Goal: Task Accomplishment & Management: Complete application form

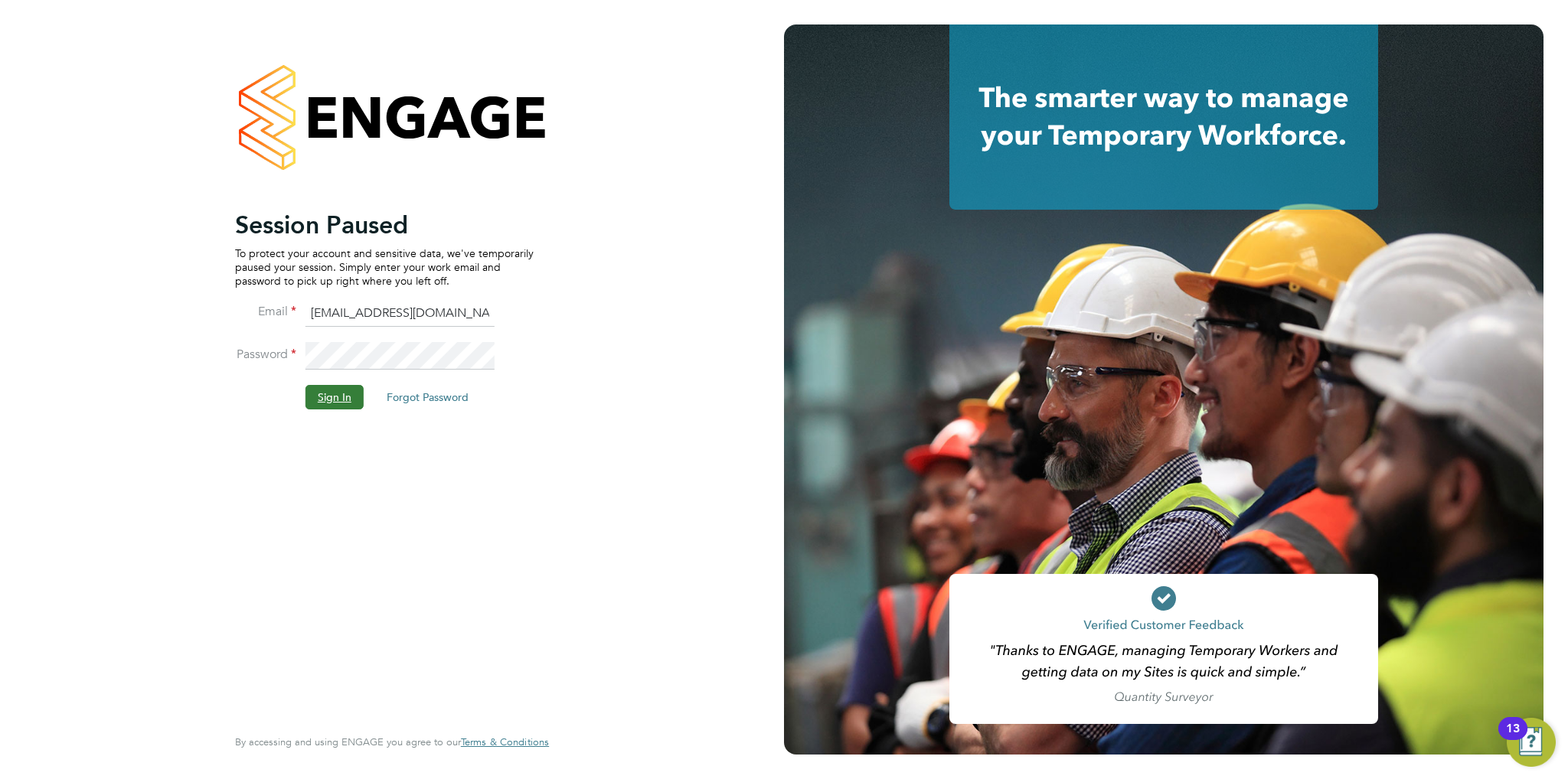
click at [359, 394] on button "Sign In" at bounding box center [335, 397] width 58 height 24
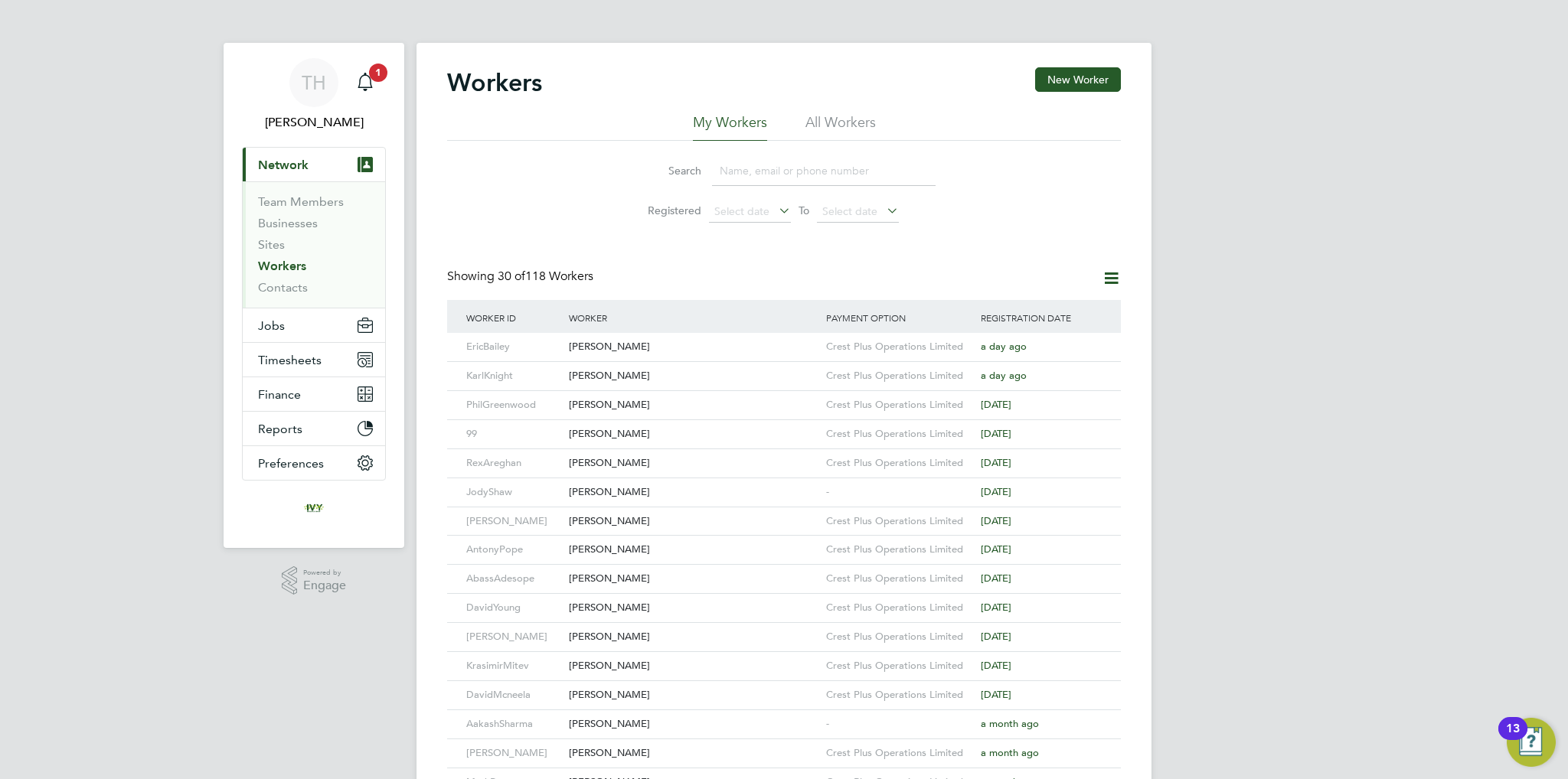
click at [753, 174] on input at bounding box center [823, 171] width 223 height 30
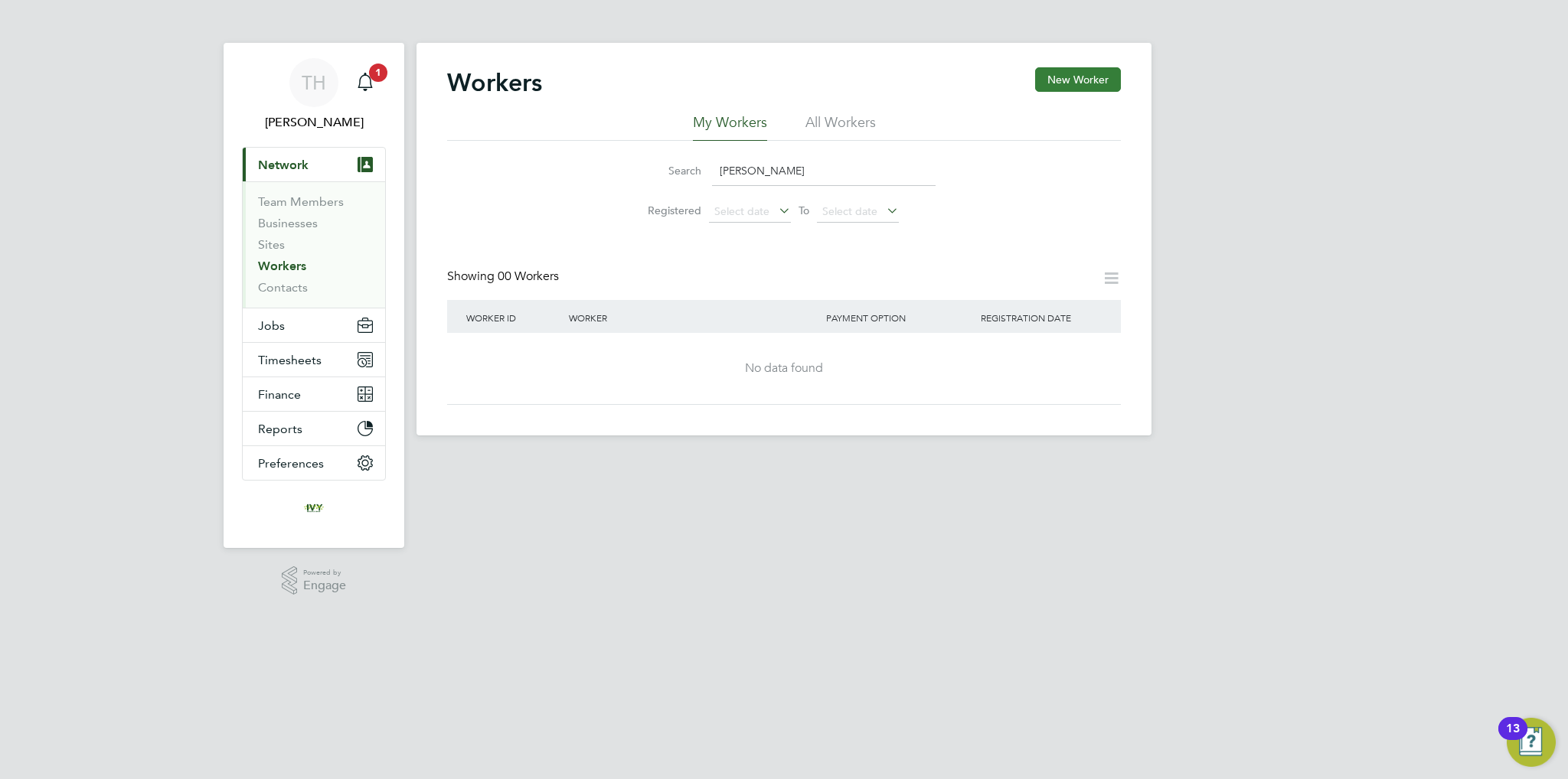
type input "jamal"
click at [1099, 78] on button "New Worker" at bounding box center [1078, 79] width 86 height 24
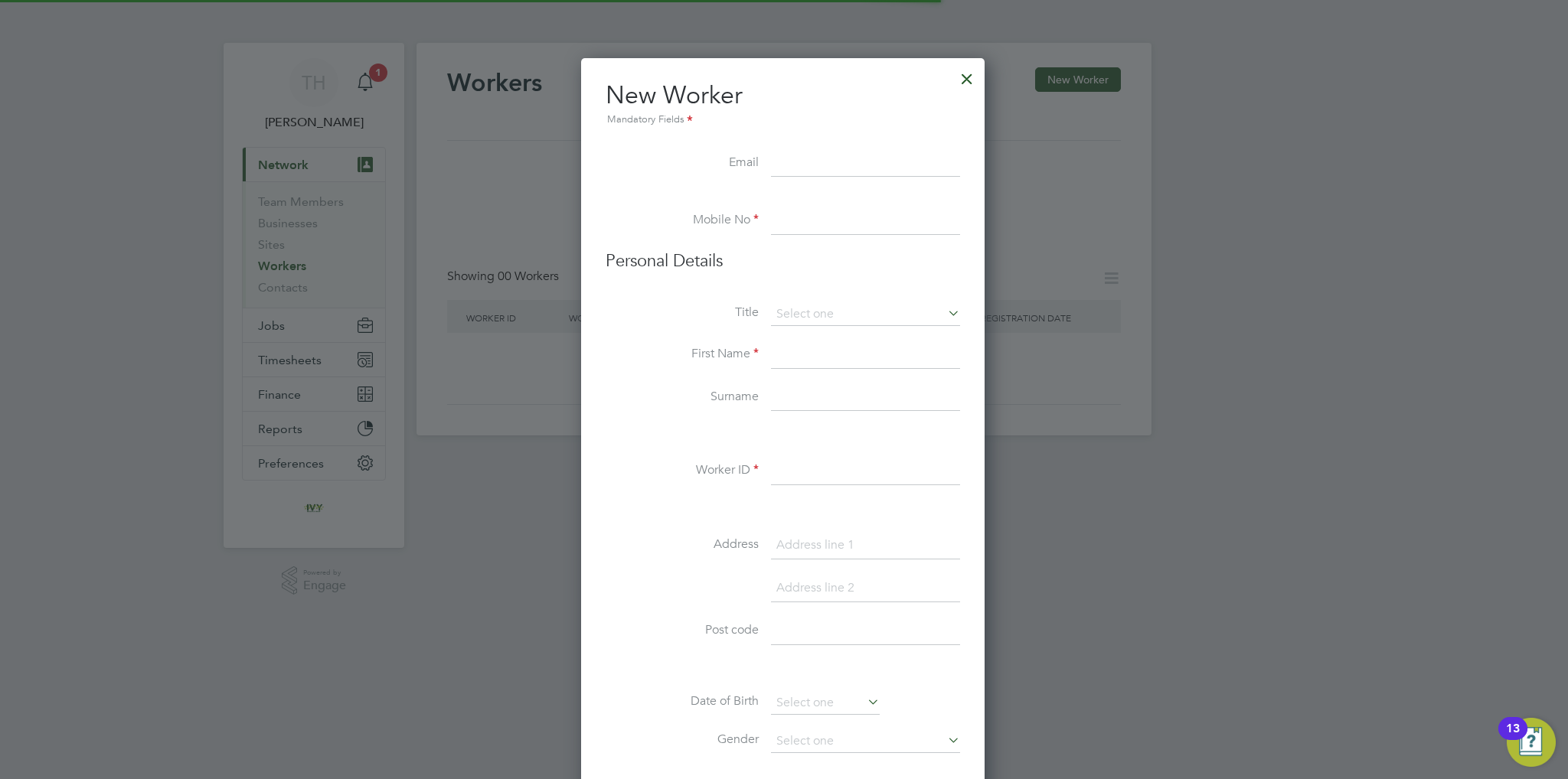
scroll to position [1297, 406]
click at [851, 160] on input at bounding box center [865, 164] width 189 height 28
click at [834, 155] on input at bounding box center [865, 164] width 189 height 28
paste input "[EMAIL_ADDRESS][DOMAIN_NAME]"
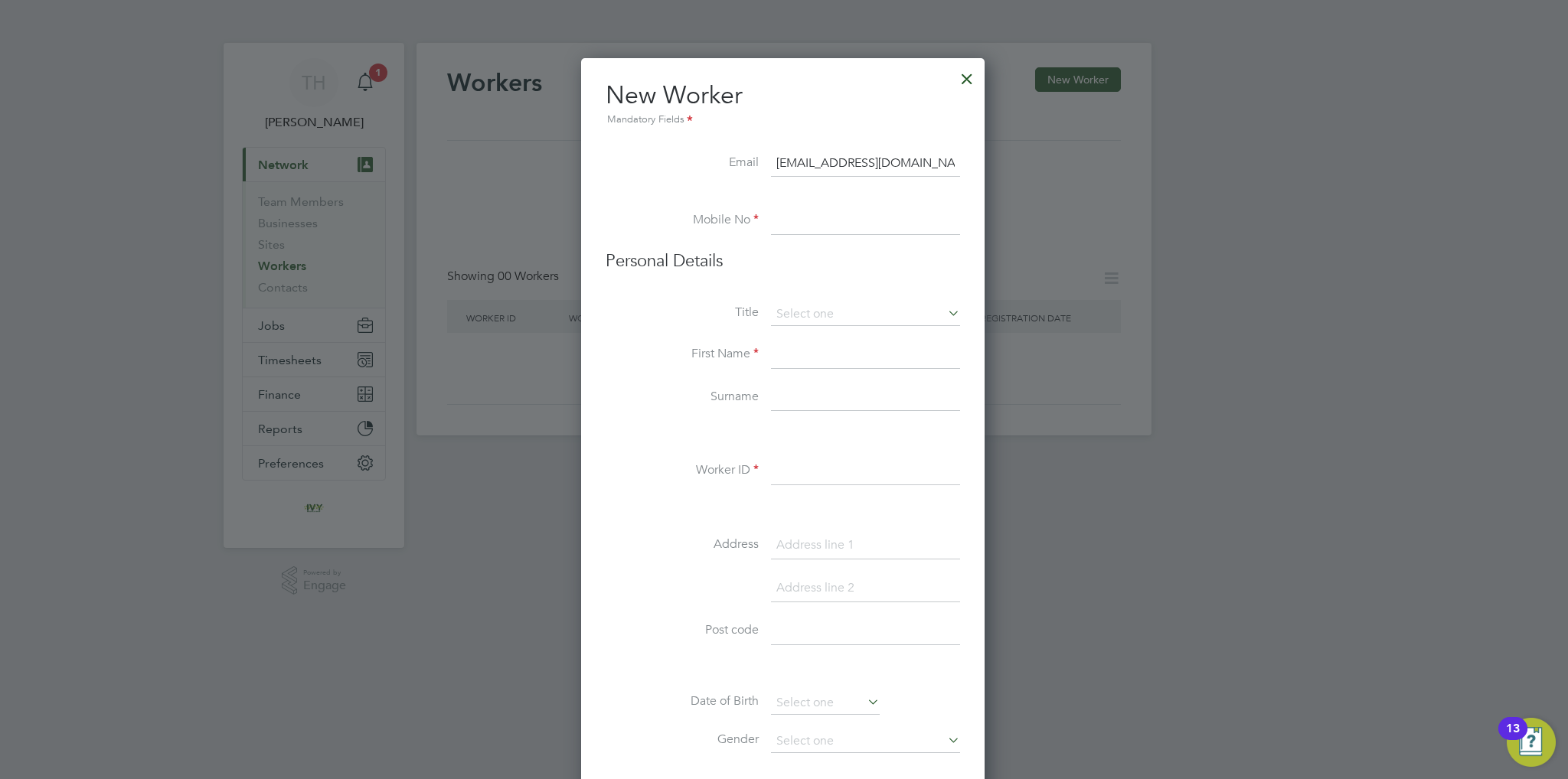
type input "[EMAIL_ADDRESS][DOMAIN_NAME]"
click at [885, 210] on input at bounding box center [865, 221] width 189 height 28
paste input "07565032244"
type input "07565032244"
click at [804, 304] on input at bounding box center [865, 315] width 189 height 23
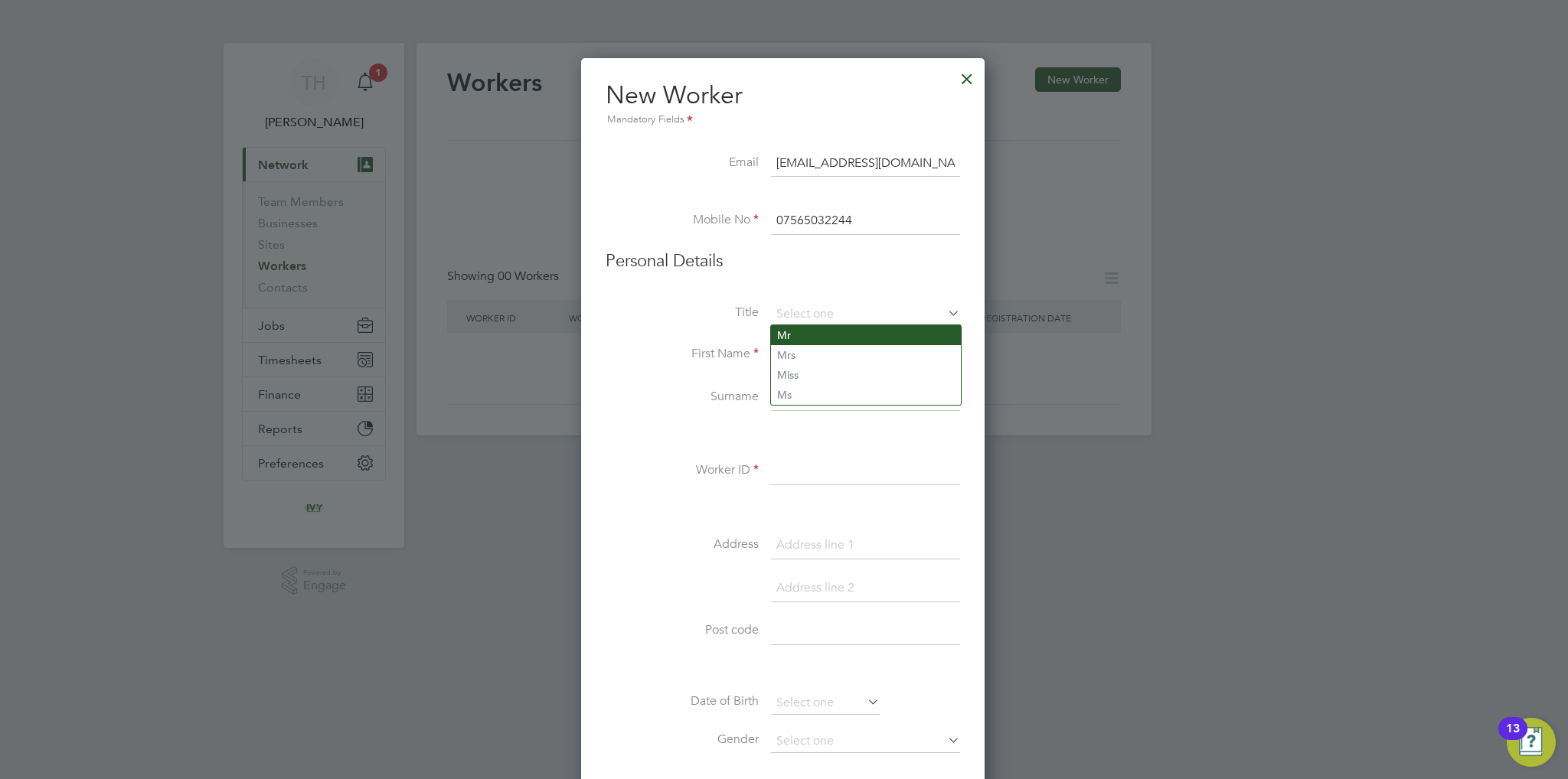
click at [809, 341] on li "Mr" at bounding box center [865, 334] width 190 height 20
type input "Mr"
click at [821, 355] on input at bounding box center [865, 355] width 189 height 28
type input "[PERSON_NAME]"
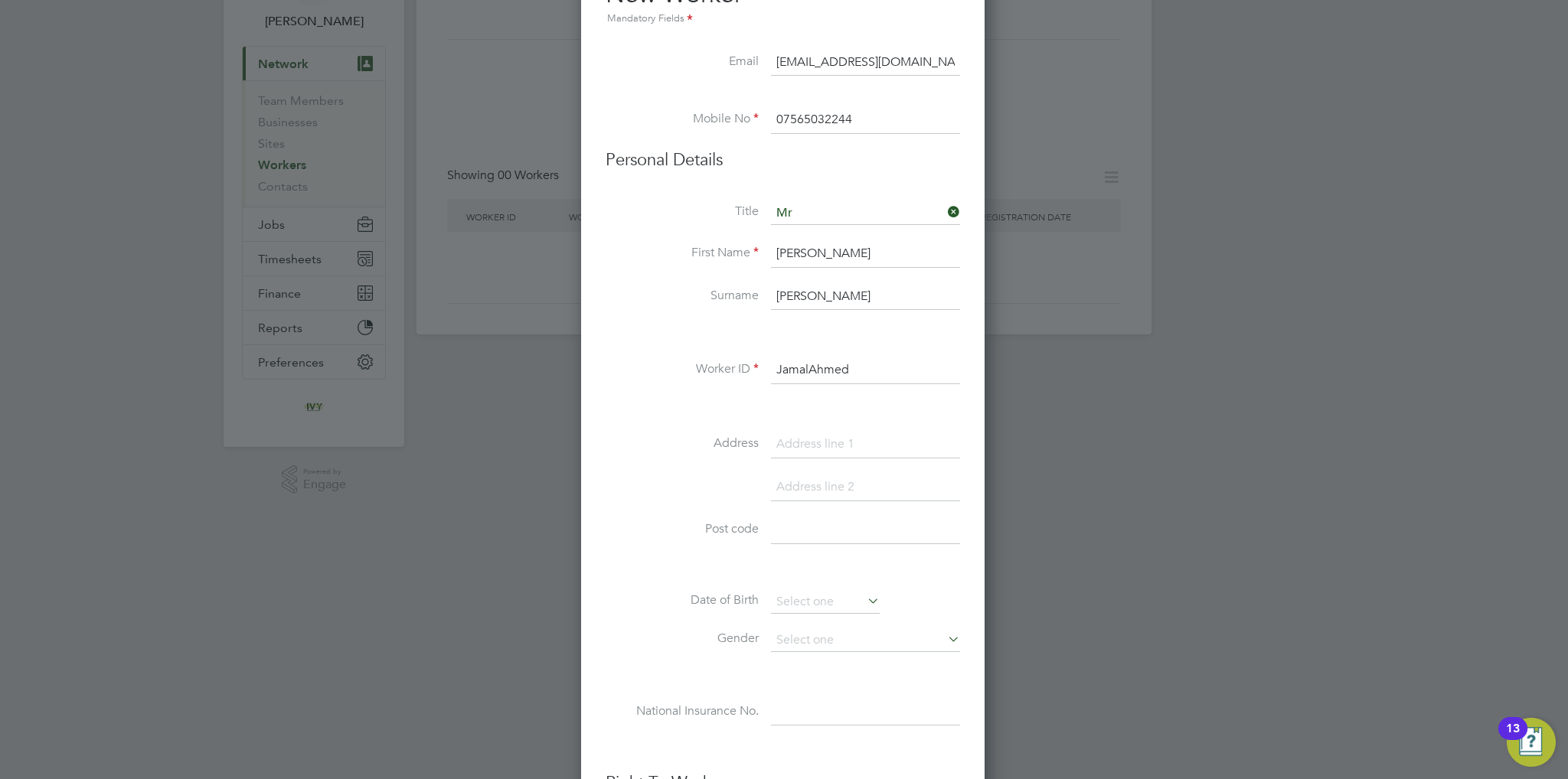
scroll to position [153, 0]
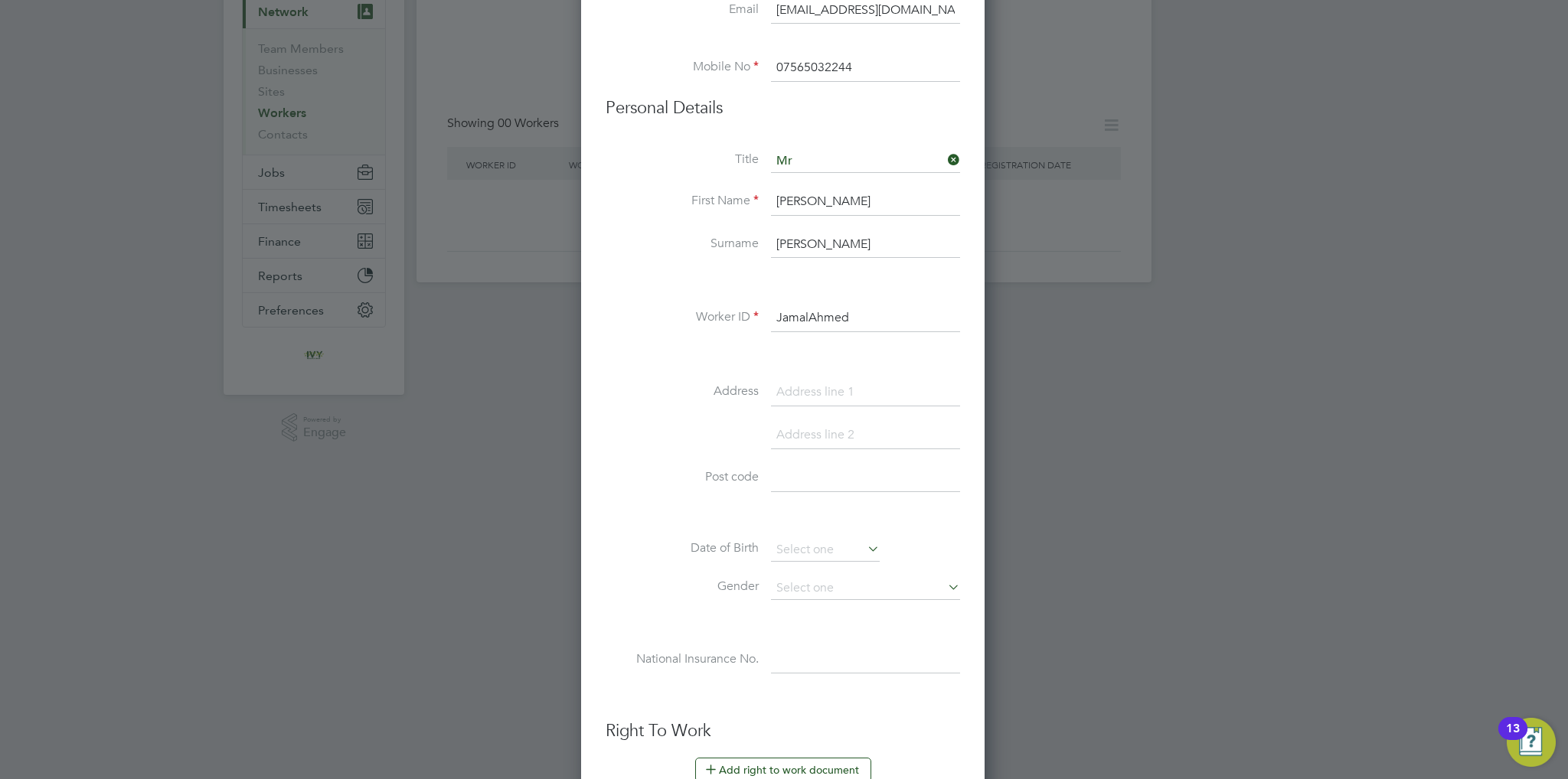
type input "JamalAhmed"
click at [806, 390] on input at bounding box center [865, 393] width 189 height 28
paste input "Dexter way"
click at [778, 386] on input "Dexter way" at bounding box center [865, 393] width 189 height 28
type input "7 Dexter way"
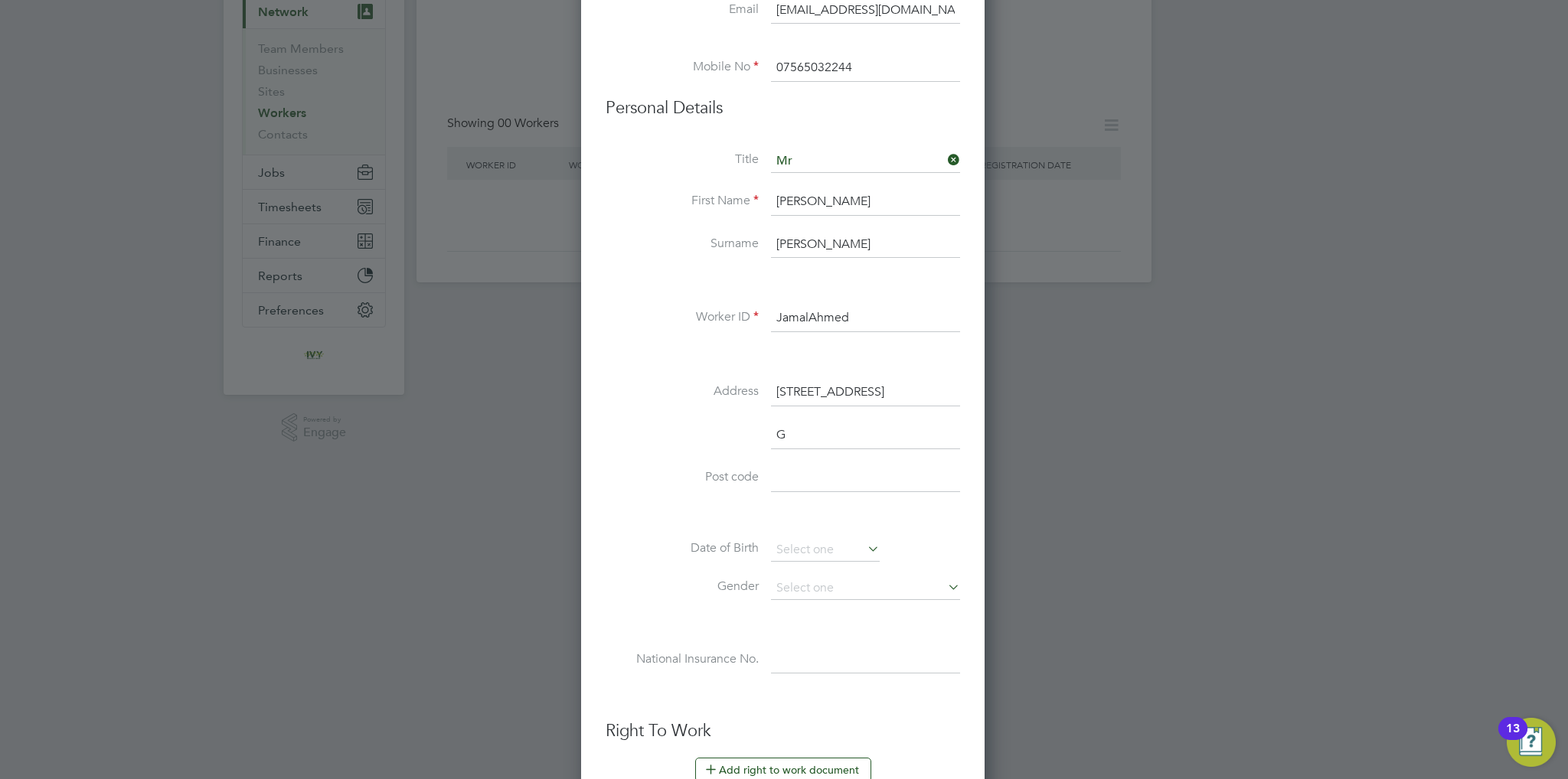
scroll to position [1340, 406]
type input "[GEOGRAPHIC_DATA]"
click at [828, 517] on input at bounding box center [865, 521] width 189 height 28
paste input "GL1 2EF"
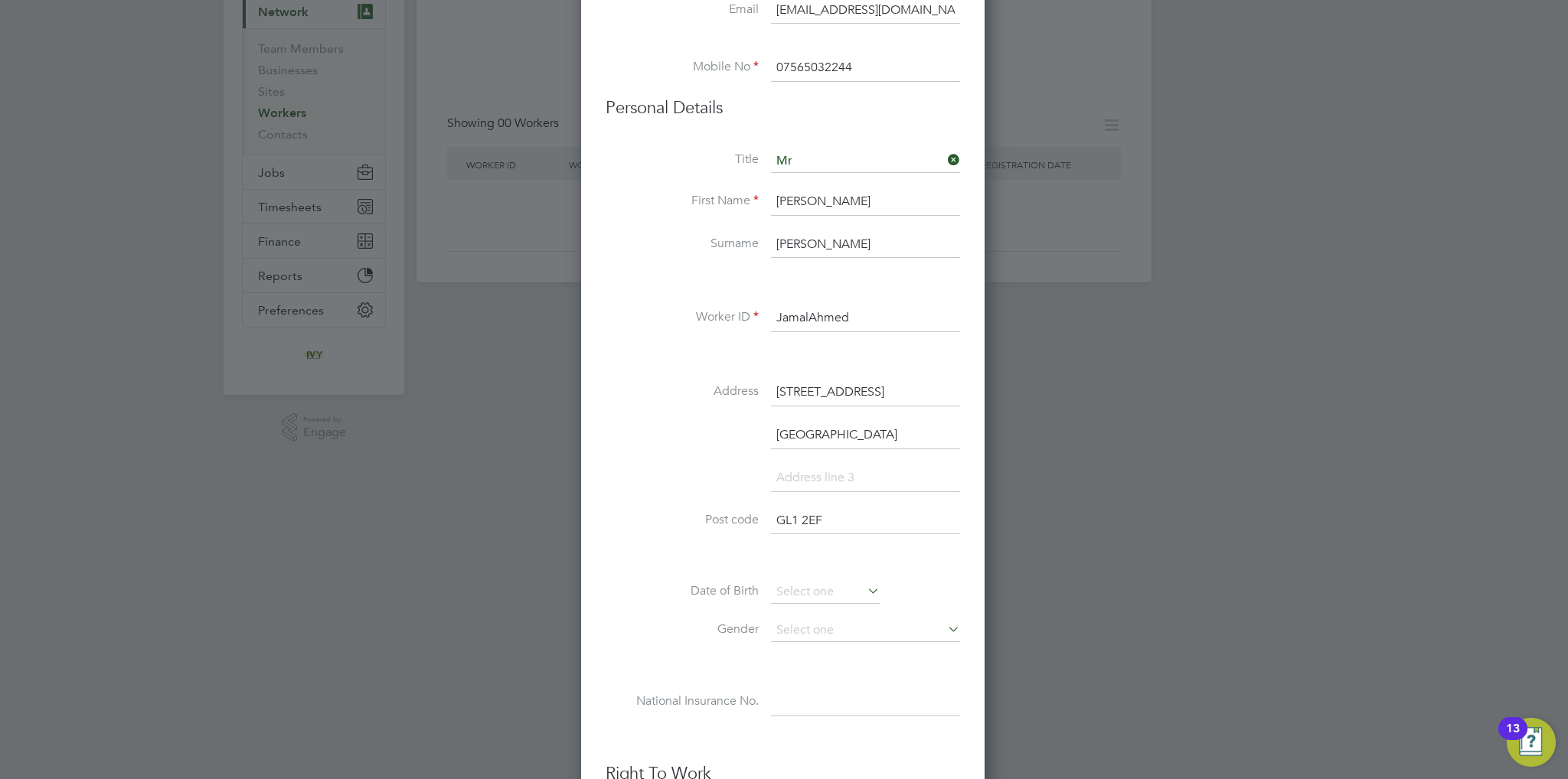
type input "GL1 2EF"
click at [660, 507] on li "Post code GL1 2EF" at bounding box center [782, 529] width 354 height 43
click at [816, 591] on input at bounding box center [825, 592] width 108 height 23
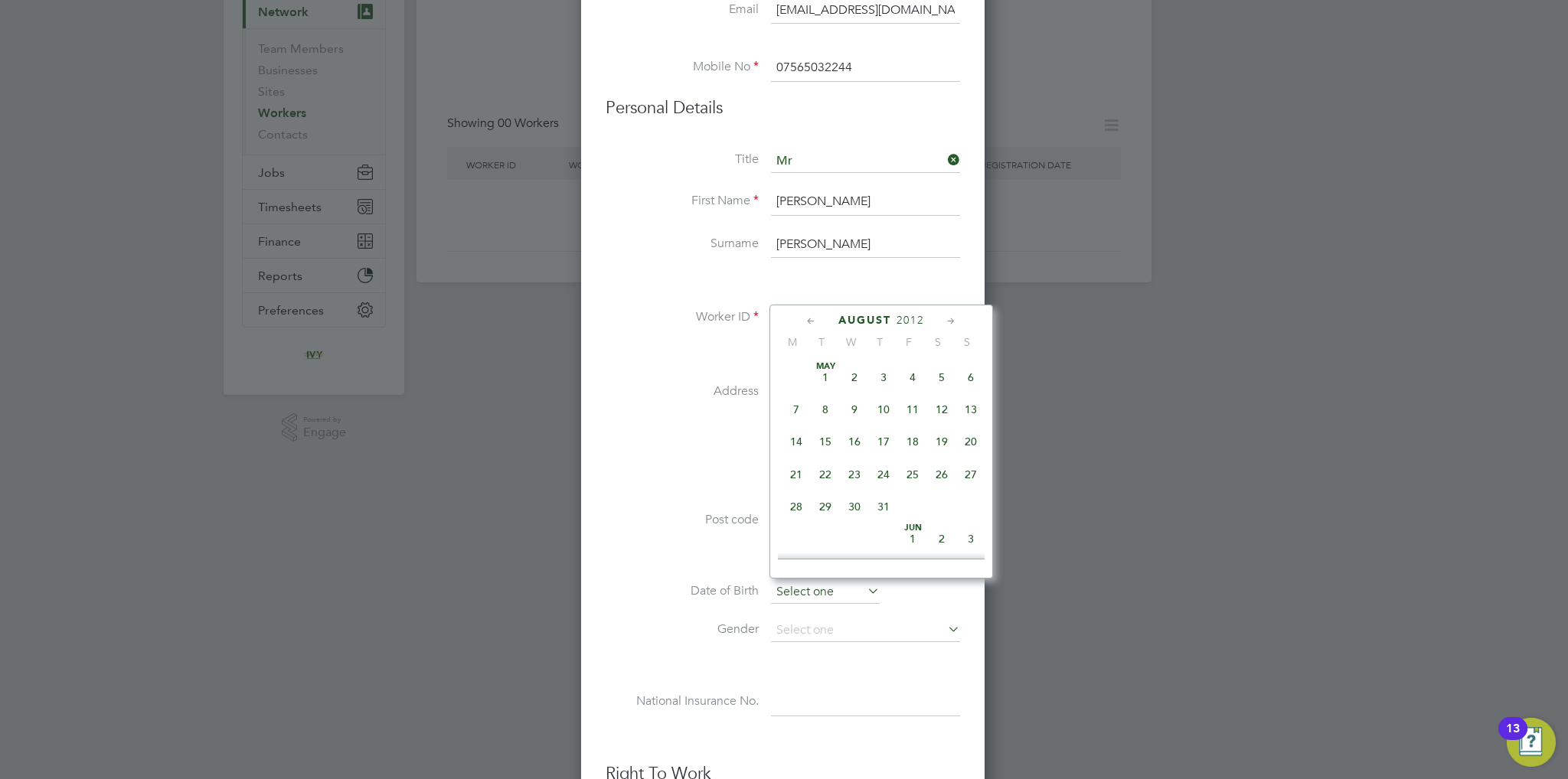
scroll to position [499, 0]
click at [905, 320] on span "2012" at bounding box center [911, 320] width 28 height 13
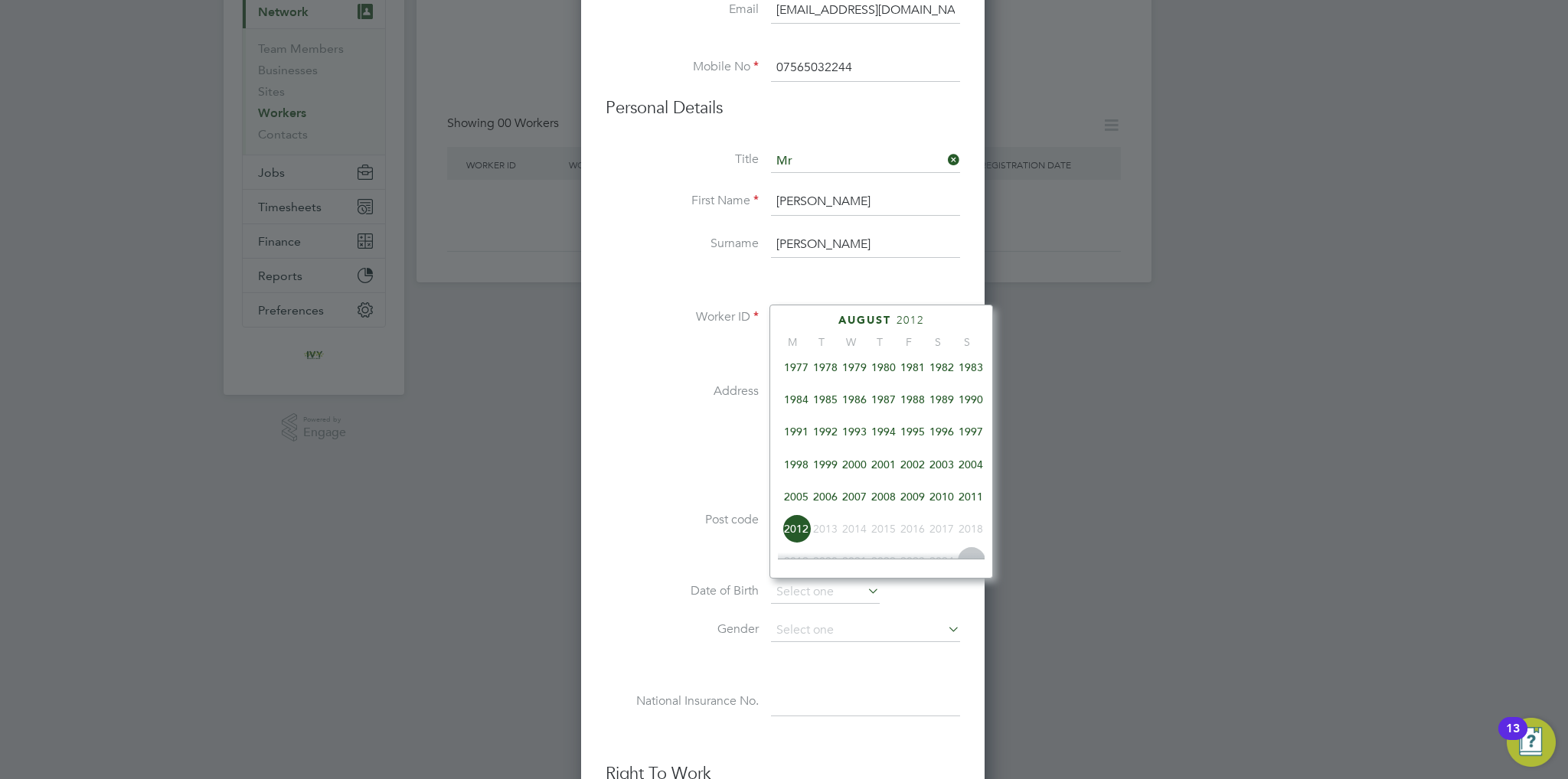
click at [798, 479] on span "1998" at bounding box center [796, 464] width 29 height 29
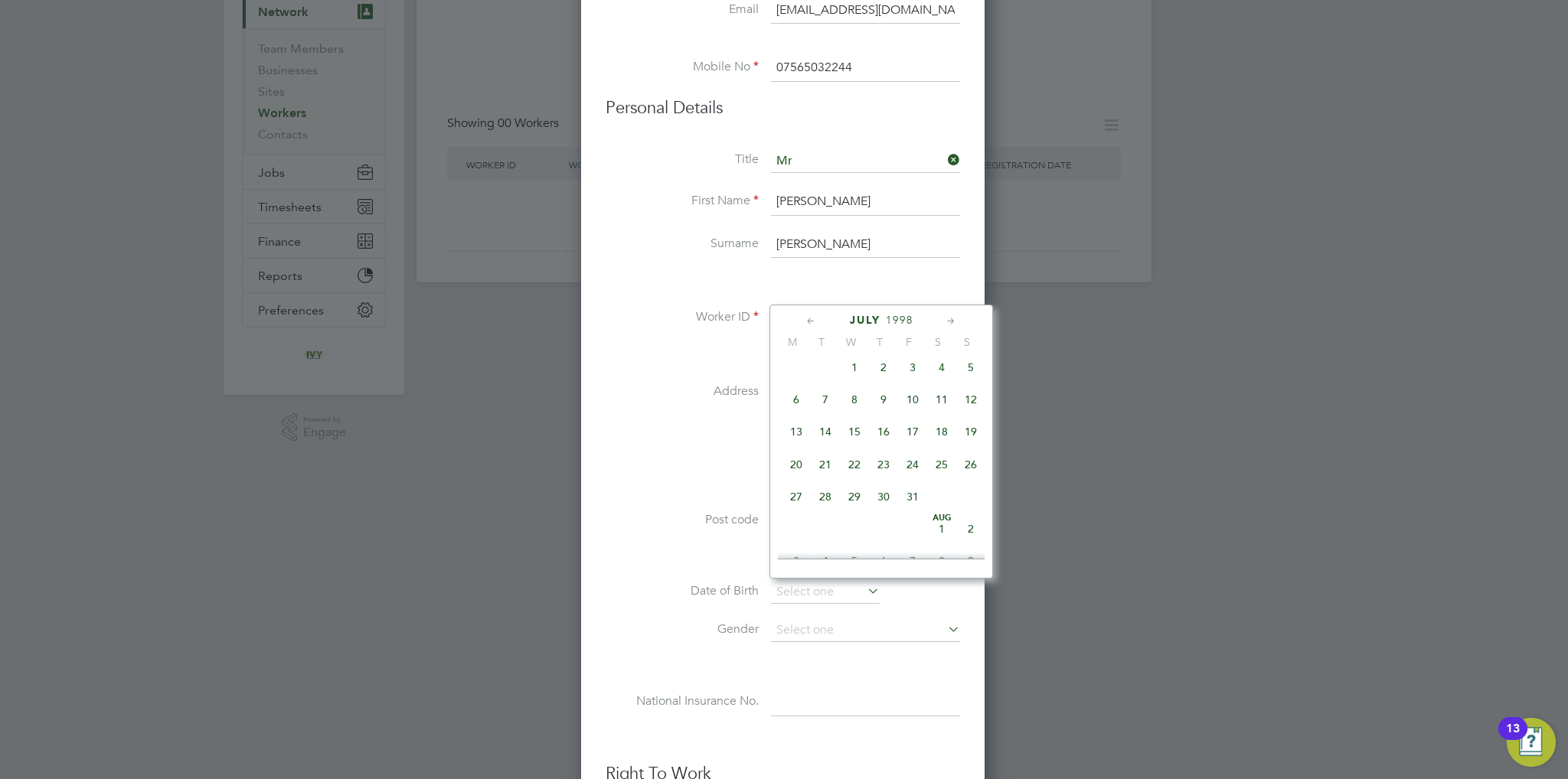
click at [910, 375] on span "3" at bounding box center [912, 367] width 29 height 29
type input "[DATE]"
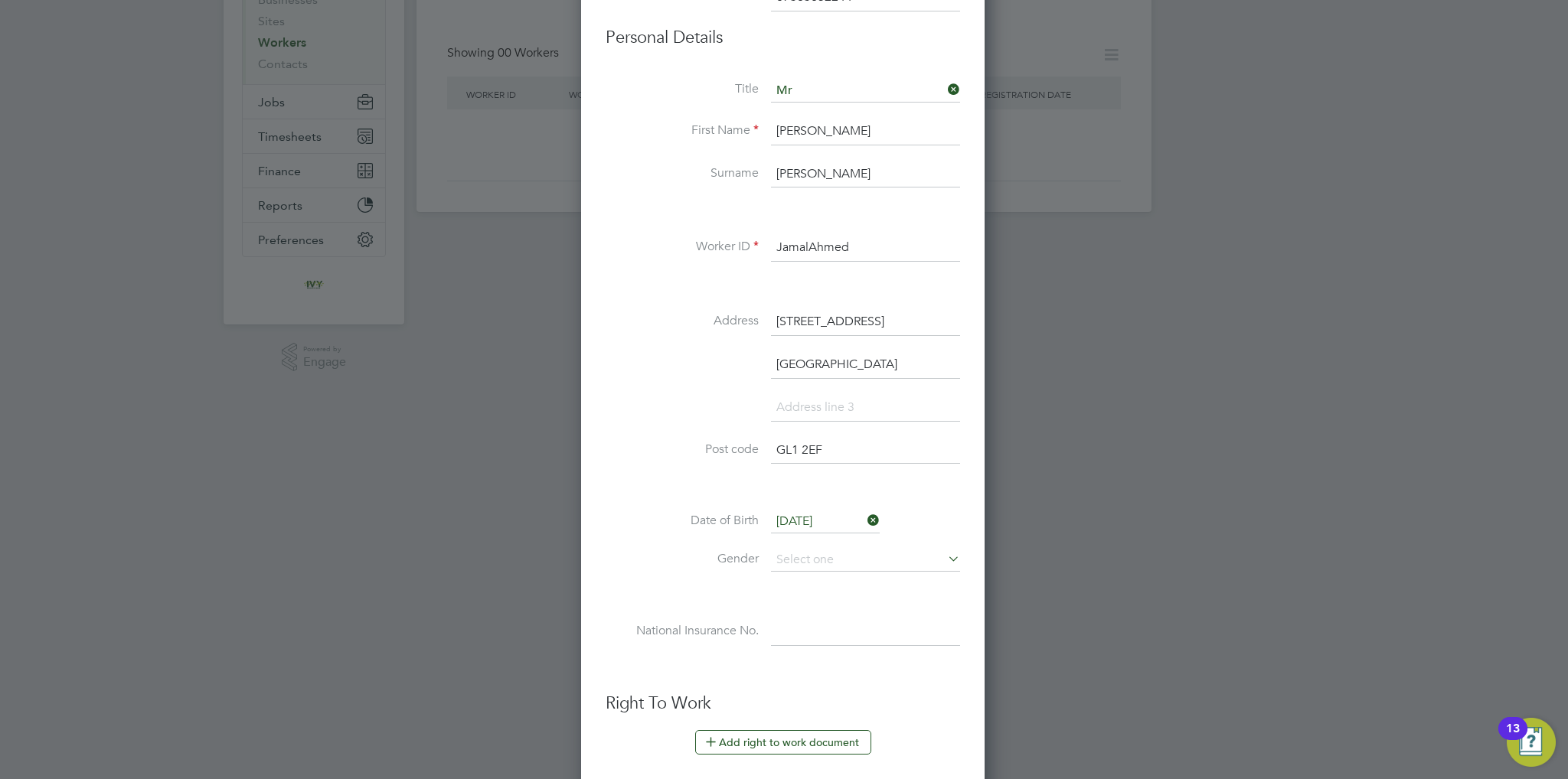
scroll to position [306, 0]
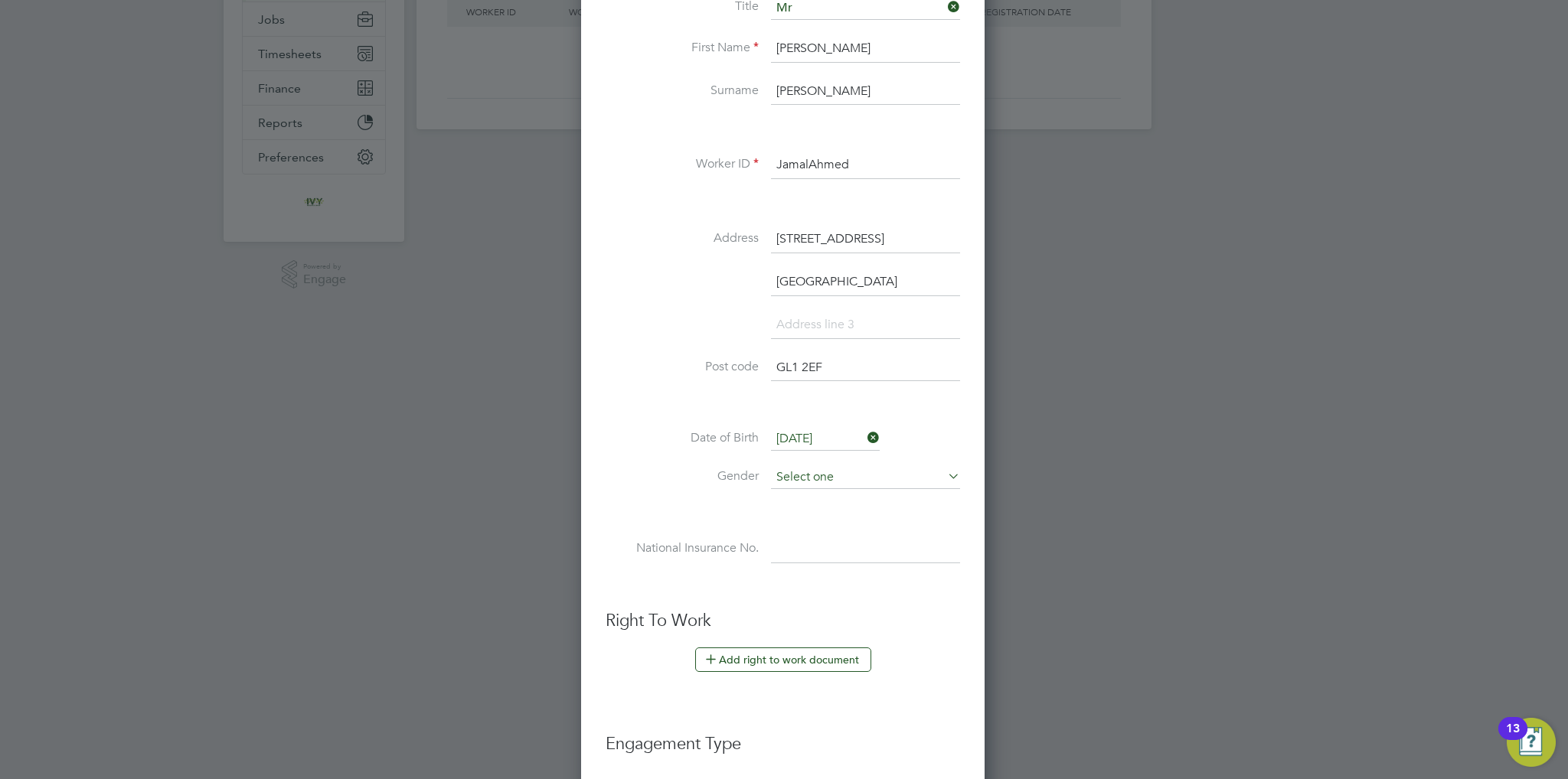
click at [837, 475] on input at bounding box center [865, 477] width 189 height 23
click at [828, 500] on li "[DEMOGRAPHIC_DATA]" at bounding box center [865, 495] width 190 height 20
type input "[DEMOGRAPHIC_DATA]"
click at [798, 536] on input at bounding box center [865, 550] width 189 height 28
paste input "PC947516A"
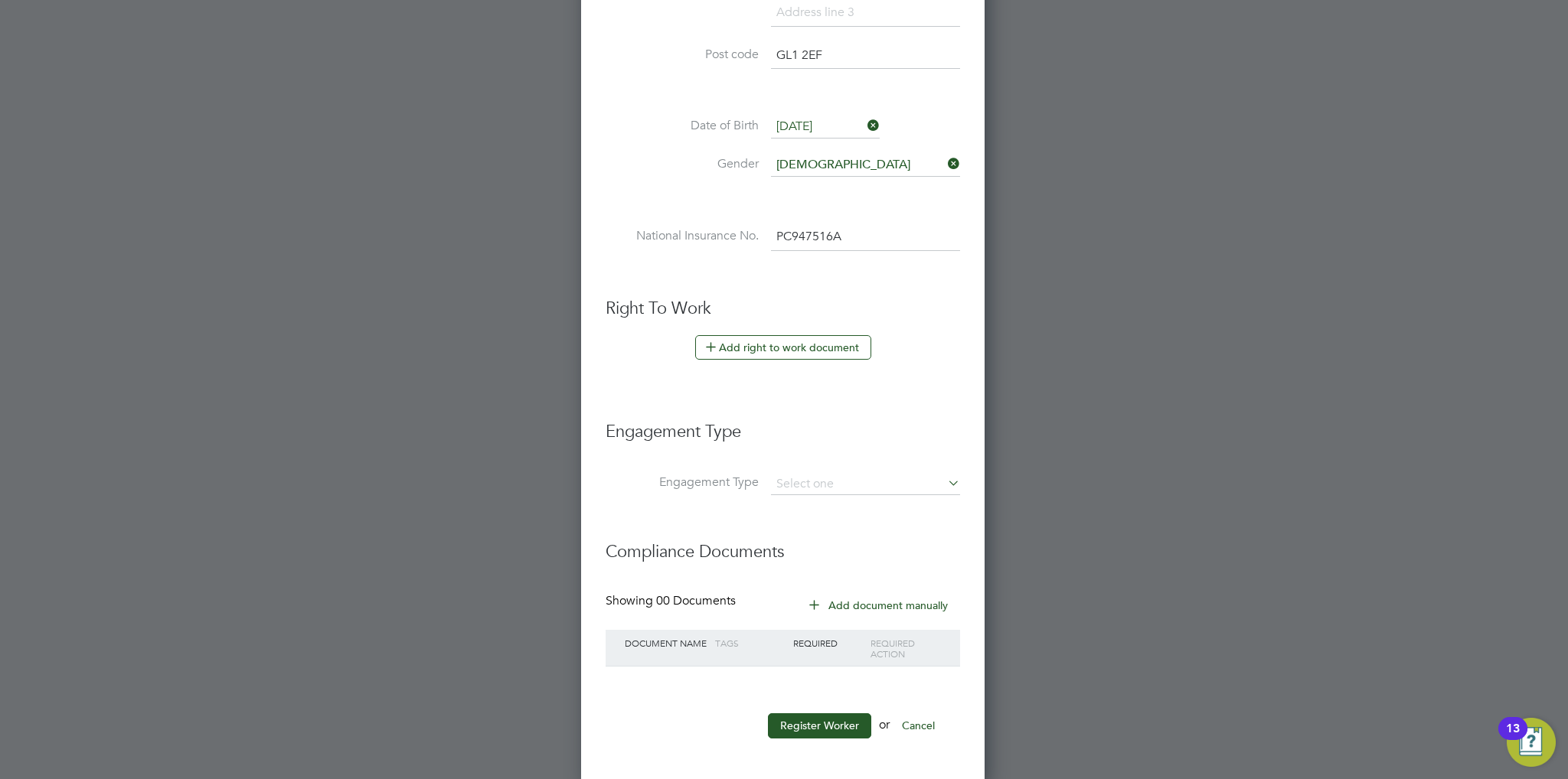
scroll to position [618, 0]
type input "PC 94 75 16 A"
click at [822, 722] on button "Register Worker" at bounding box center [820, 726] width 104 height 24
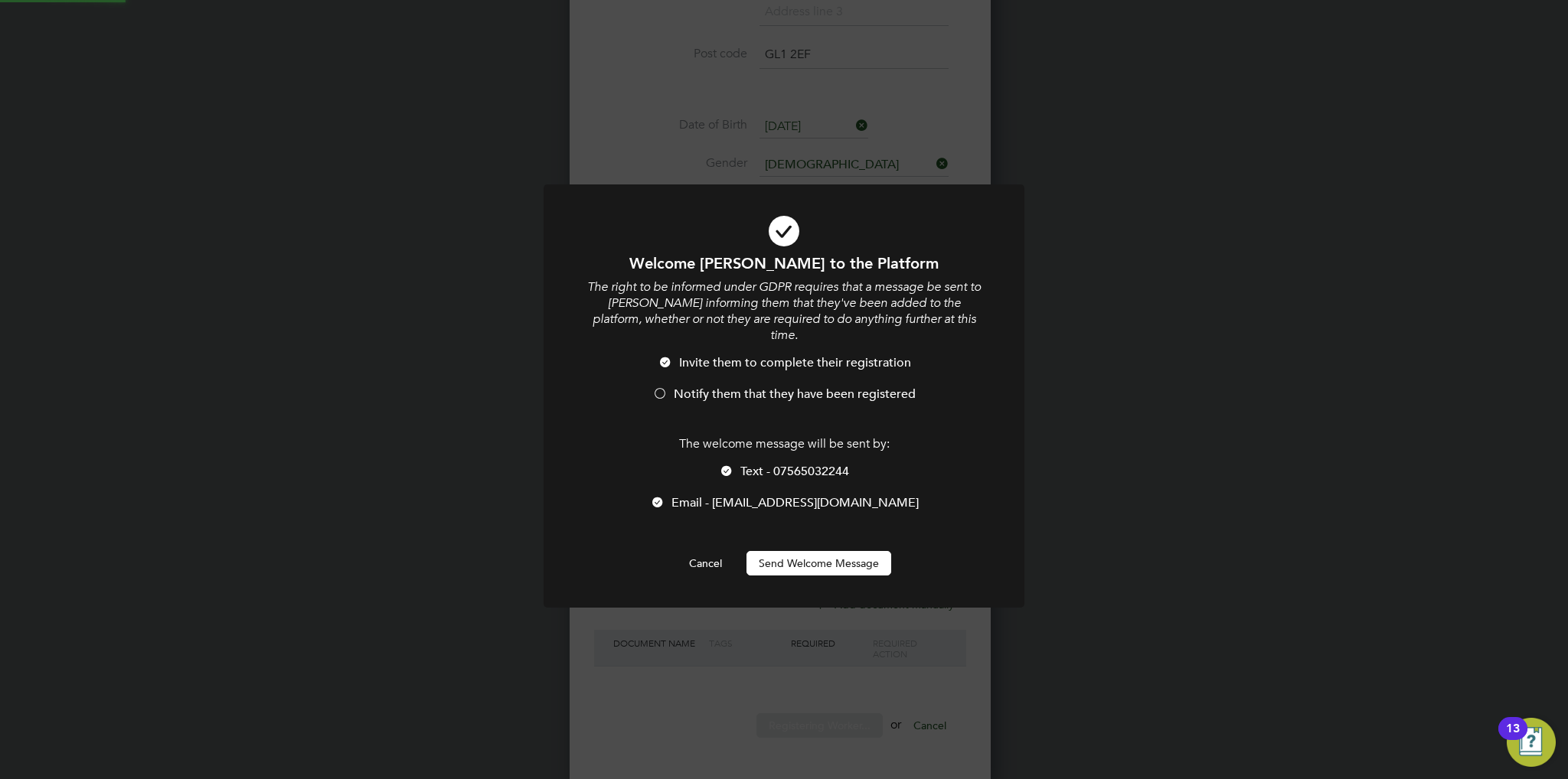
scroll to position [0, 0]
click at [707, 387] on span "Notify them that they have been registered" at bounding box center [794, 394] width 242 height 15
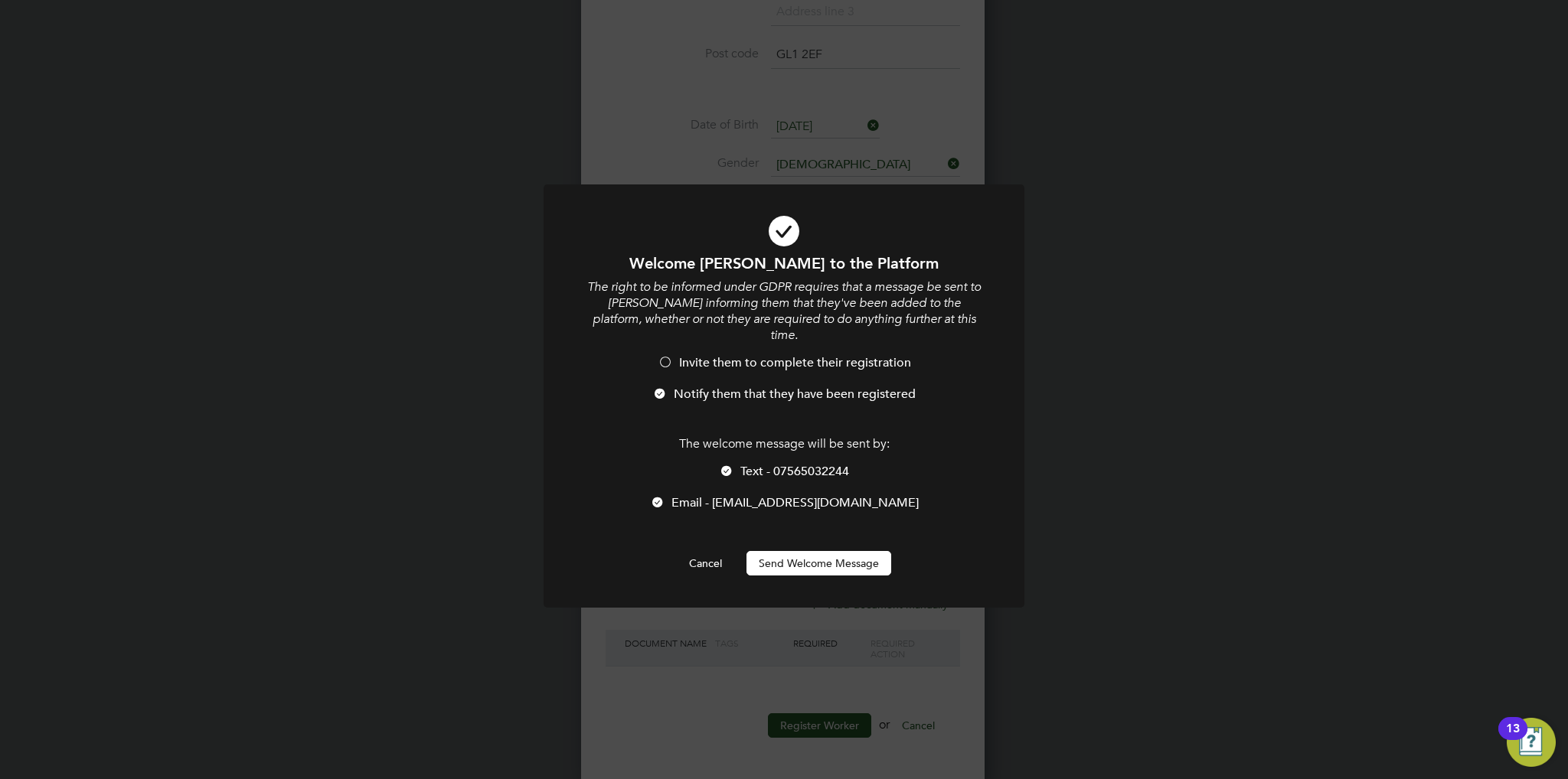
click at [719, 464] on div at bounding box center [726, 472] width 15 height 15
click at [815, 551] on button "Send Welcome Message" at bounding box center [819, 563] width 145 height 24
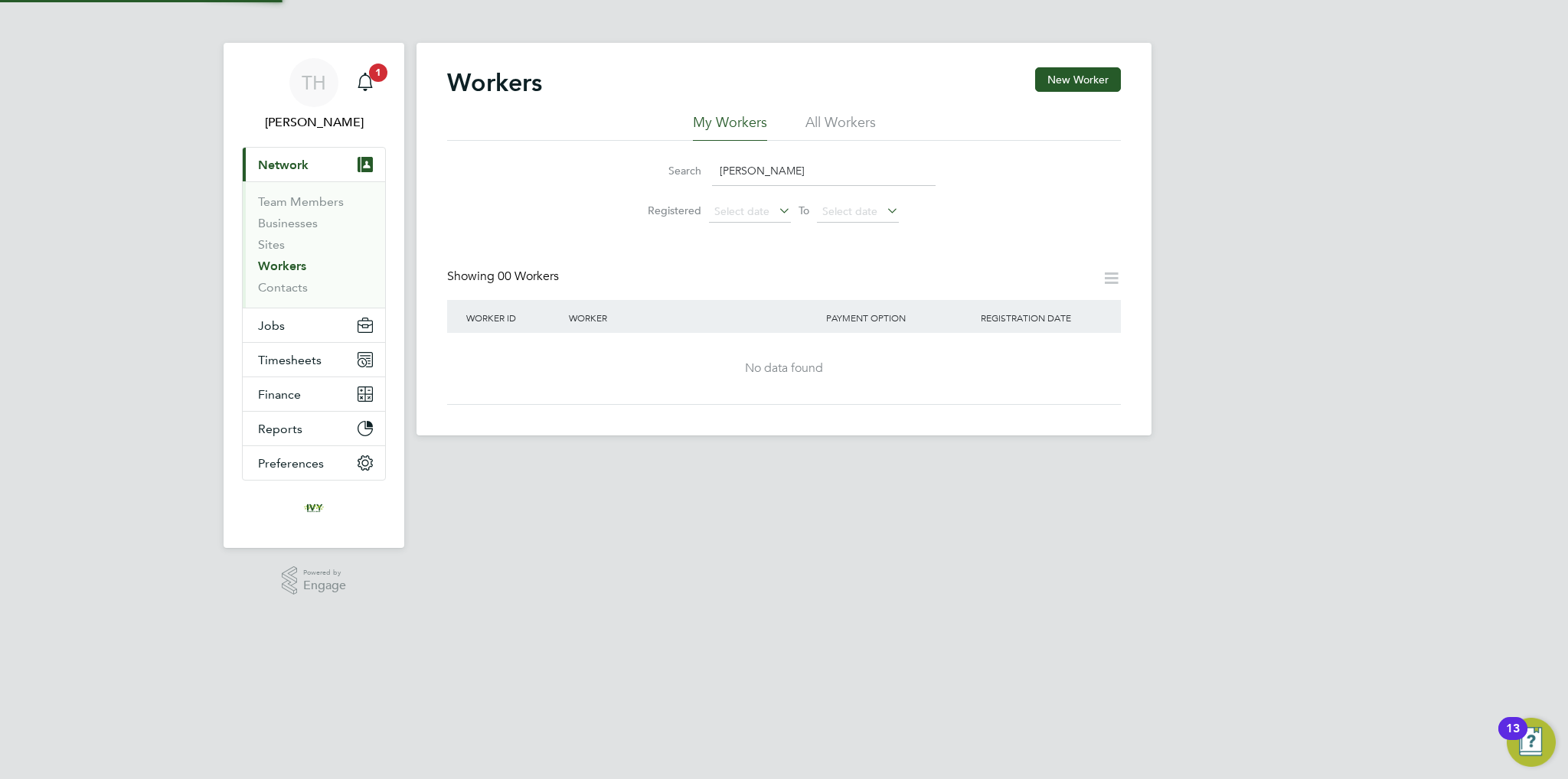
scroll to position [0, 0]
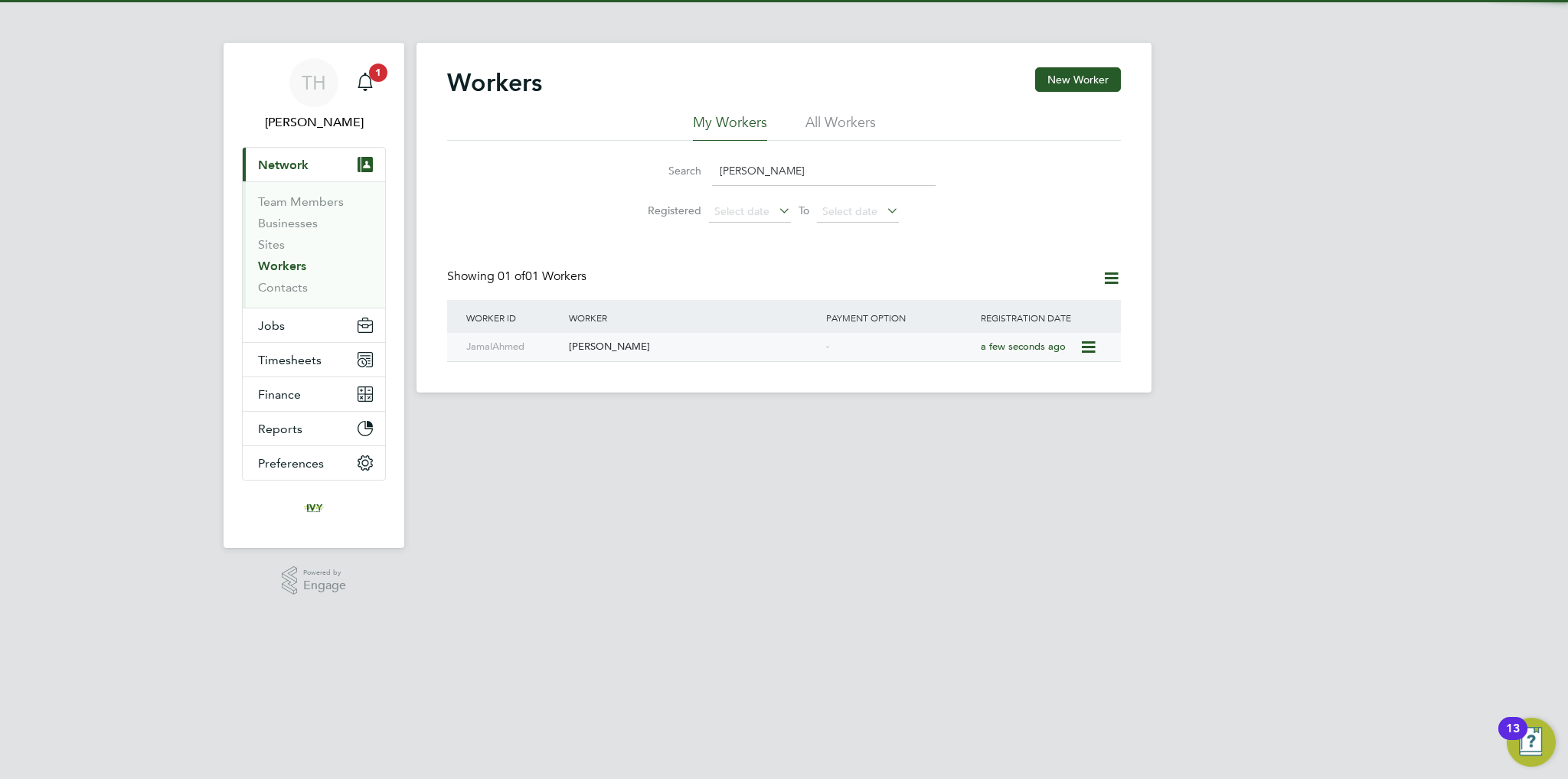
click at [780, 337] on div "[PERSON_NAME]" at bounding box center [693, 347] width 257 height 28
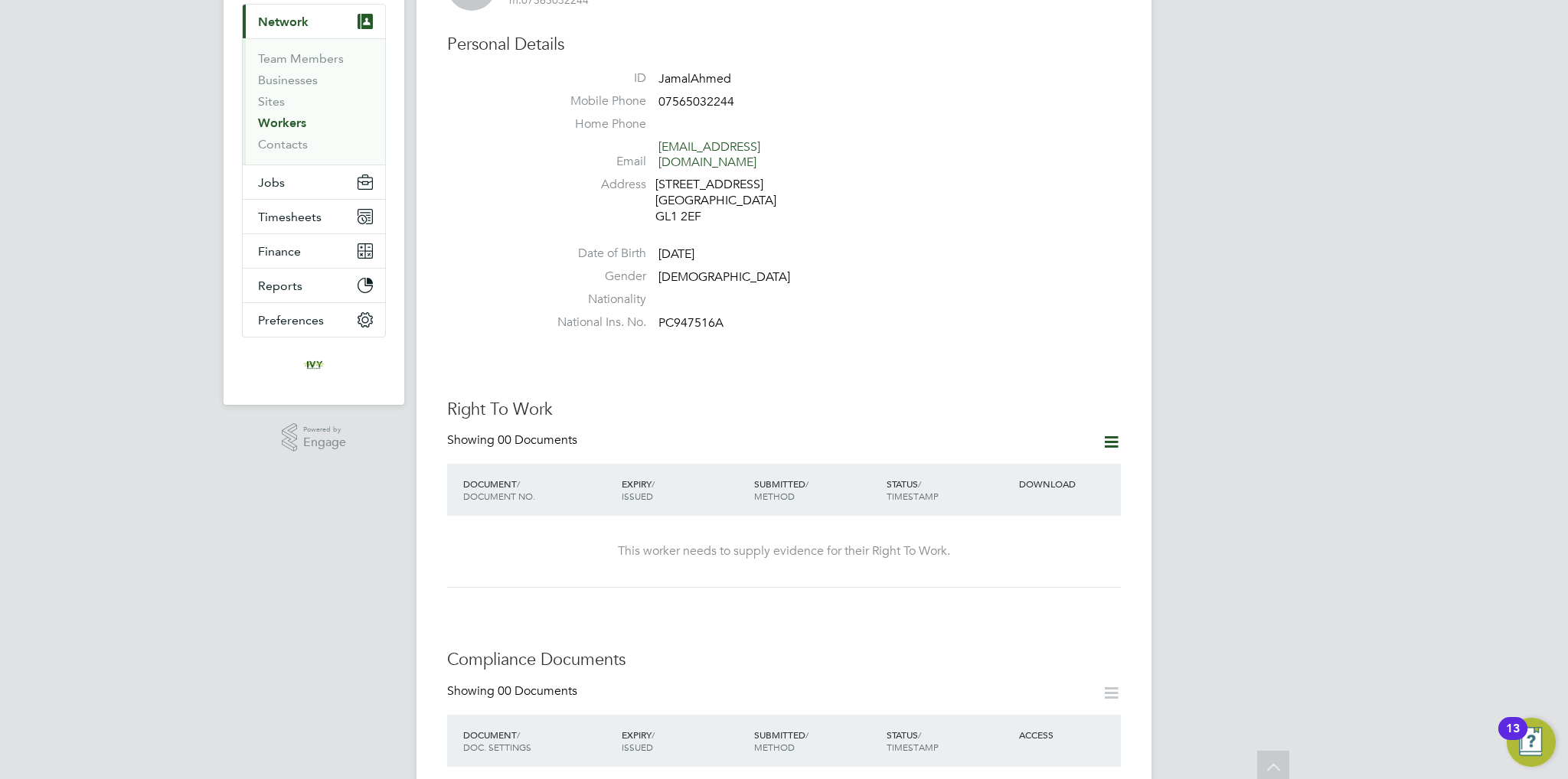
scroll to position [153, 0]
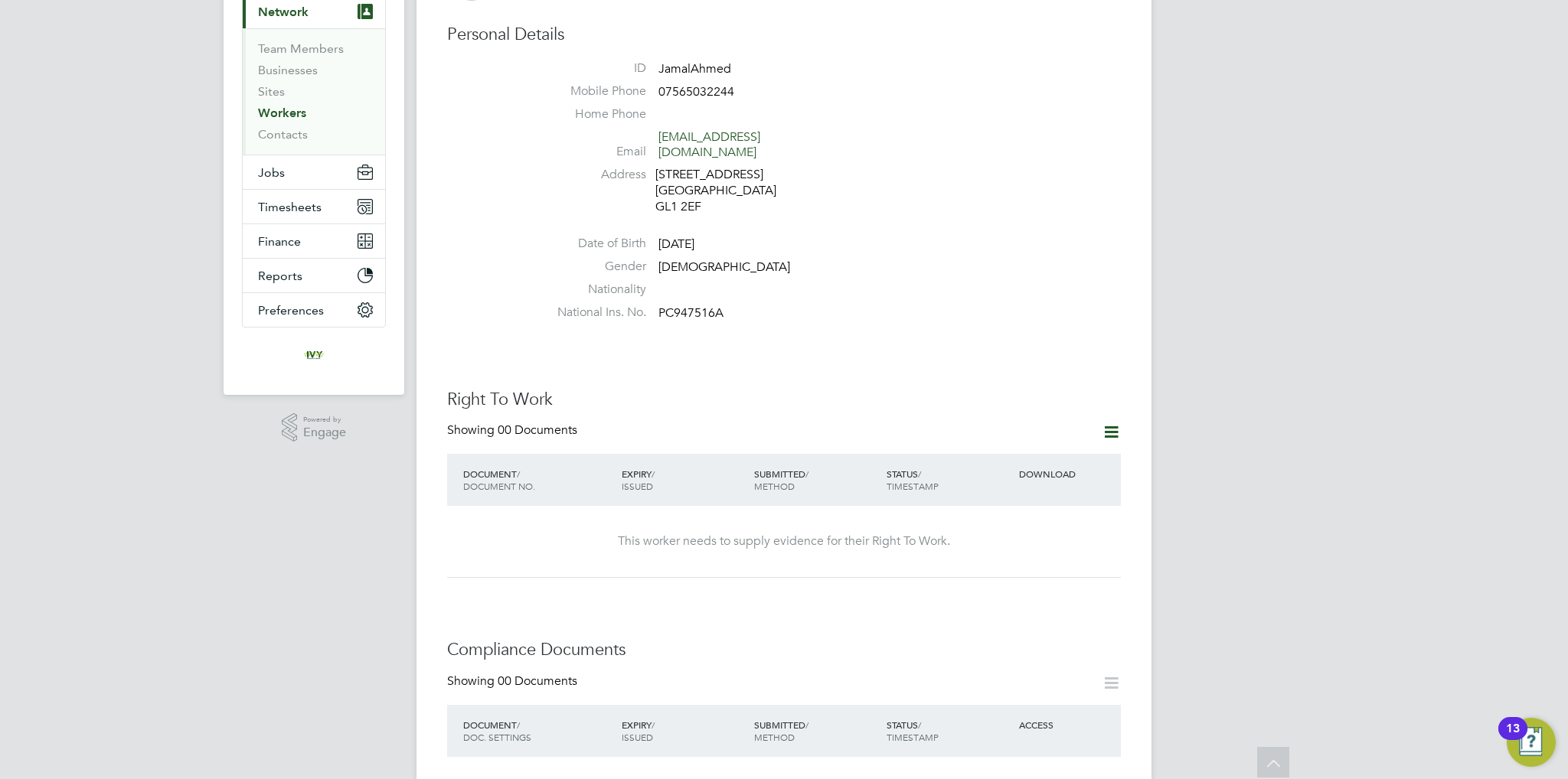
click at [1104, 422] on icon at bounding box center [1111, 432] width 19 height 19
click at [1039, 451] on li "Add Right To Work Document" at bounding box center [1026, 453] width 184 height 21
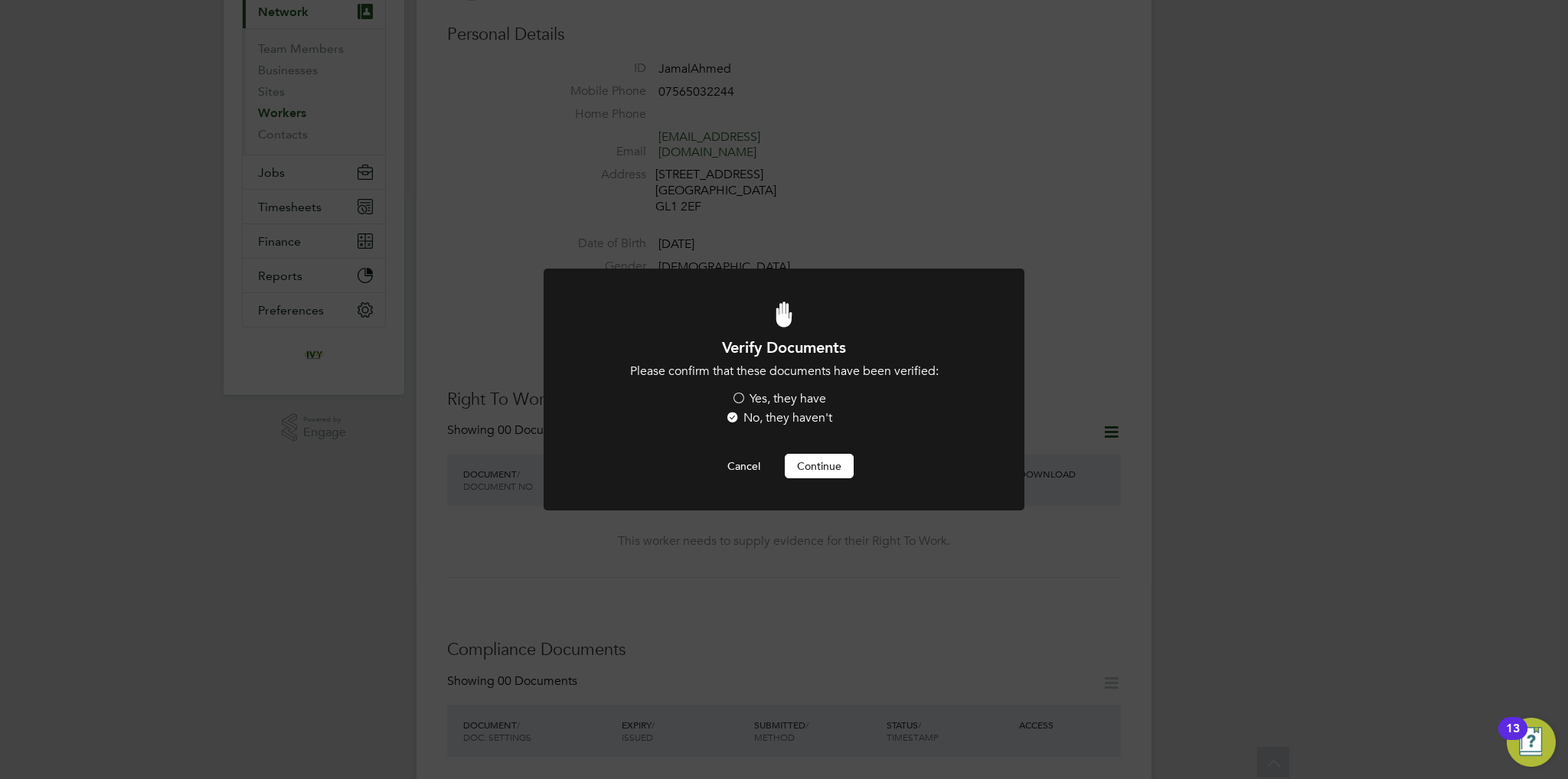
scroll to position [0, 0]
click at [767, 396] on label "Yes, they have" at bounding box center [779, 399] width 95 height 16
click at [0, 0] on input "Yes, they have" at bounding box center [0, 0] width 0 height 0
click at [818, 468] on button "Continue" at bounding box center [820, 466] width 69 height 24
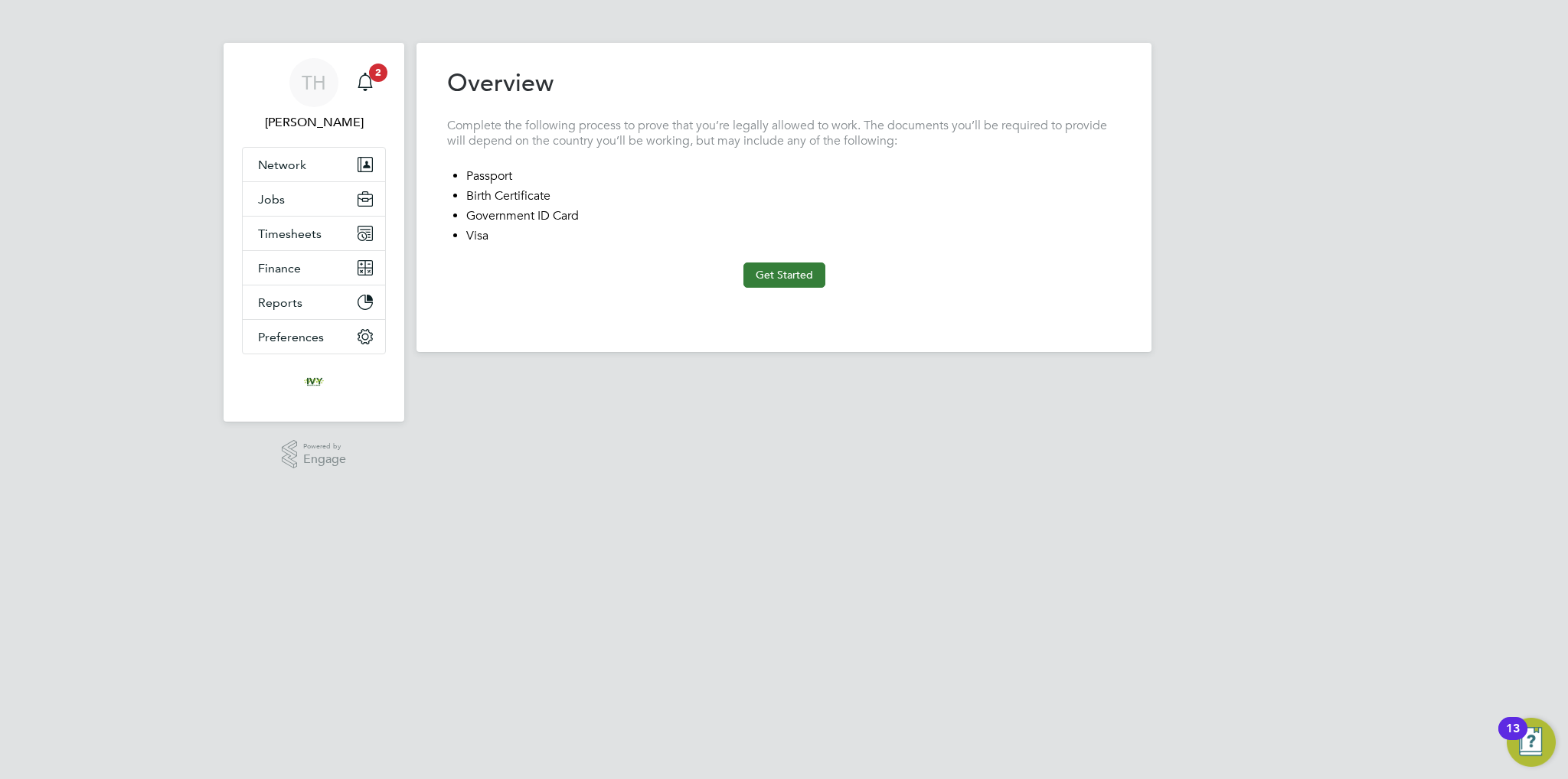
click at [791, 270] on button "Get Started" at bounding box center [785, 275] width 82 height 24
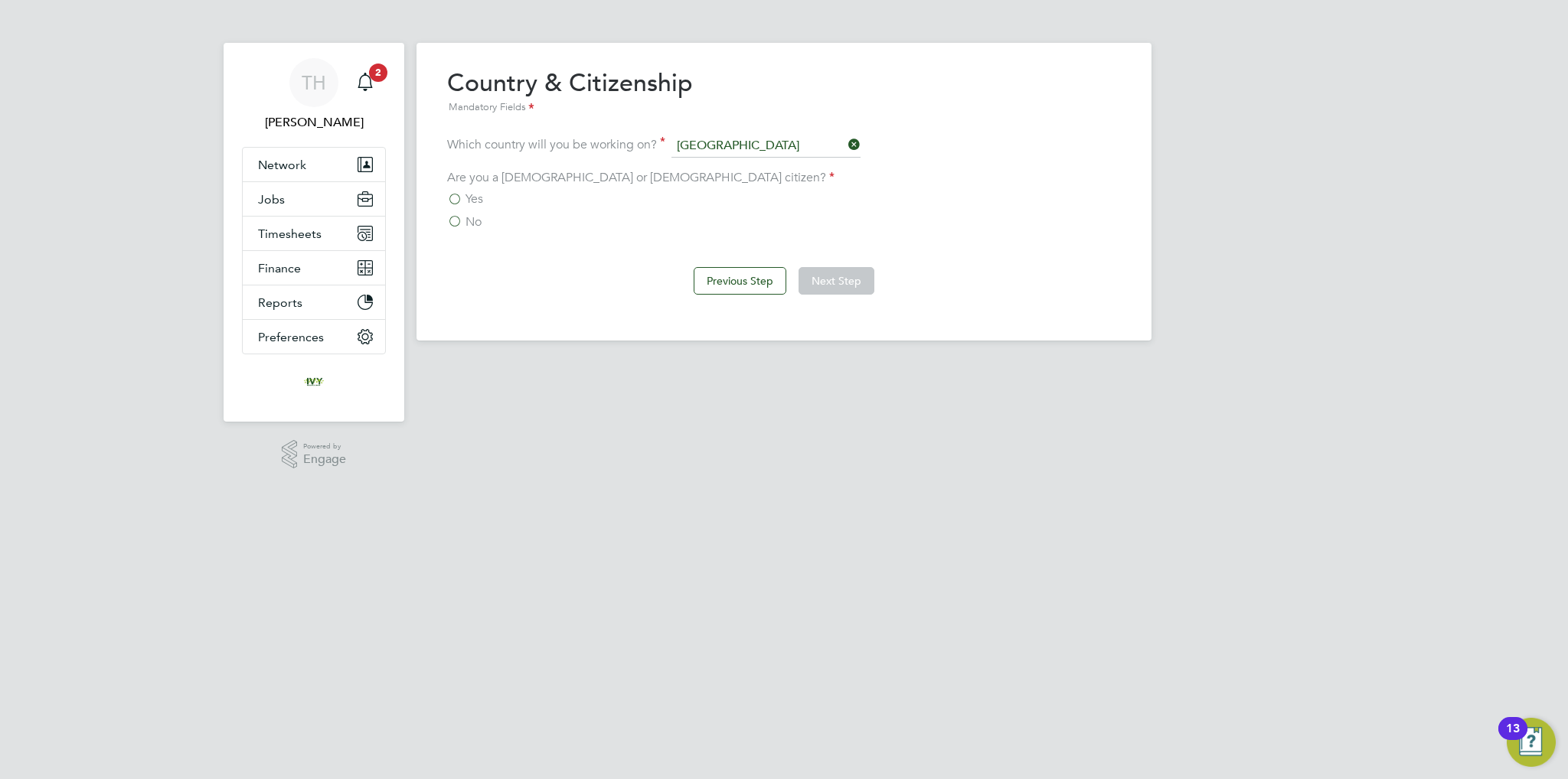
click at [464, 197] on label "Yes" at bounding box center [465, 199] width 36 height 15
click at [0, 0] on input "Yes" at bounding box center [0, 0] width 0 height 0
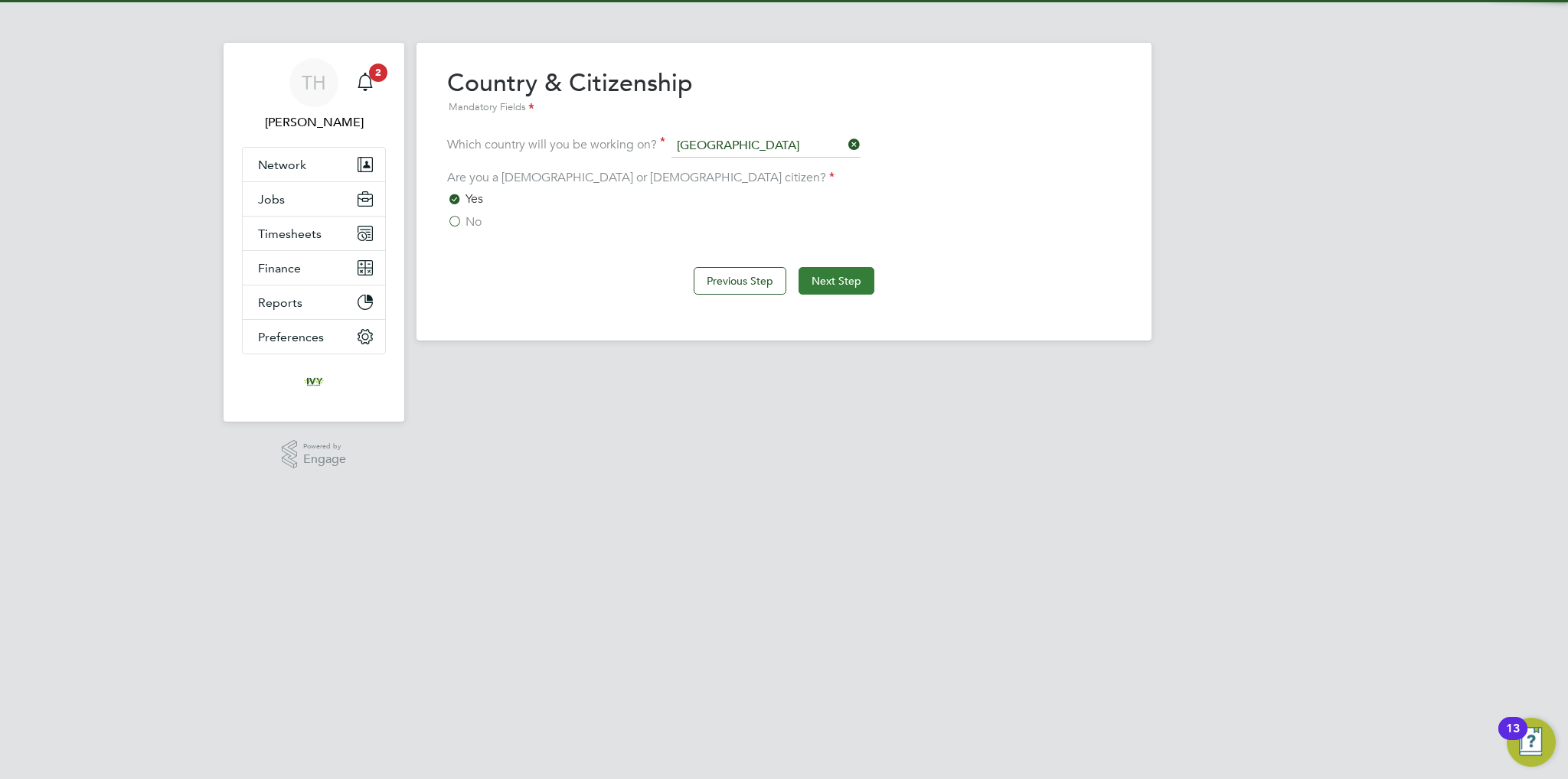
click at [849, 276] on button "Next Step" at bounding box center [836, 281] width 76 height 28
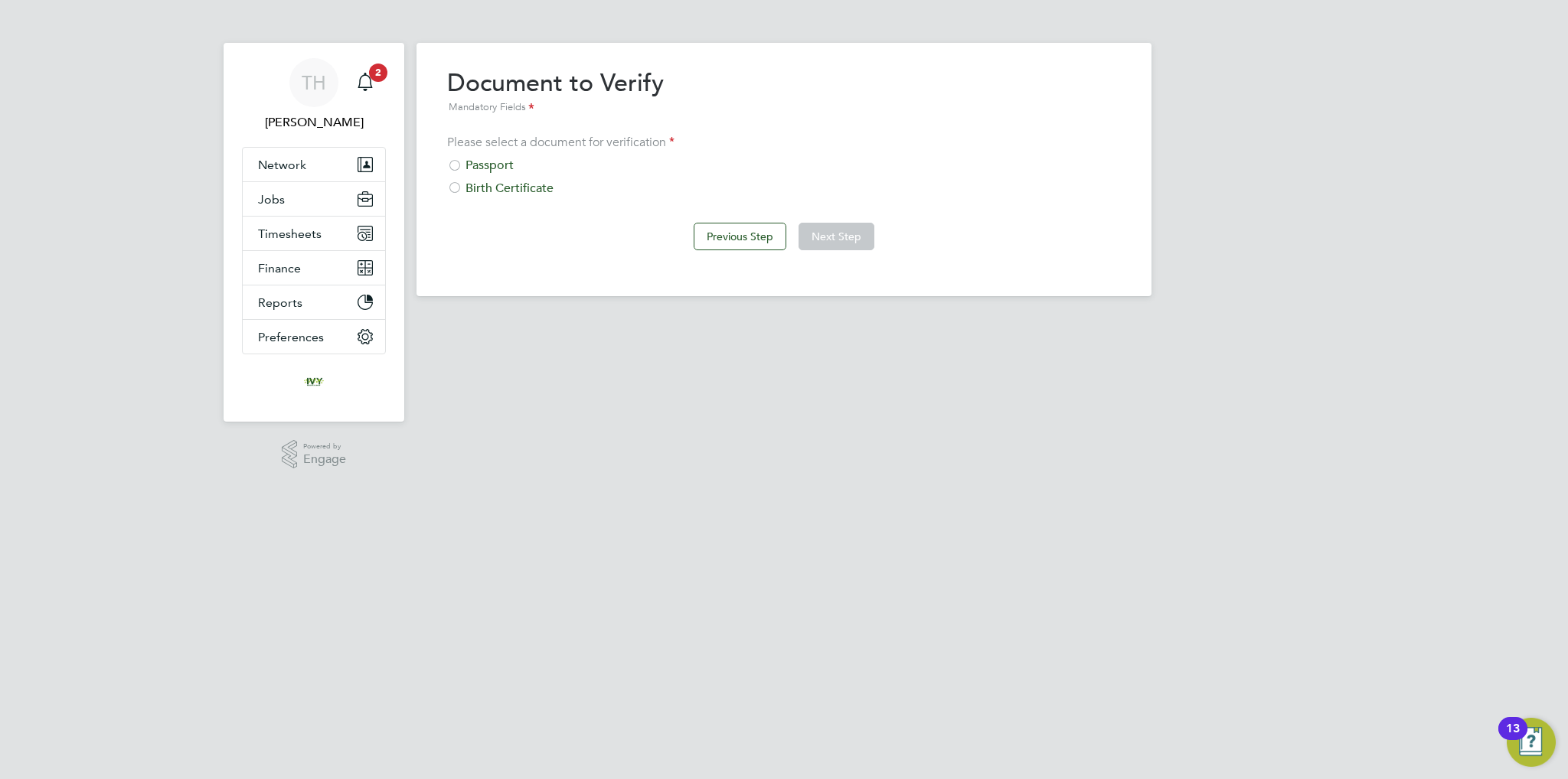
click at [478, 161] on div "Passport" at bounding box center [784, 165] width 674 height 16
click at [849, 239] on button "Next Step" at bounding box center [836, 236] width 76 height 28
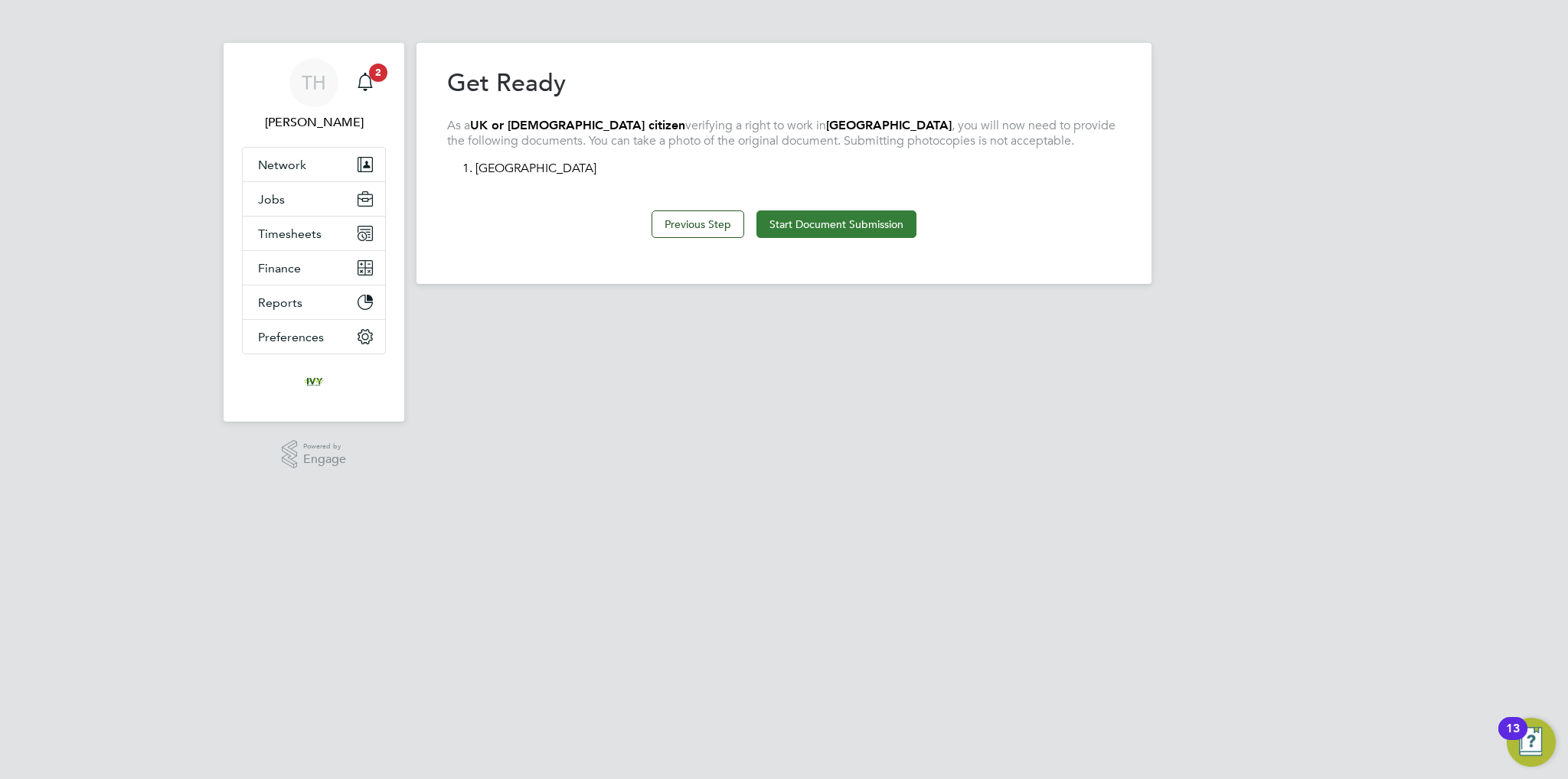
click at [839, 215] on button "Start Document Submission" at bounding box center [836, 224] width 160 height 28
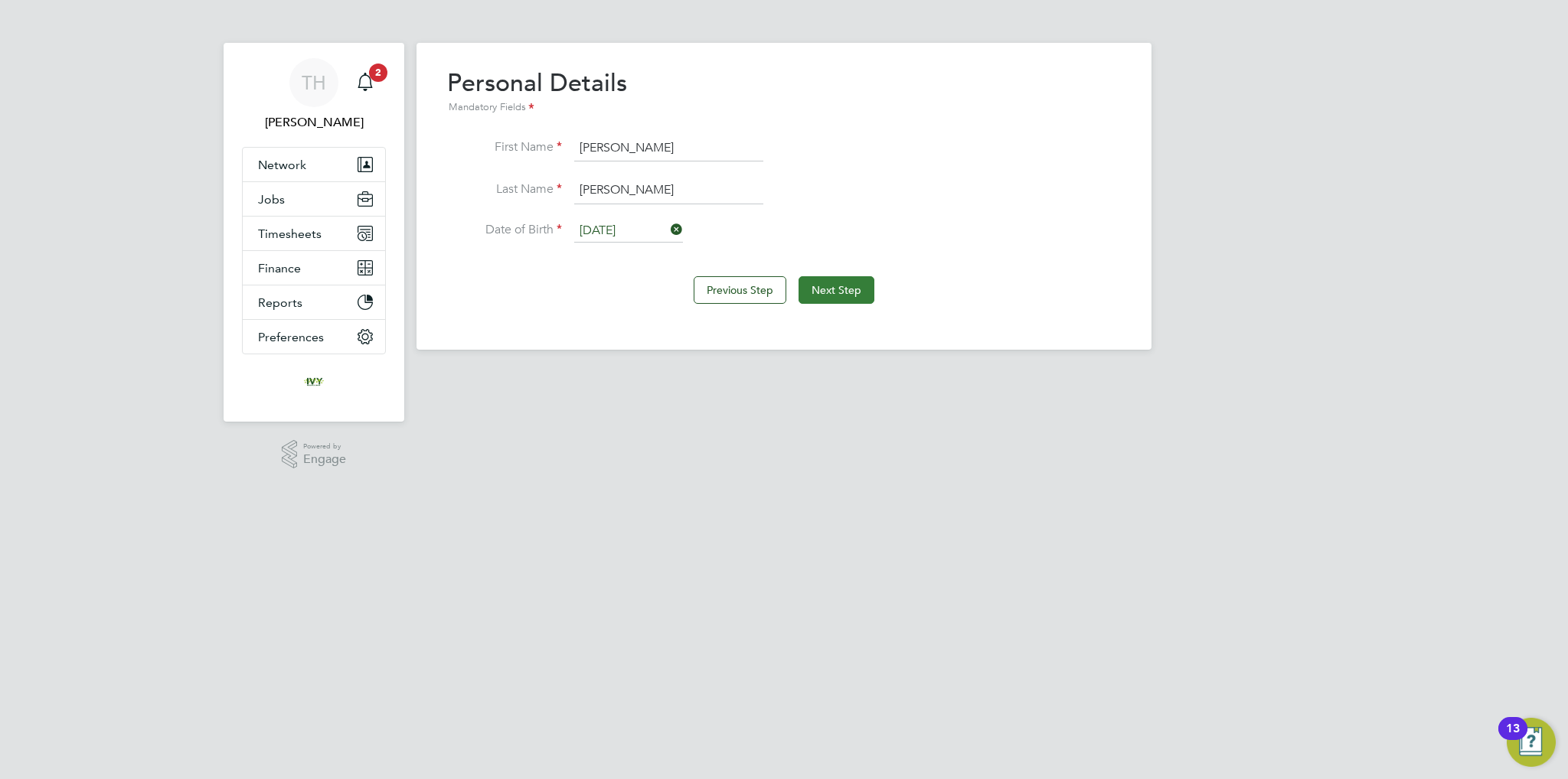
click at [850, 294] on button "Next Step" at bounding box center [836, 290] width 76 height 28
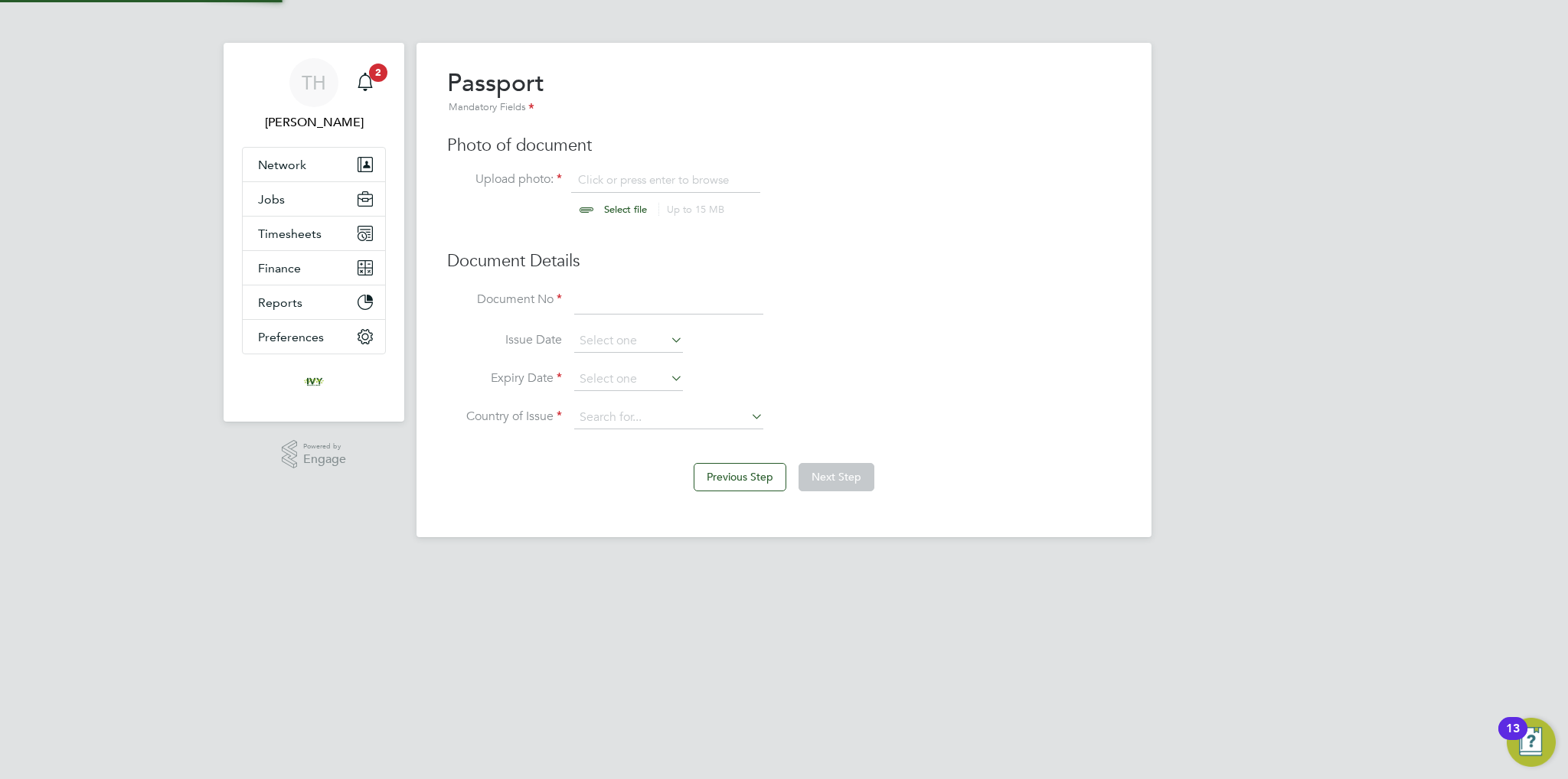
scroll to position [20, 190]
click at [599, 208] on input "file" at bounding box center [639, 194] width 240 height 46
type input "C:\fakepath\Passport.jpg"
click at [640, 300] on input at bounding box center [669, 302] width 189 height 28
click at [636, 304] on input at bounding box center [669, 302] width 189 height 28
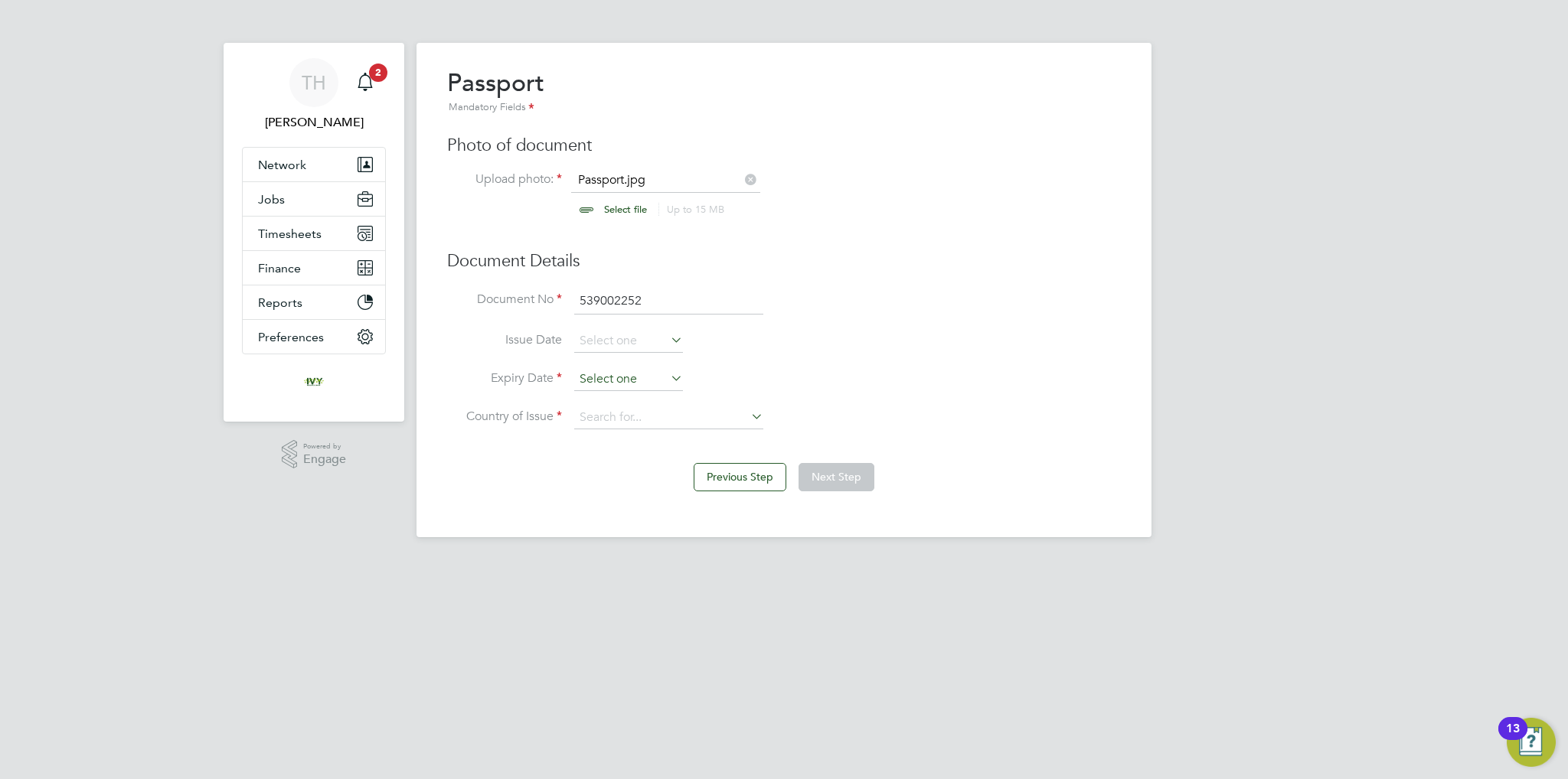
type input "539002252"
click at [643, 384] on input at bounding box center [629, 379] width 108 height 23
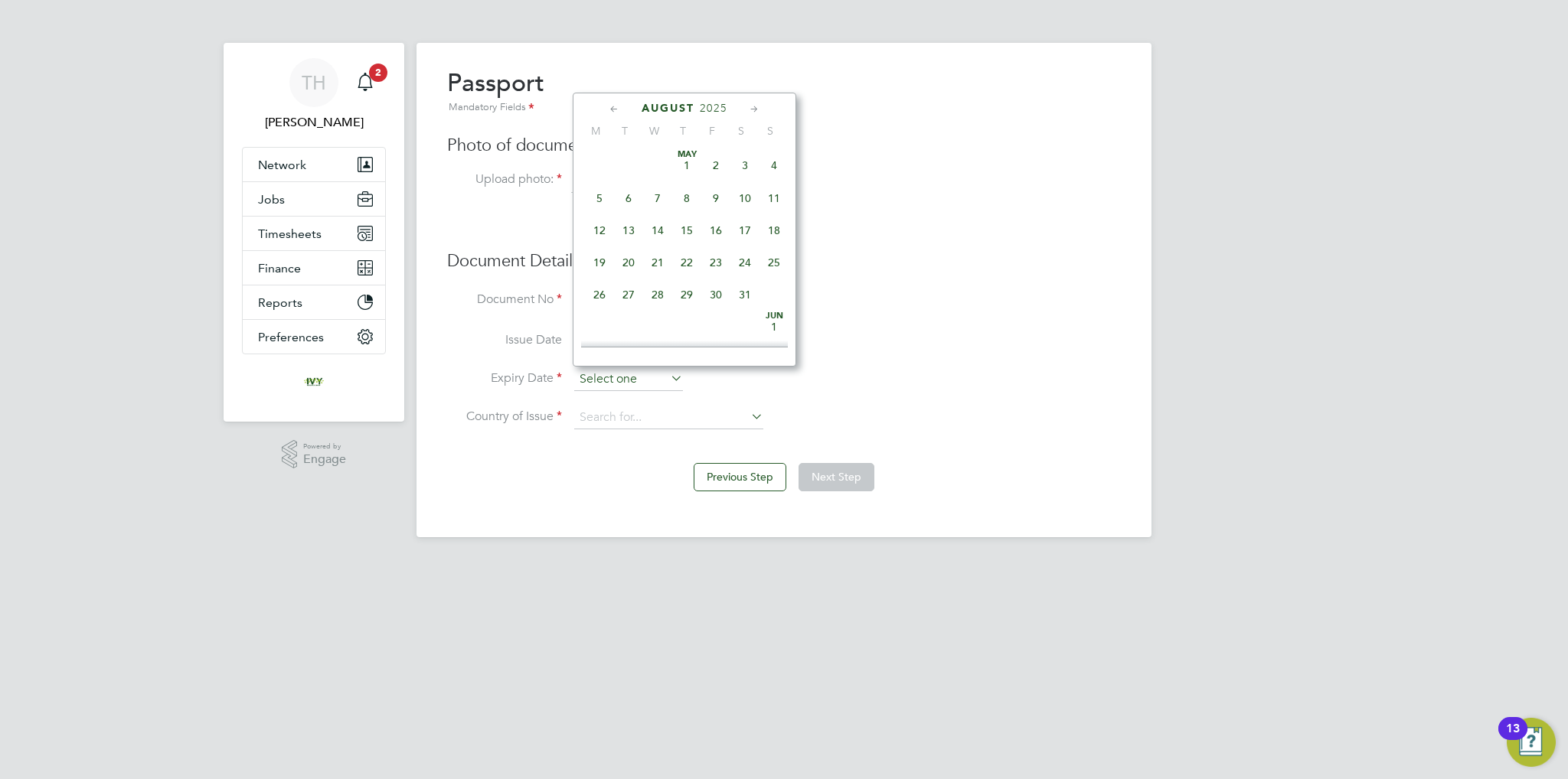
scroll to position [532, 0]
click at [717, 112] on span "2025" at bounding box center [714, 108] width 28 height 13
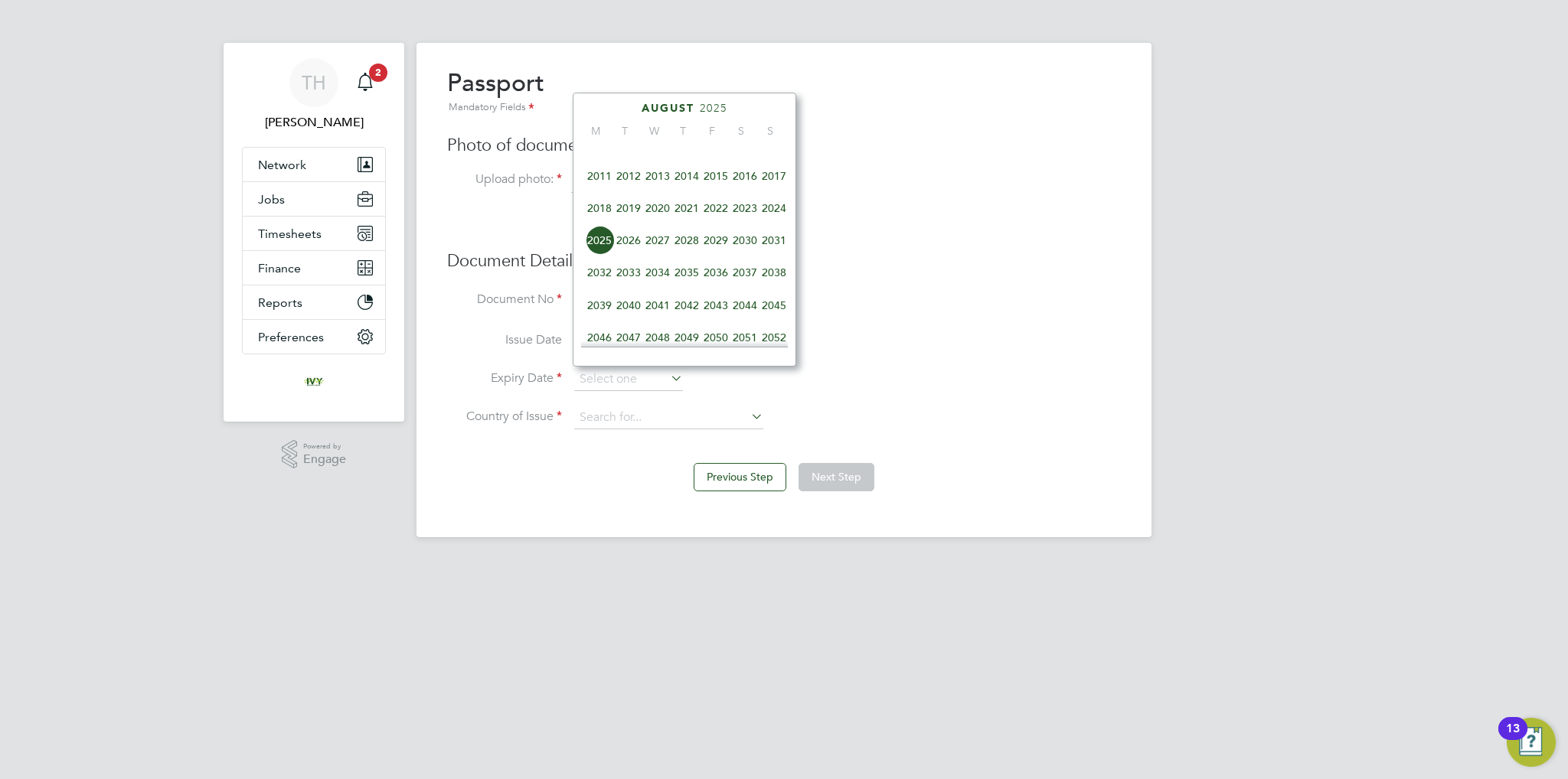
click at [630, 248] on span "2026" at bounding box center [628, 240] width 29 height 29
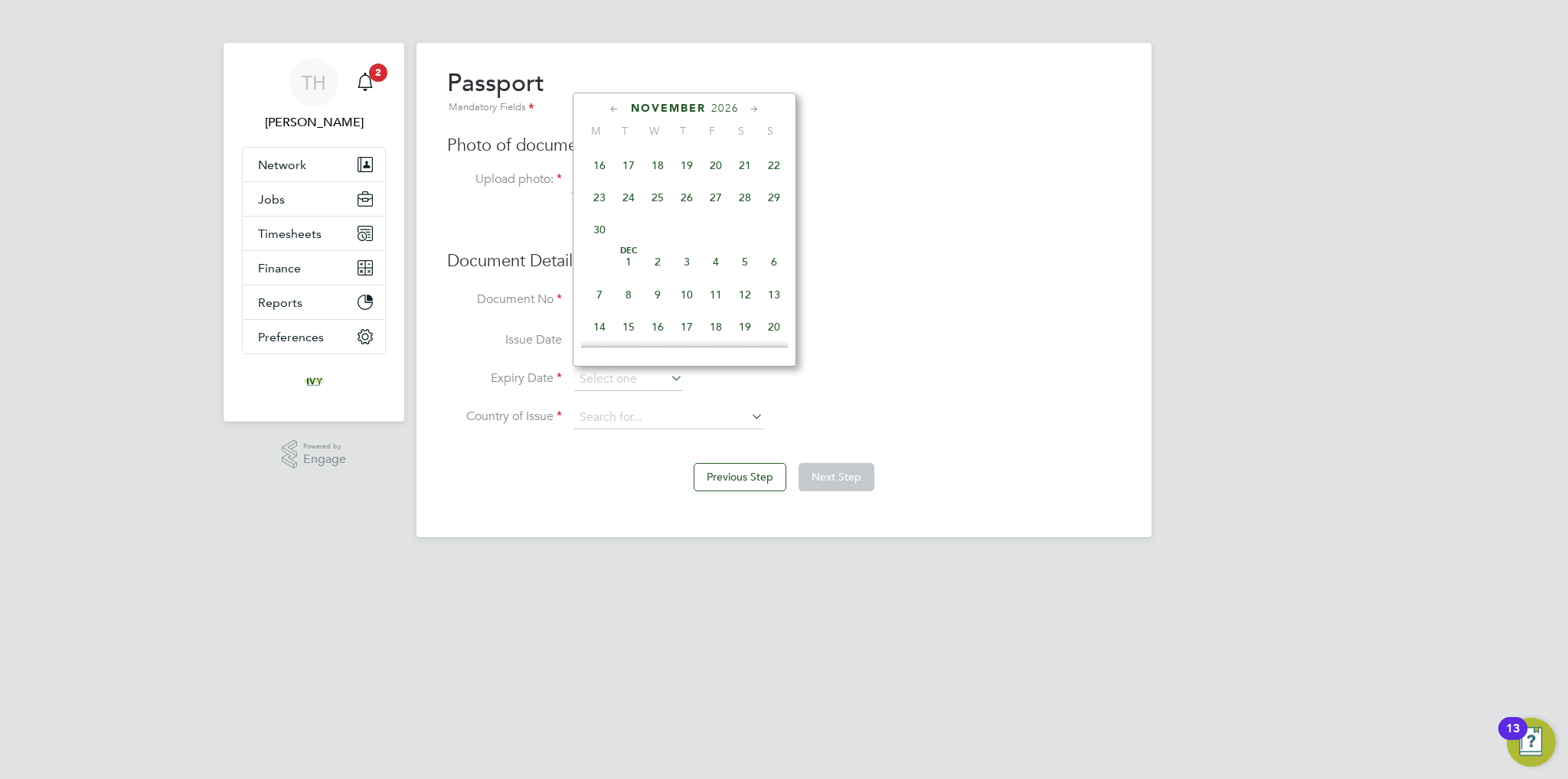
scroll to position [1022, 0]
click at [765, 191] on span "8" at bounding box center [774, 177] width 29 height 29
type input "[DATE]"
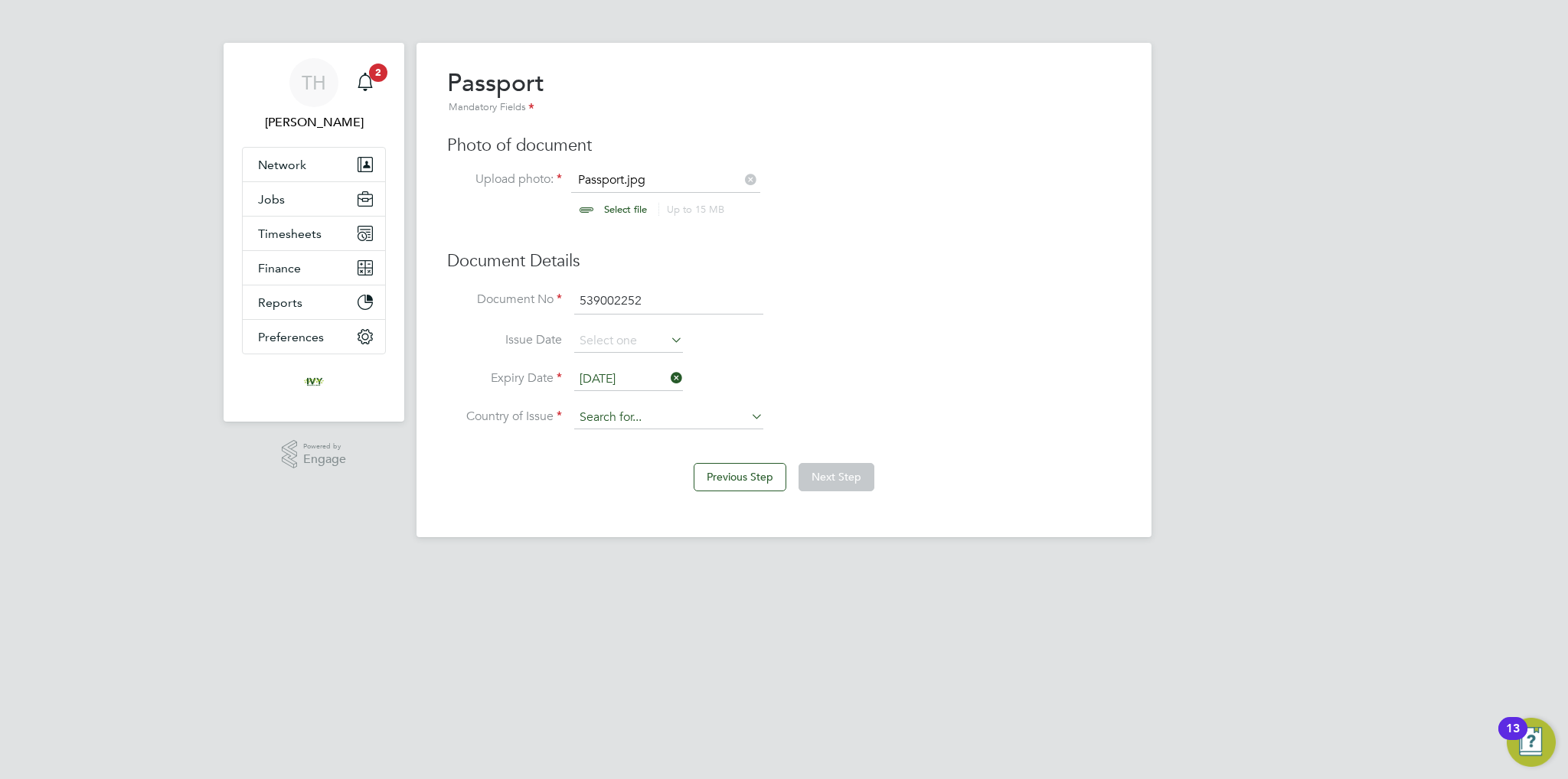
click at [658, 418] on input at bounding box center [669, 418] width 189 height 23
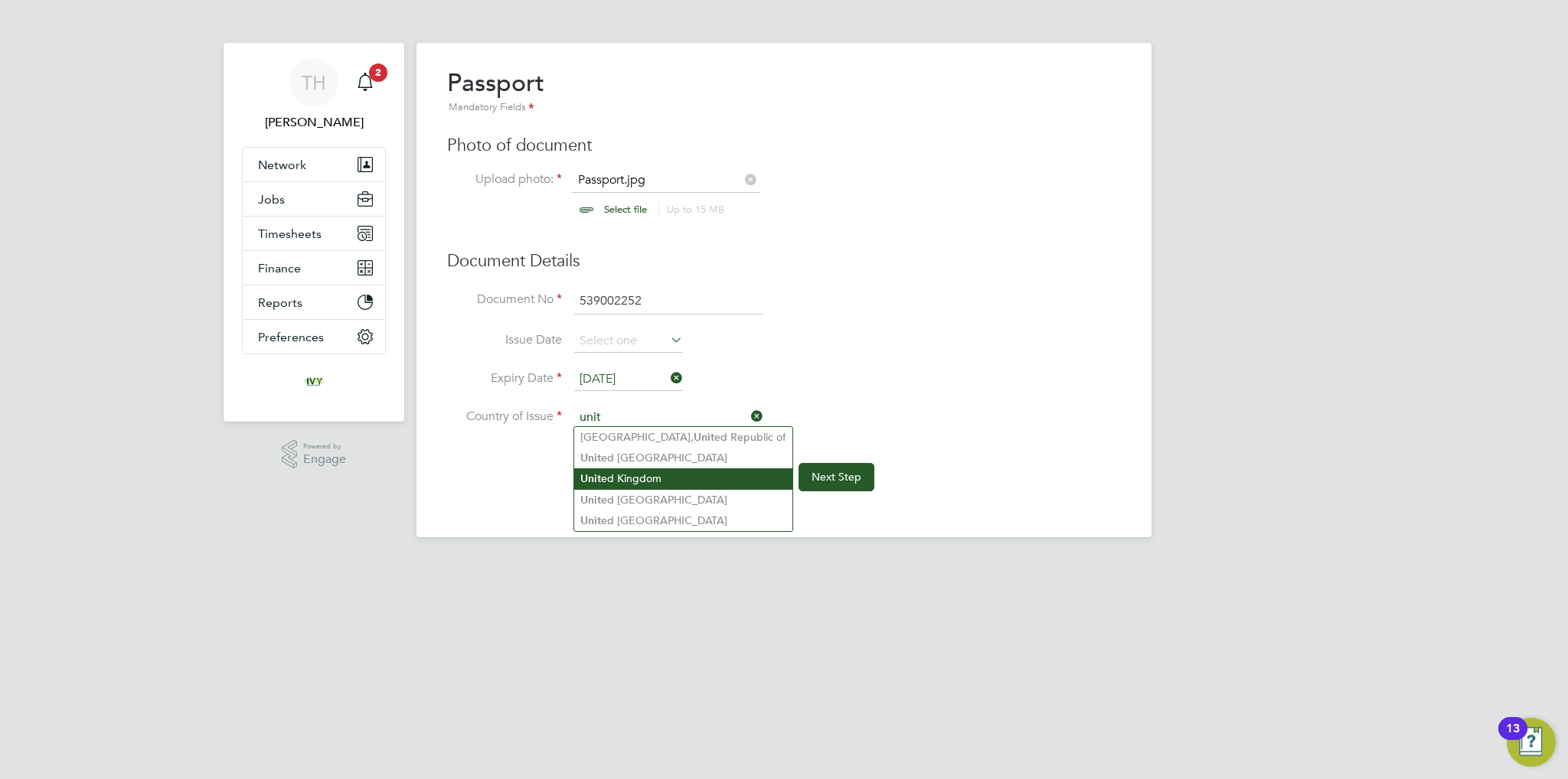
click at [663, 483] on li "Unit ed Kingdom" at bounding box center [684, 479] width 219 height 21
type input "[GEOGRAPHIC_DATA]"
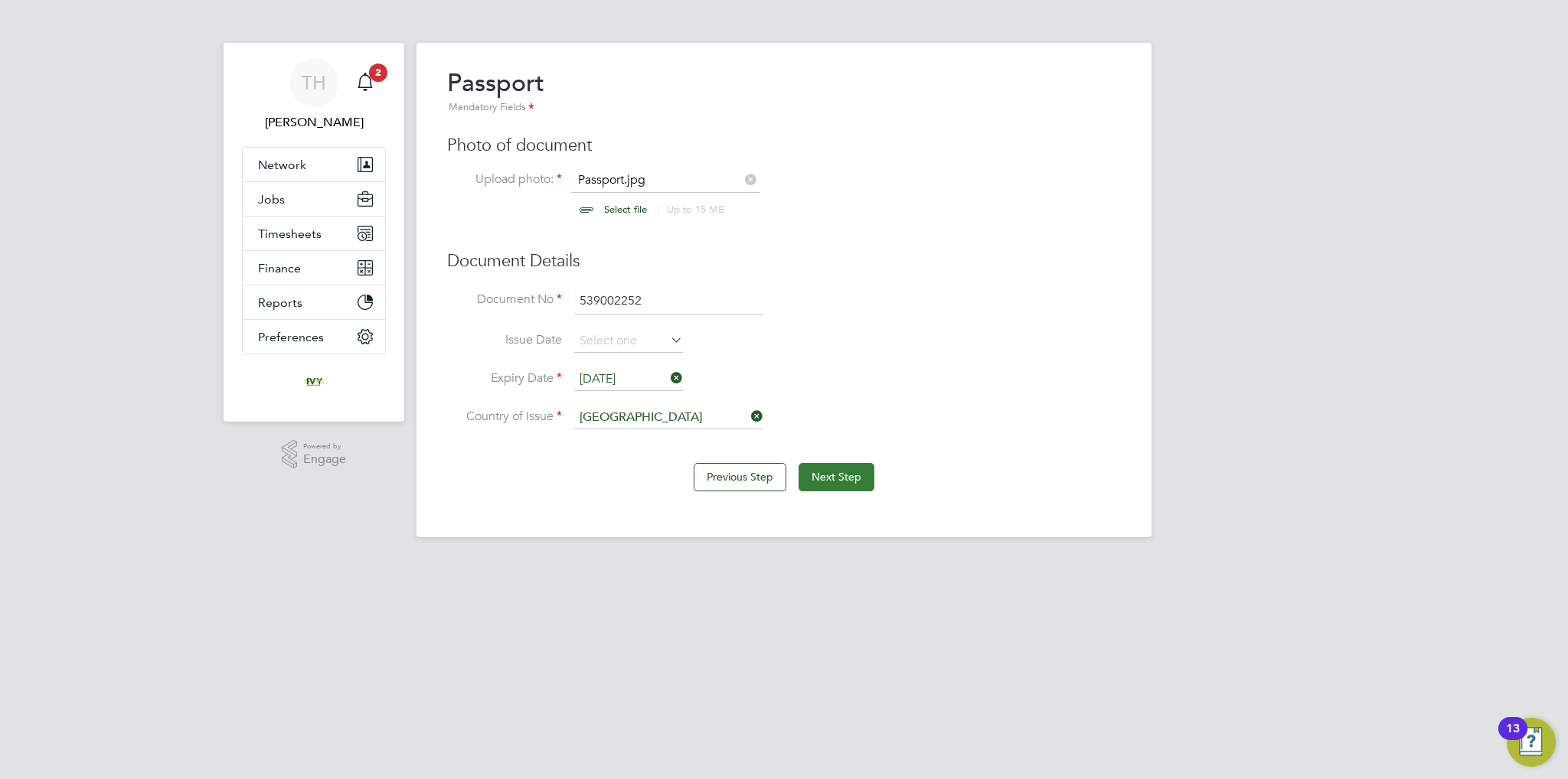
click at [821, 469] on button "Next Step" at bounding box center [836, 477] width 76 height 28
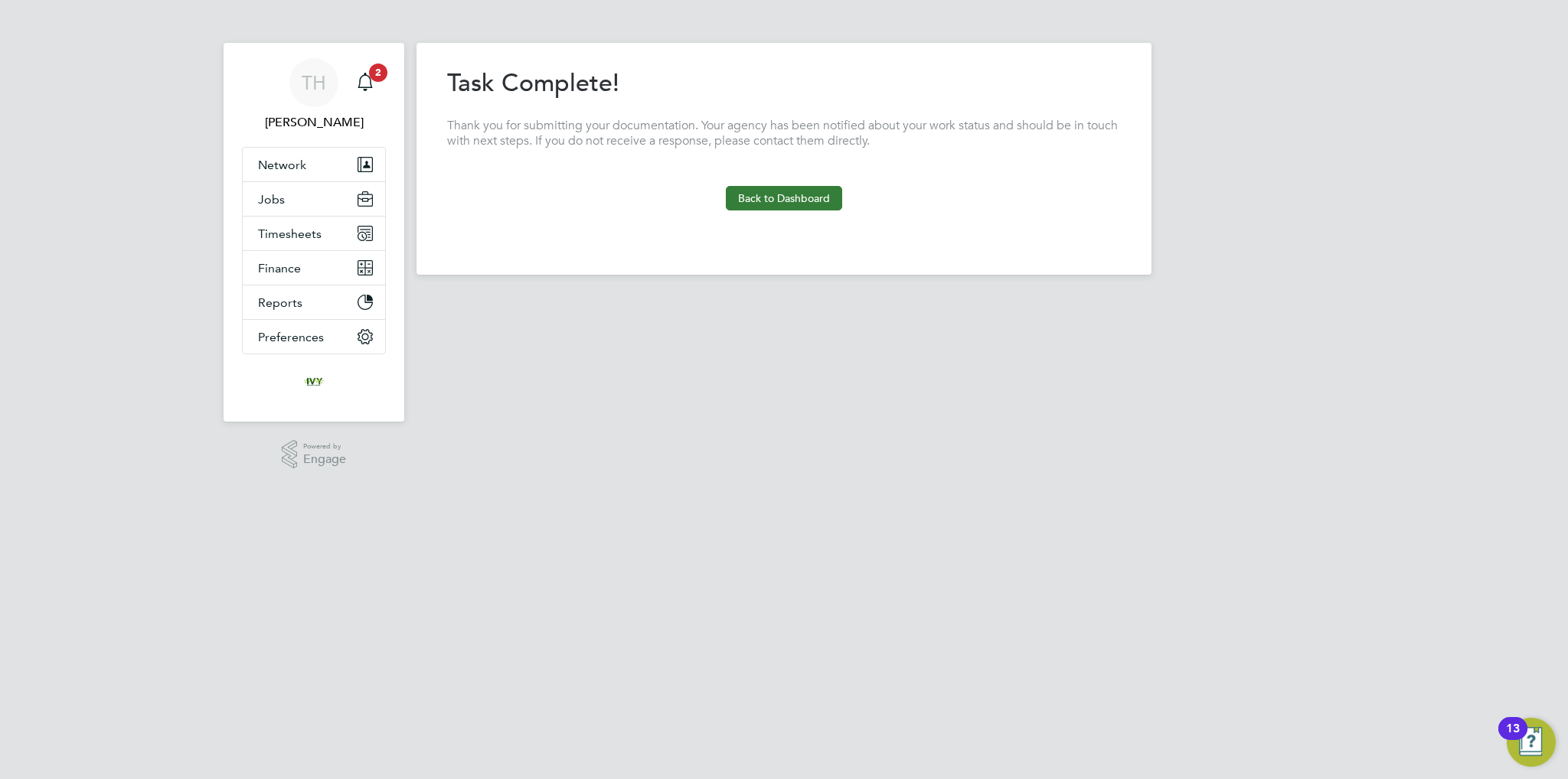
click at [806, 208] on button "Back to Dashboard" at bounding box center [784, 198] width 117 height 24
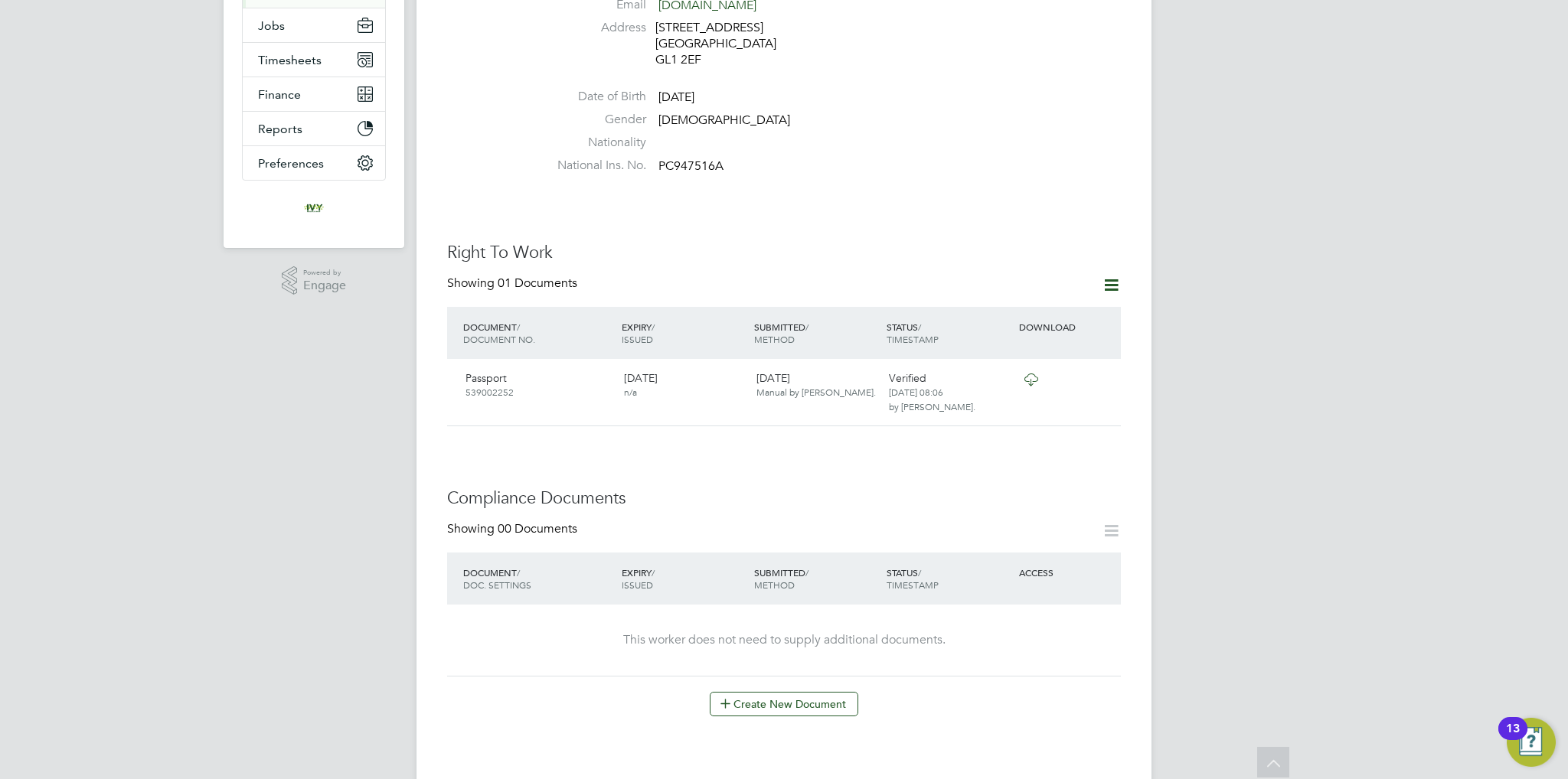
scroll to position [383, 0]
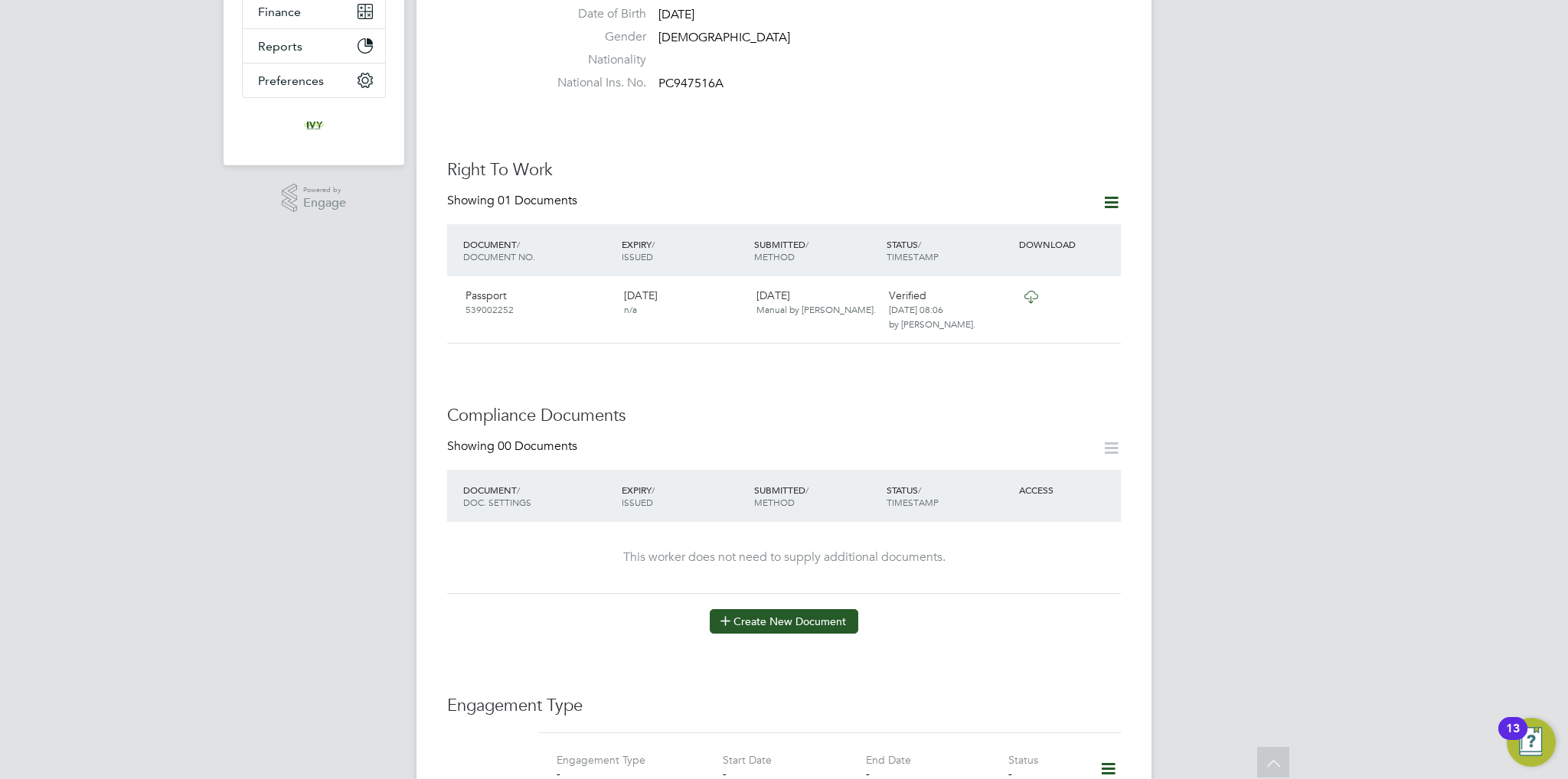
click at [842, 609] on button "Create New Document" at bounding box center [784, 621] width 149 height 24
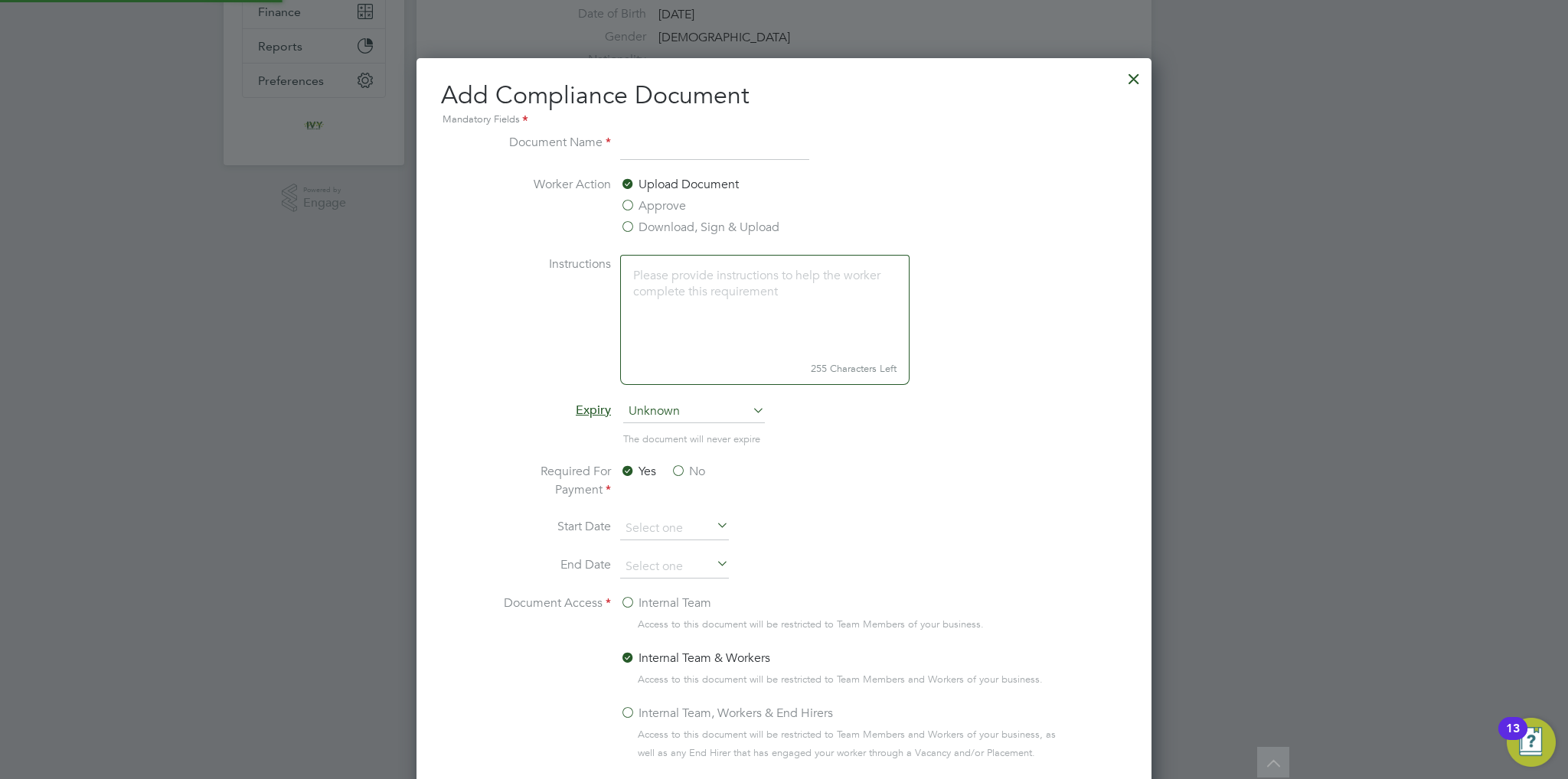
scroll to position [800, 736]
click at [682, 148] on input at bounding box center [715, 148] width 189 height 28
type input "CSCS"
click at [686, 411] on span "Unknown" at bounding box center [694, 412] width 142 height 23
click at [665, 509] on li "Specific date" at bounding box center [694, 512] width 142 height 20
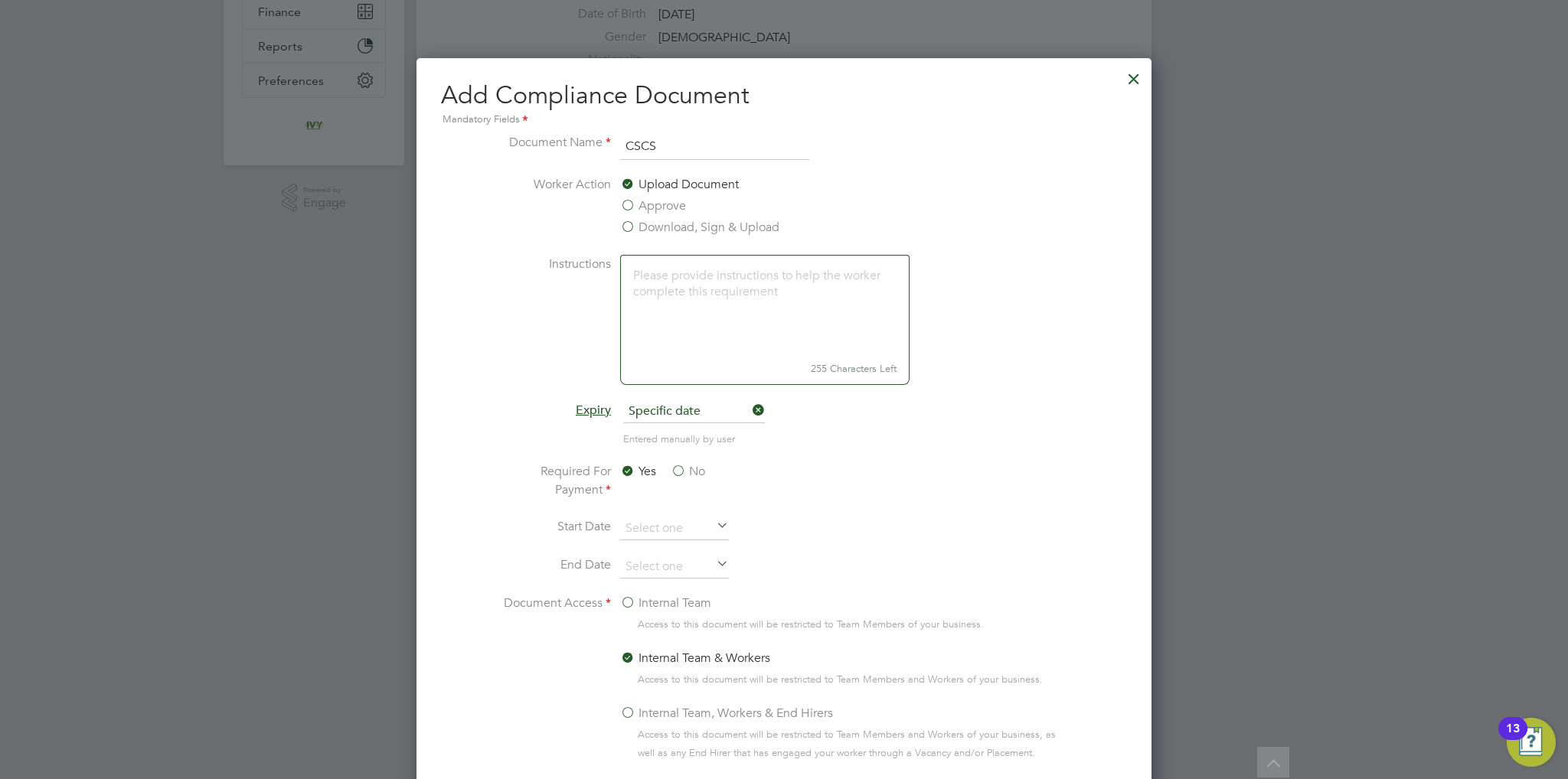
click at [689, 474] on label "No" at bounding box center [688, 472] width 35 height 19
click at [0, 0] on input "No" at bounding box center [0, 0] width 0 height 0
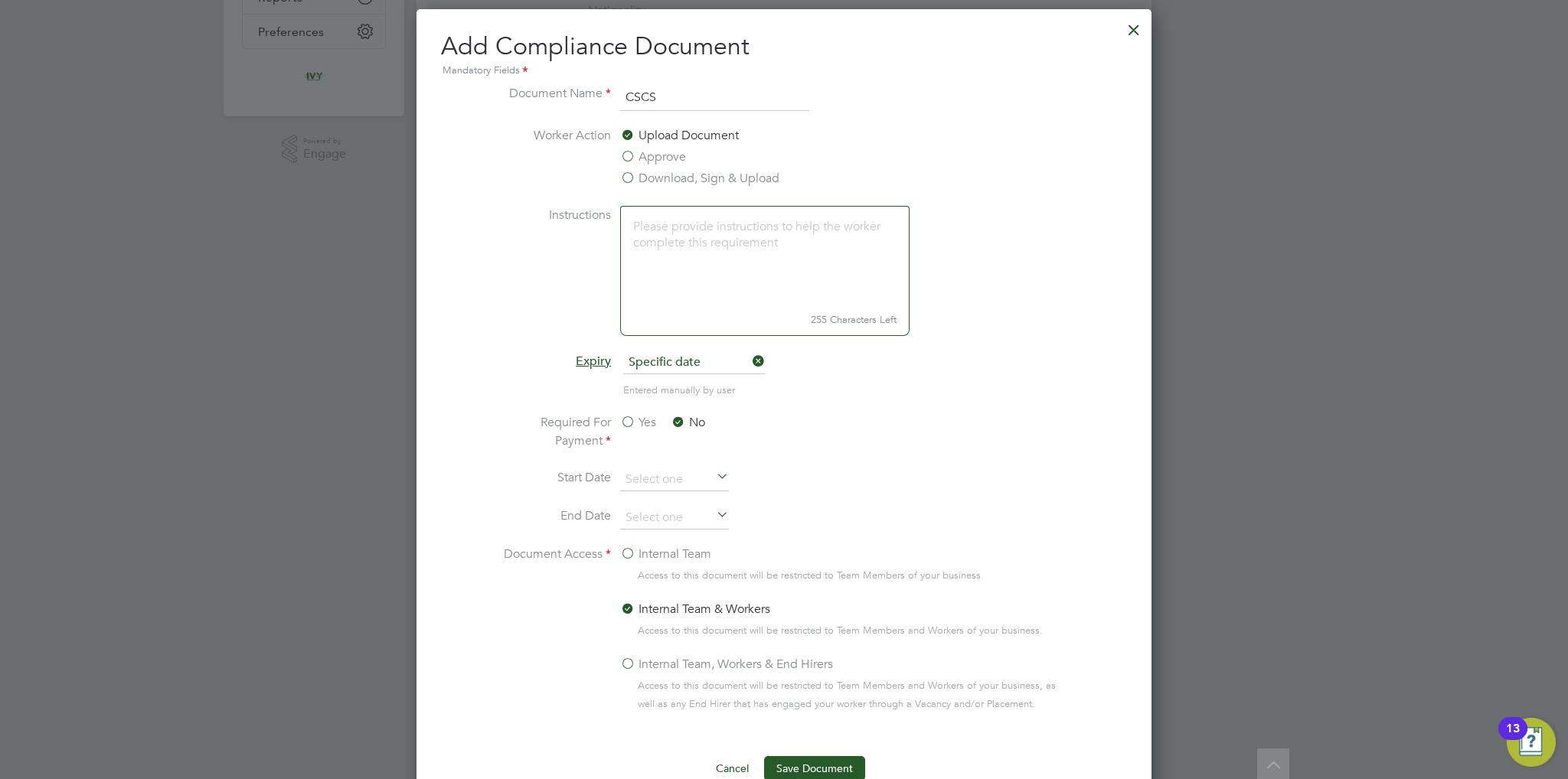
scroll to position [536, 0]
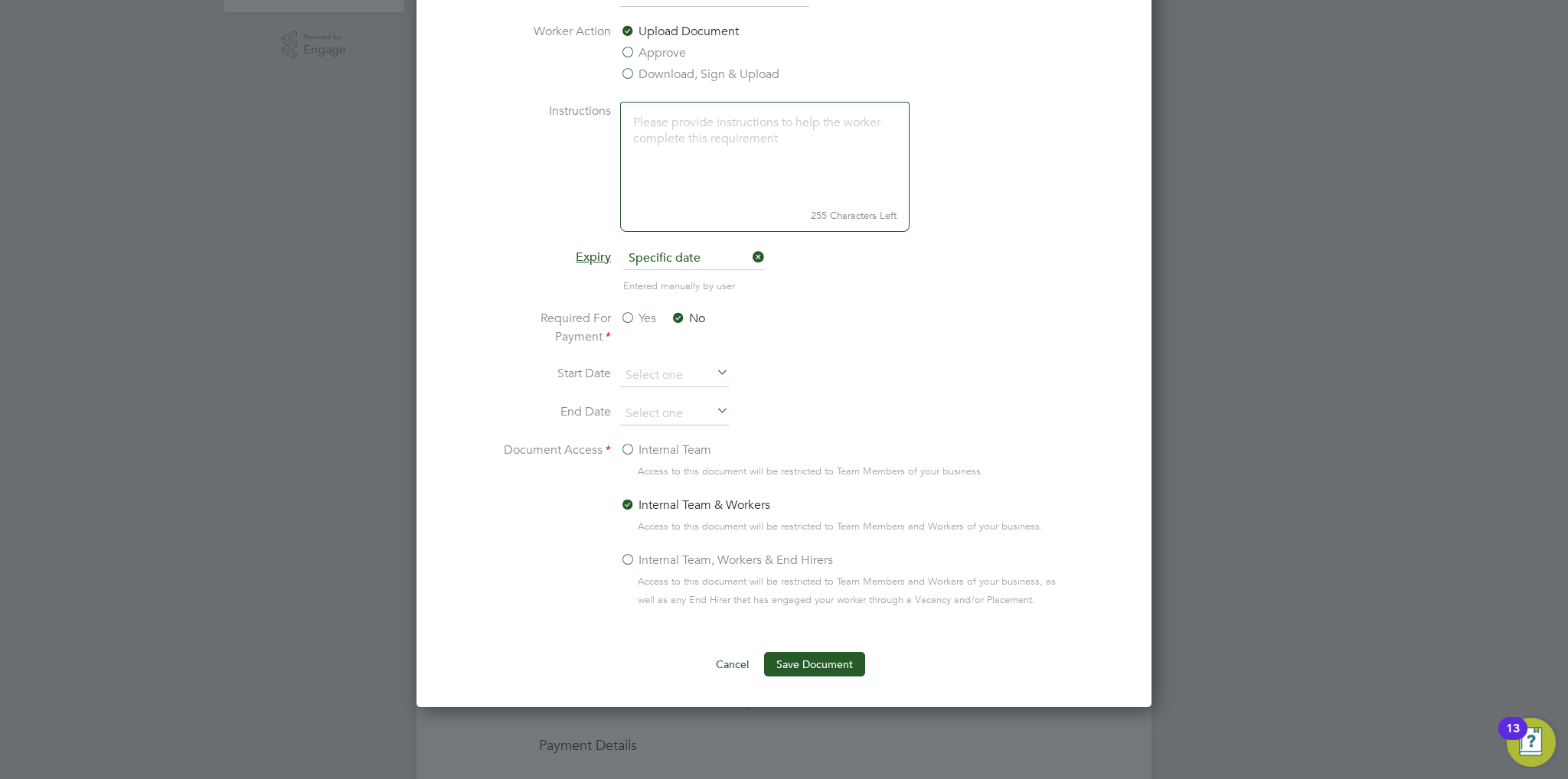
click at [674, 451] on label "Internal Team" at bounding box center [666, 450] width 92 height 19
click at [0, 0] on input "Internal Team" at bounding box center [0, 0] width 0 height 0
click at [830, 672] on button "Save Document" at bounding box center [815, 664] width 101 height 24
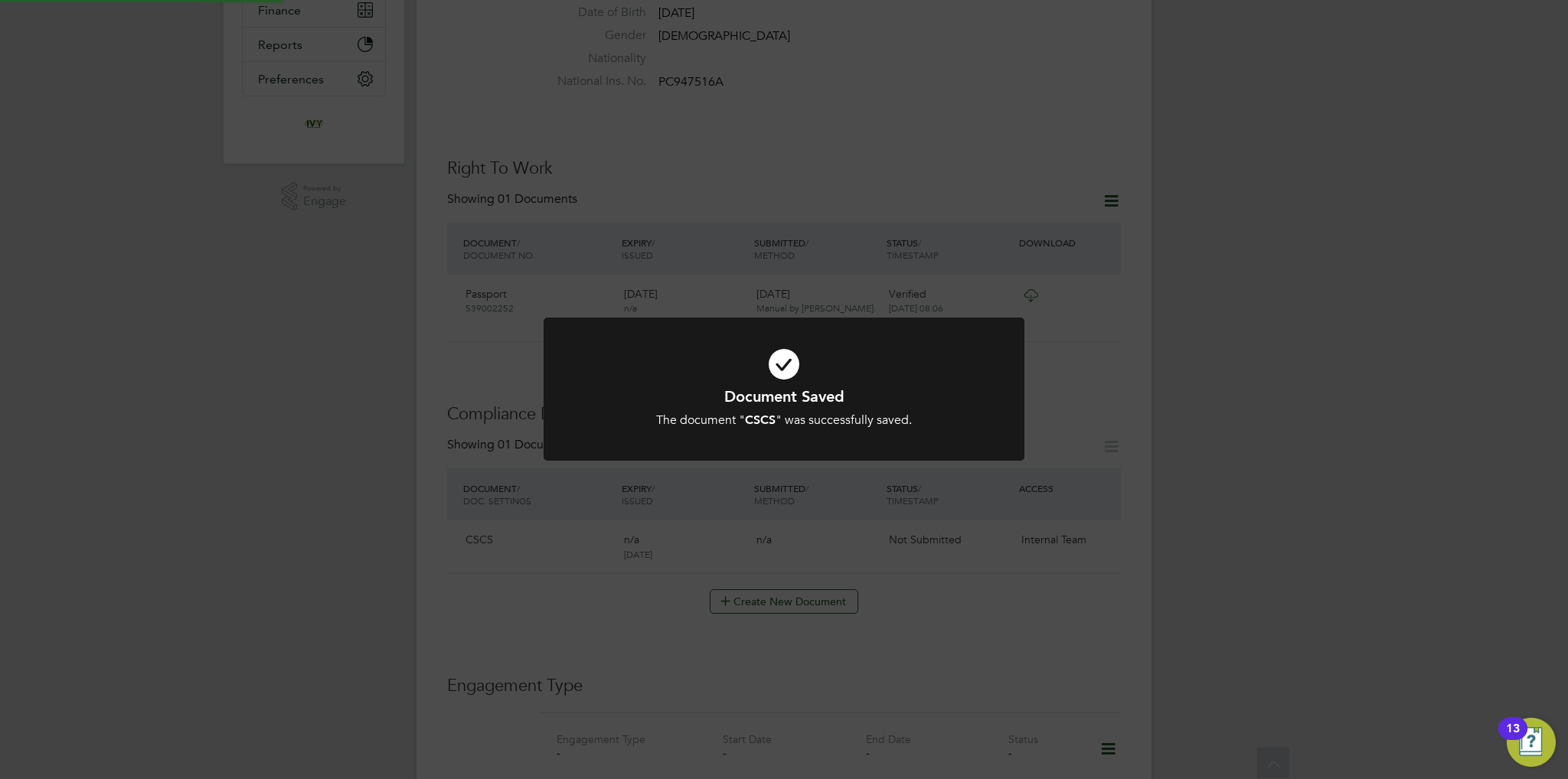
scroll to position [383, 0]
click at [810, 493] on div "Document Saved The document " CSCS " was successfully saved. Cancel Okay" at bounding box center [784, 390] width 1568 height 779
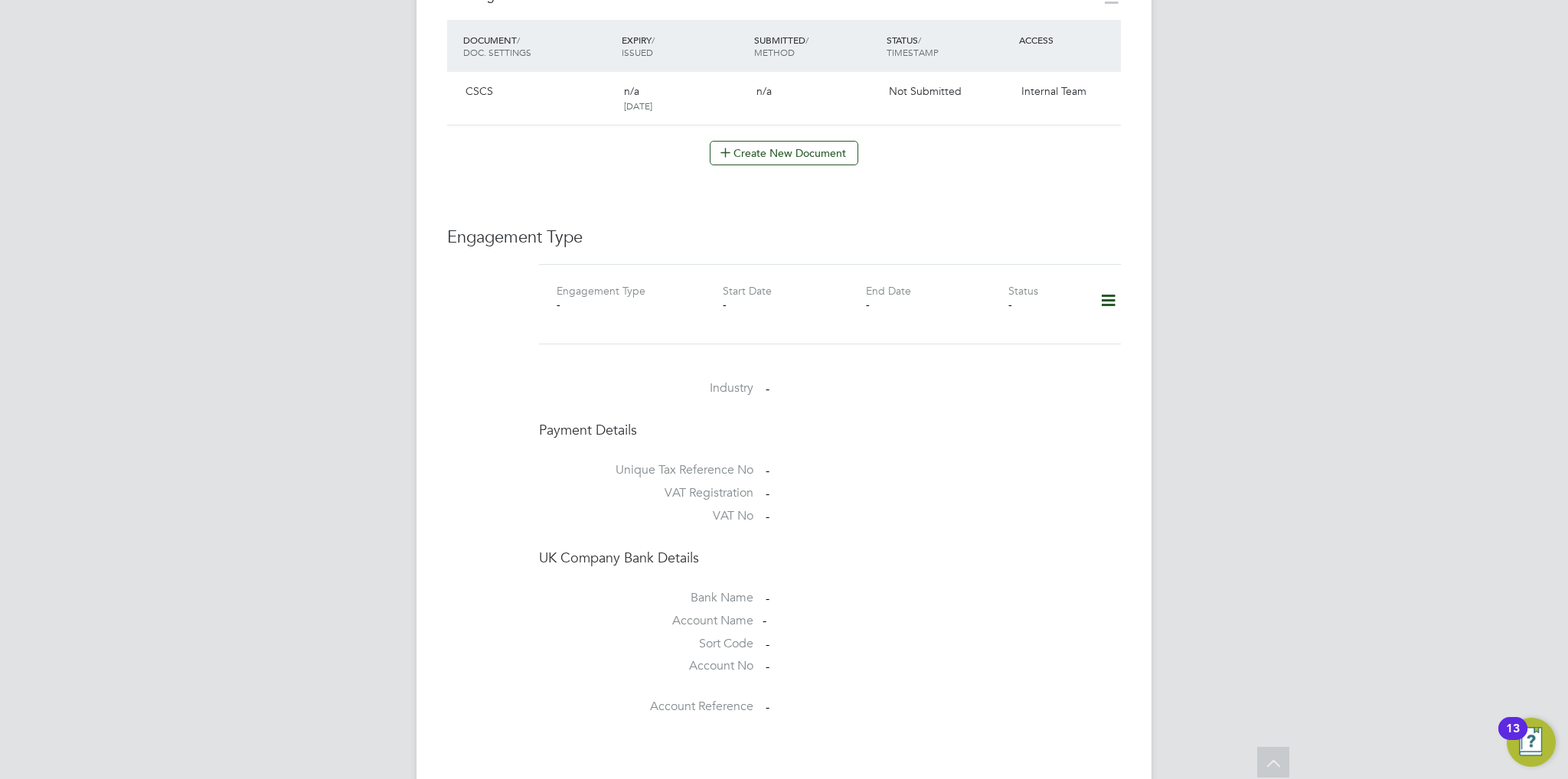
scroll to position [842, 0]
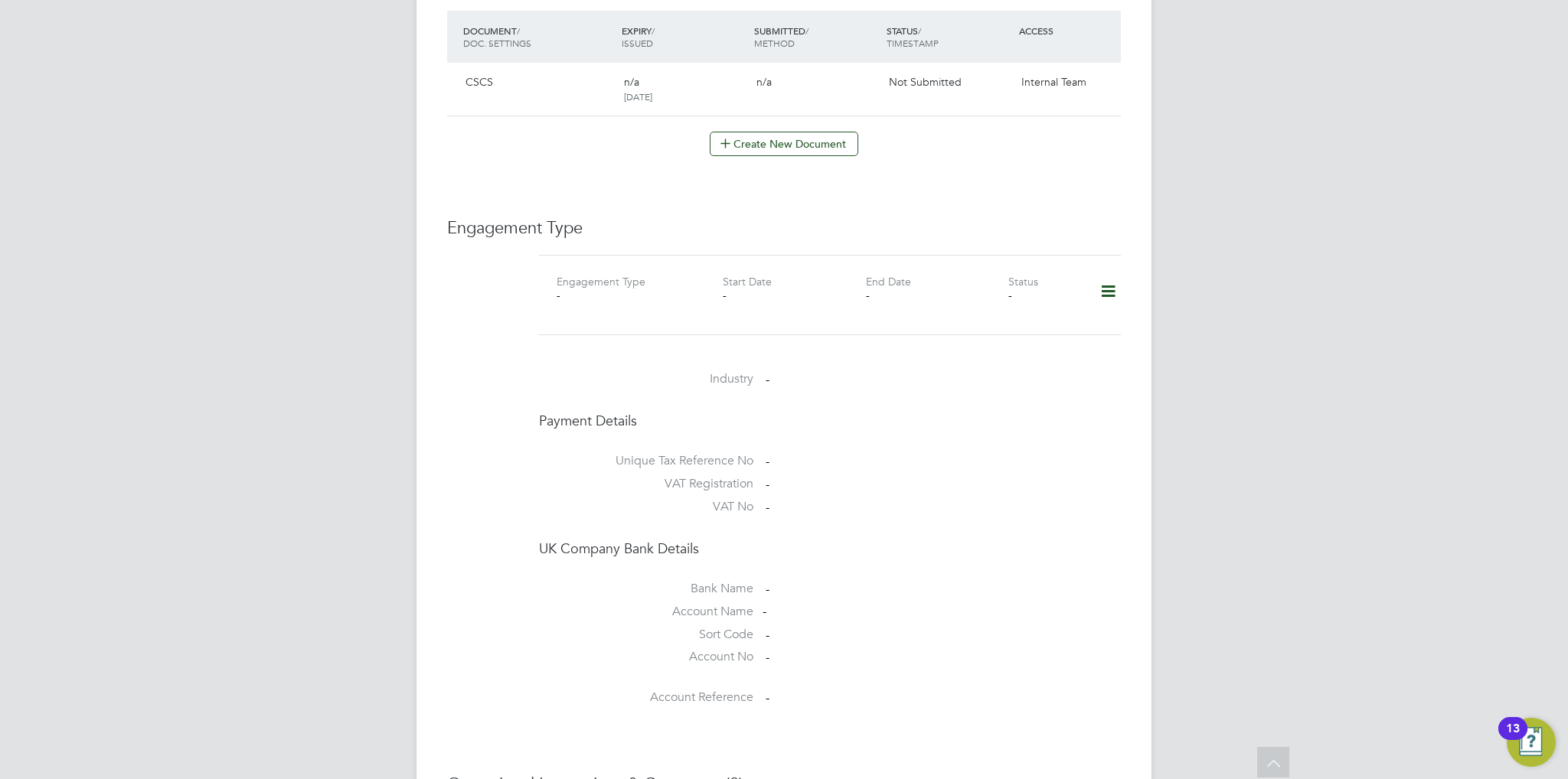
click at [1104, 278] on icon at bounding box center [1108, 291] width 27 height 35
click at [1020, 341] on li "Add Engagement Type" at bounding box center [1031, 341] width 174 height 21
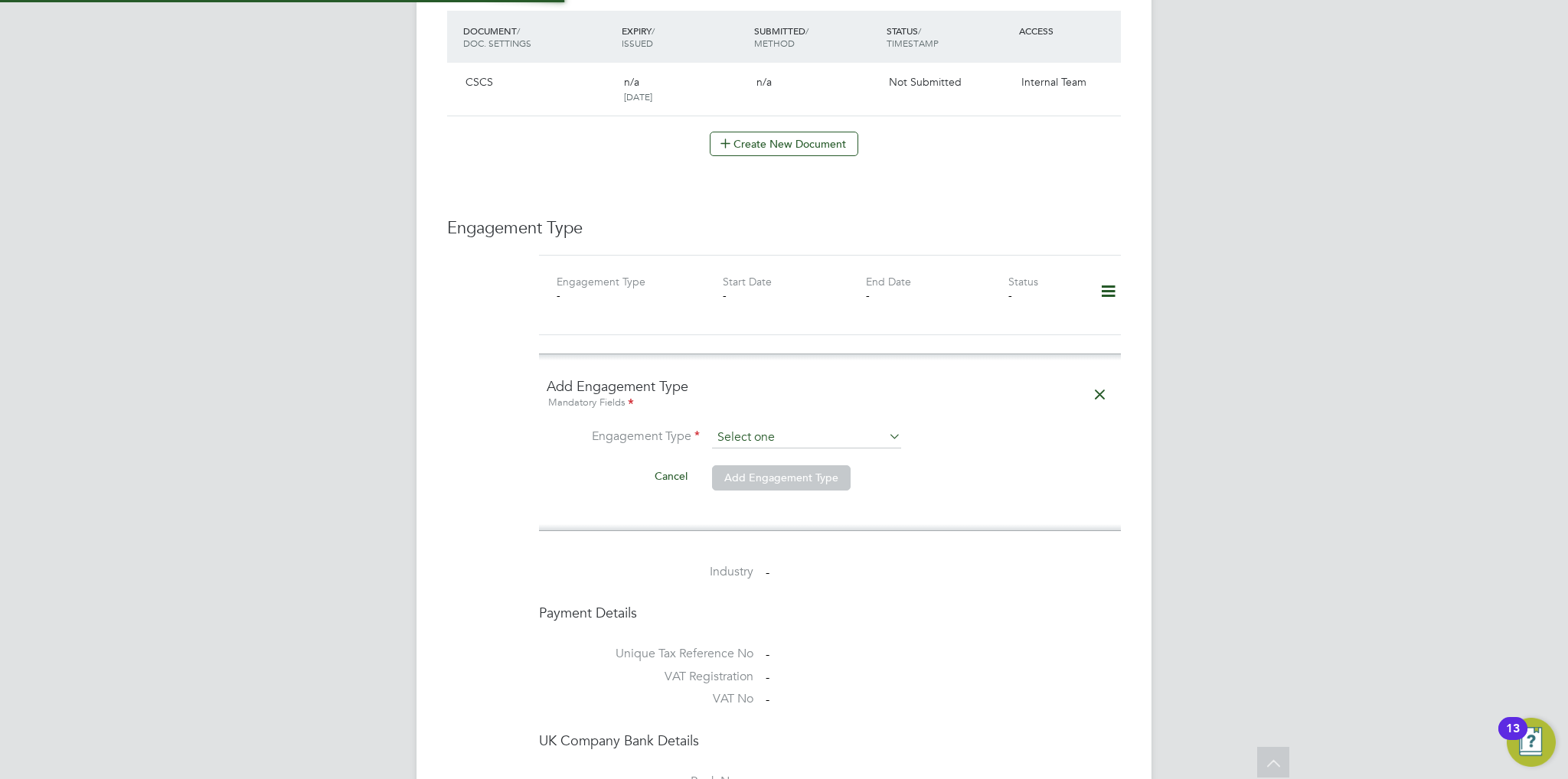
click at [801, 427] on input at bounding box center [806, 437] width 189 height 21
click at [781, 509] on li "Umbrella" at bounding box center [806, 510] width 190 height 22
type input "Umbrella"
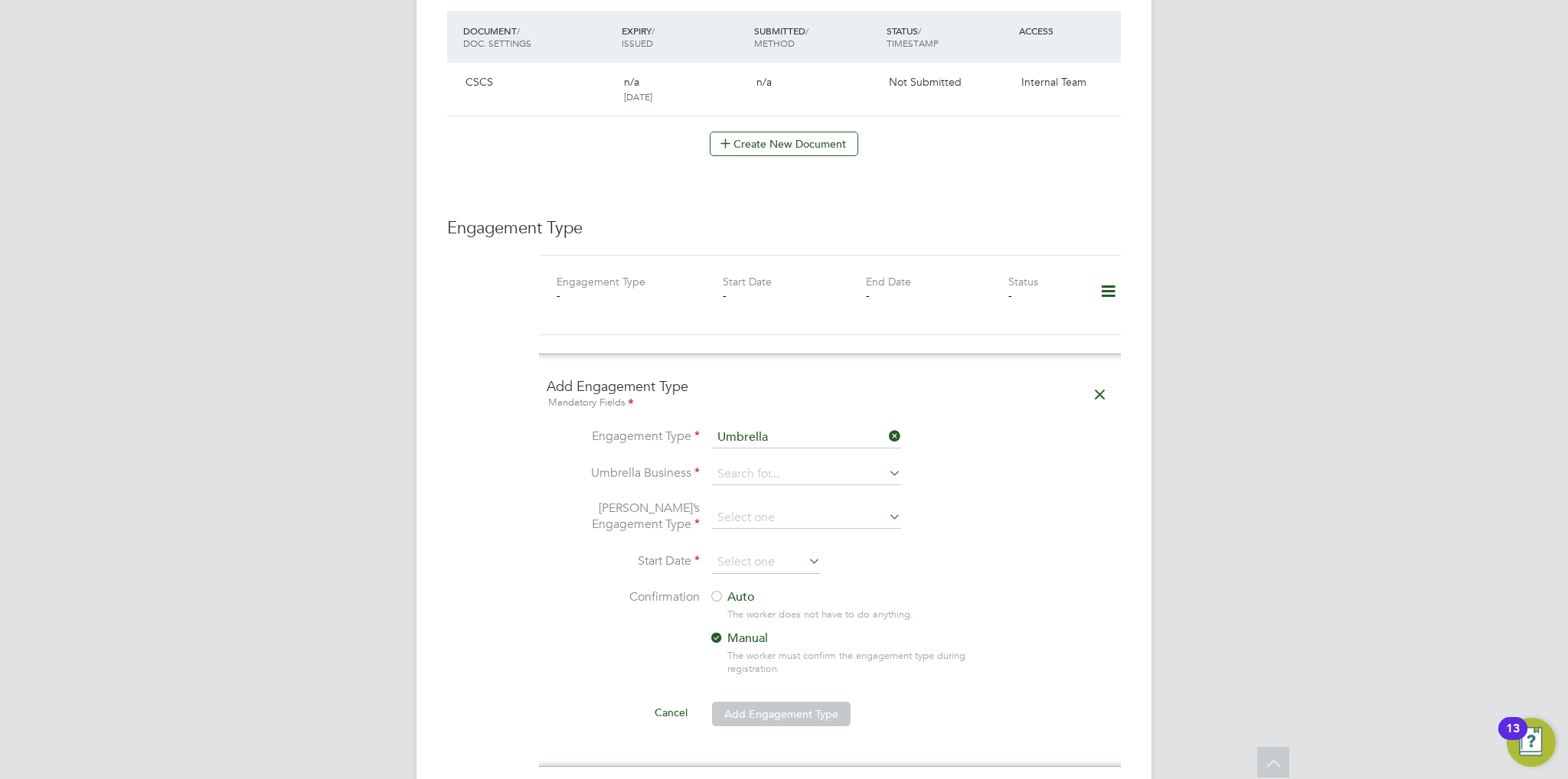
click at [787, 437] on li "Engagement Type Umbrella" at bounding box center [830, 445] width 566 height 36
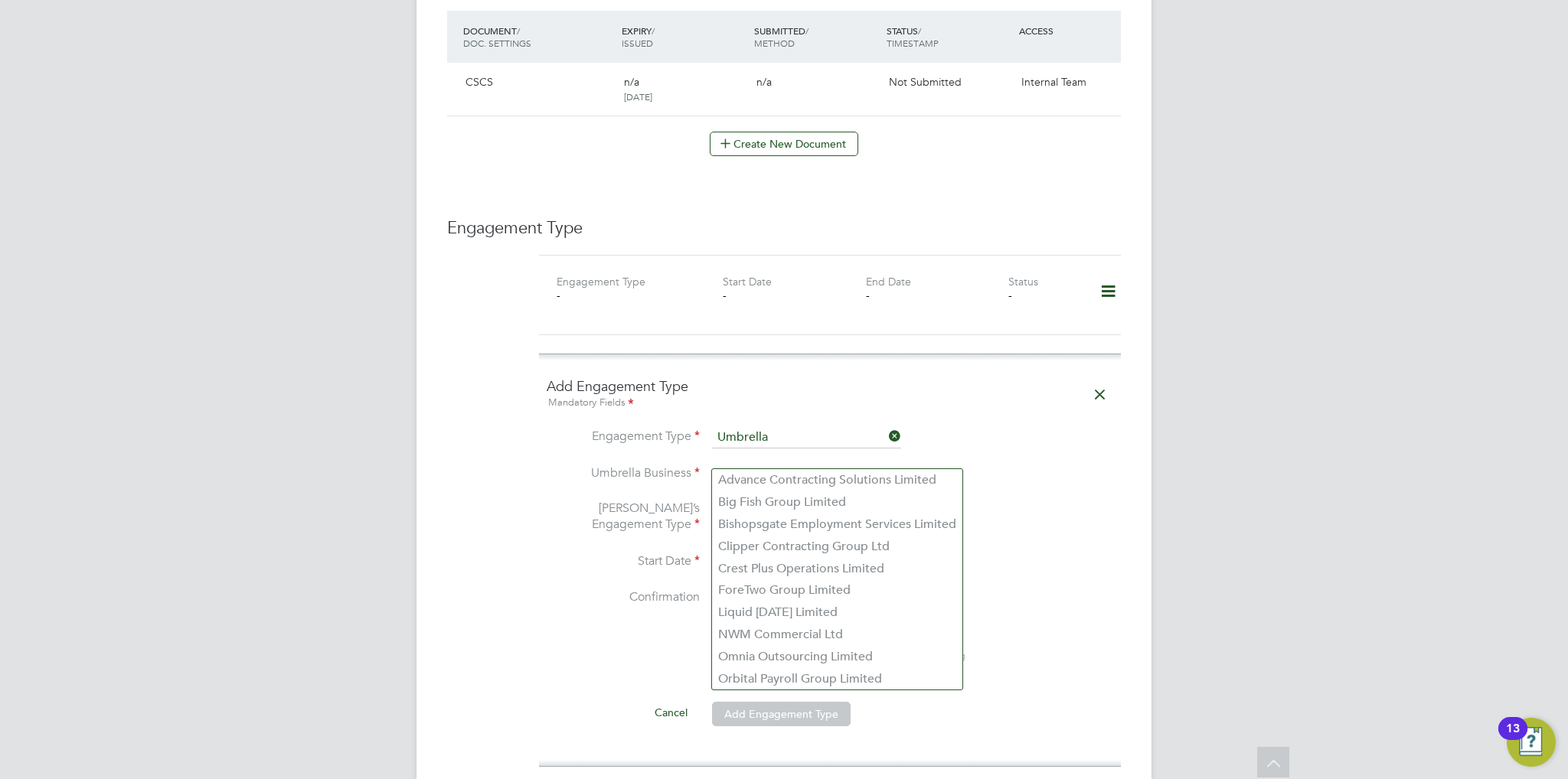
click at [786, 464] on input at bounding box center [806, 474] width 189 height 21
click at [796, 569] on li "Crest Plus Operations Limited" at bounding box center [837, 569] width 250 height 22
type input "Crest Plus Operations Limited"
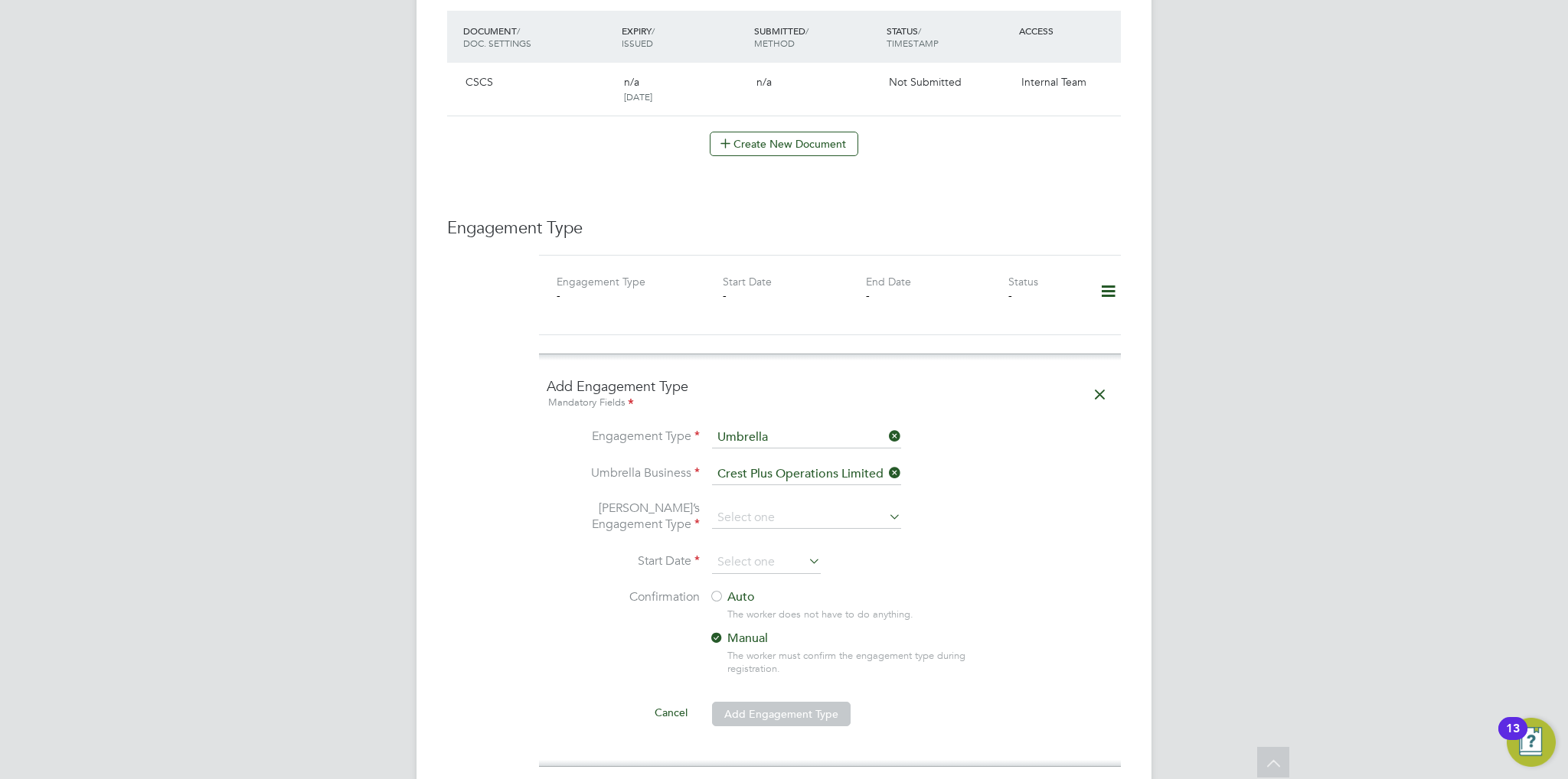
click at [806, 513] on li "[PERSON_NAME]’s Engagement Type" at bounding box center [830, 526] width 566 height 50
click at [810, 507] on input at bounding box center [806, 517] width 189 height 21
click at [781, 613] on li "PAYE Umbrella" at bounding box center [806, 612] width 190 height 22
type input "PAYE Umbrella"
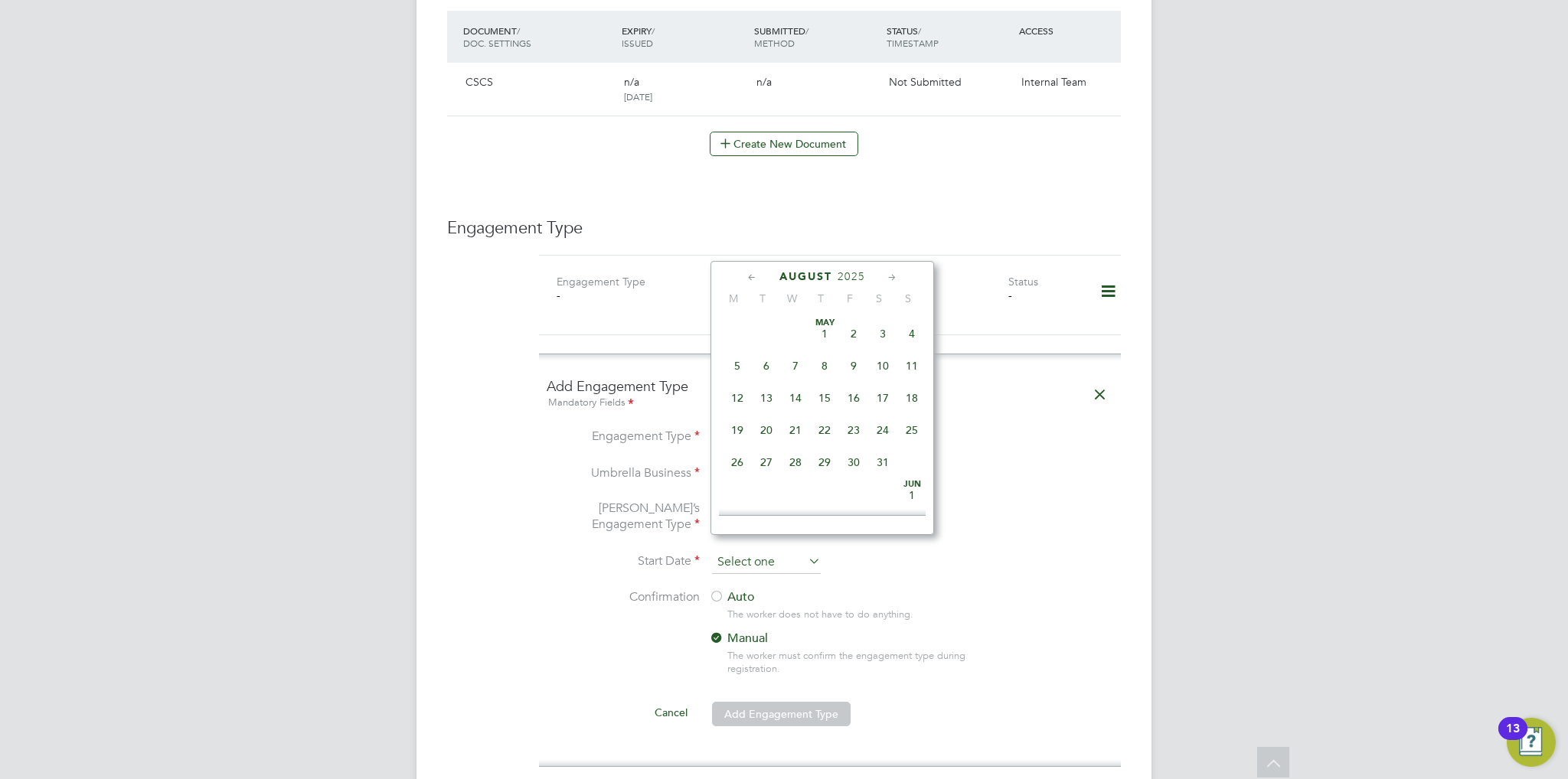
click at [787, 551] on input at bounding box center [766, 562] width 108 height 23
click at [770, 395] on span "12" at bounding box center [766, 381] width 29 height 29
type input "[DATE]"
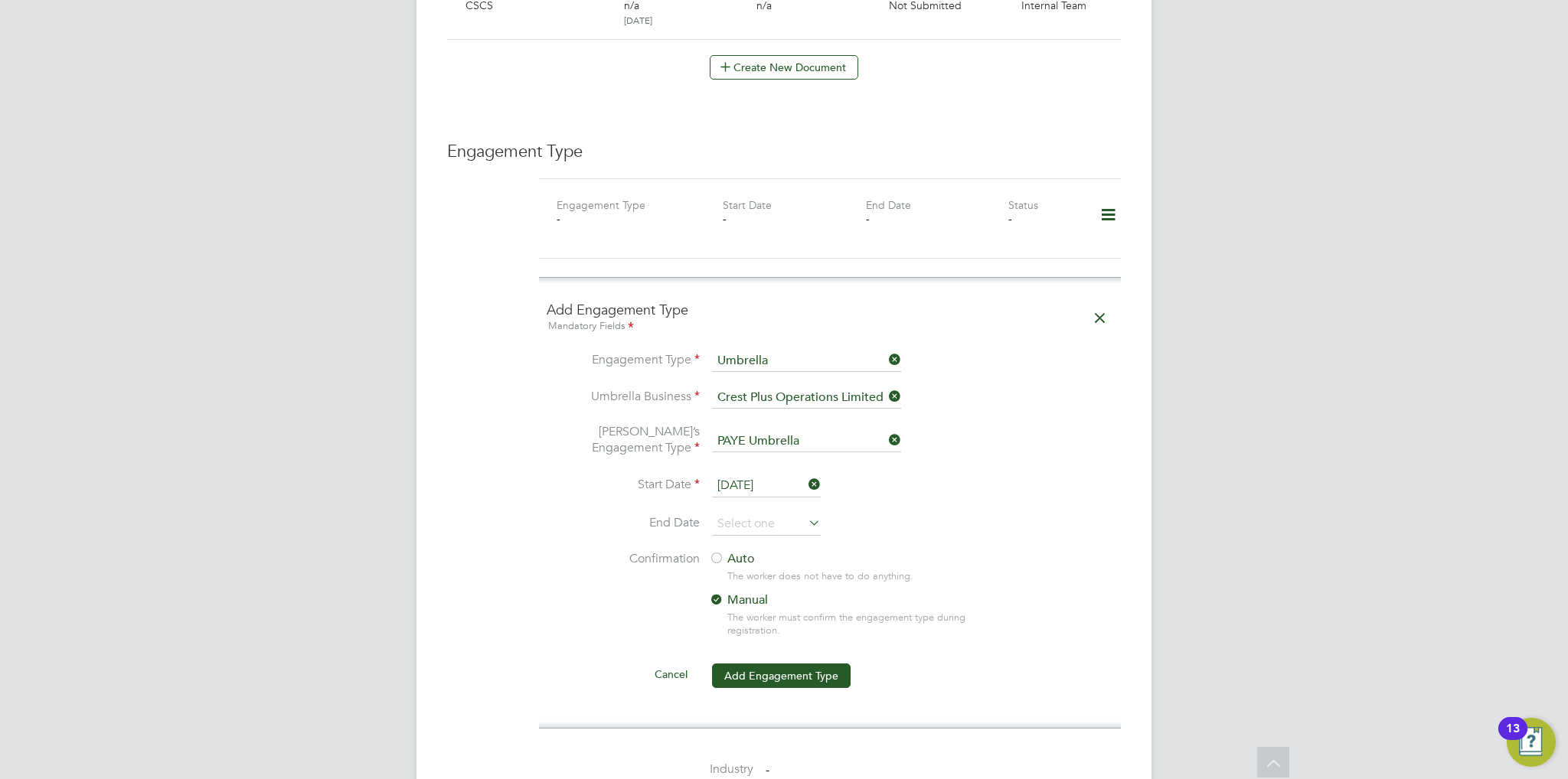
click at [722, 552] on div at bounding box center [717, 559] width 15 height 15
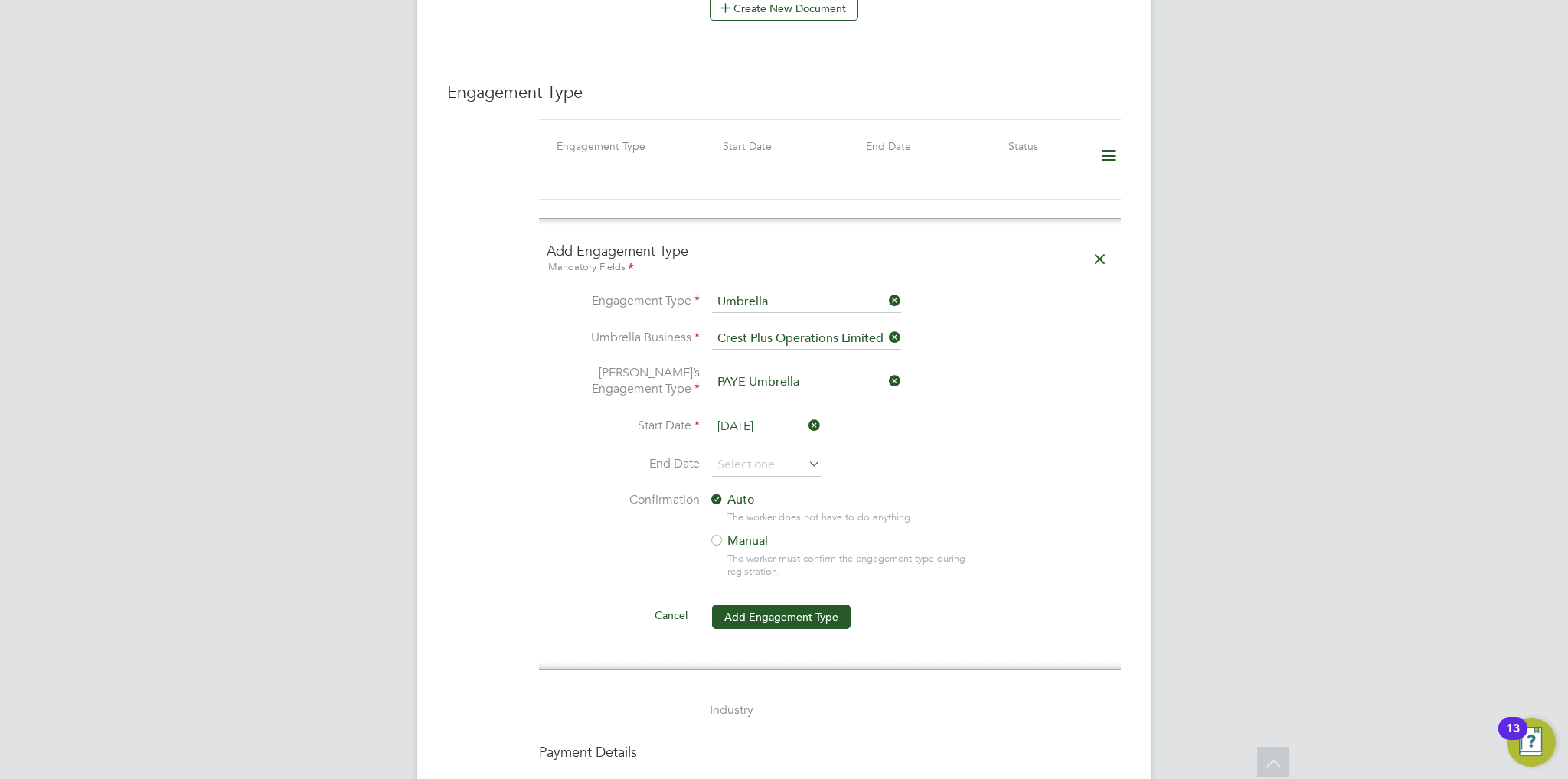
scroll to position [1071, 0]
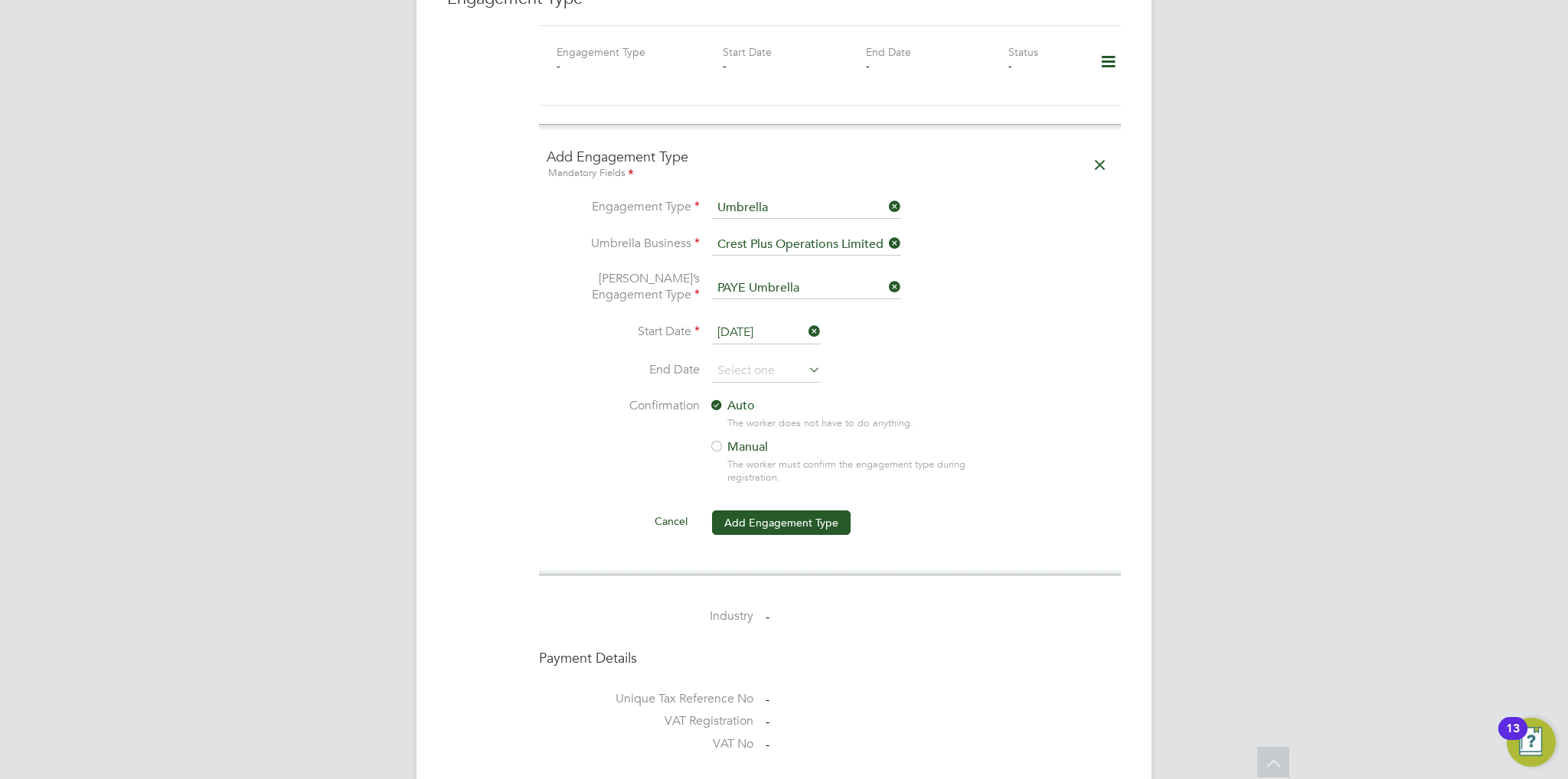
click at [795, 519] on li "Cancel Add Engagement Type" at bounding box center [830, 531] width 566 height 43
click at [799, 512] on button "Add Engagement Type" at bounding box center [781, 523] width 138 height 24
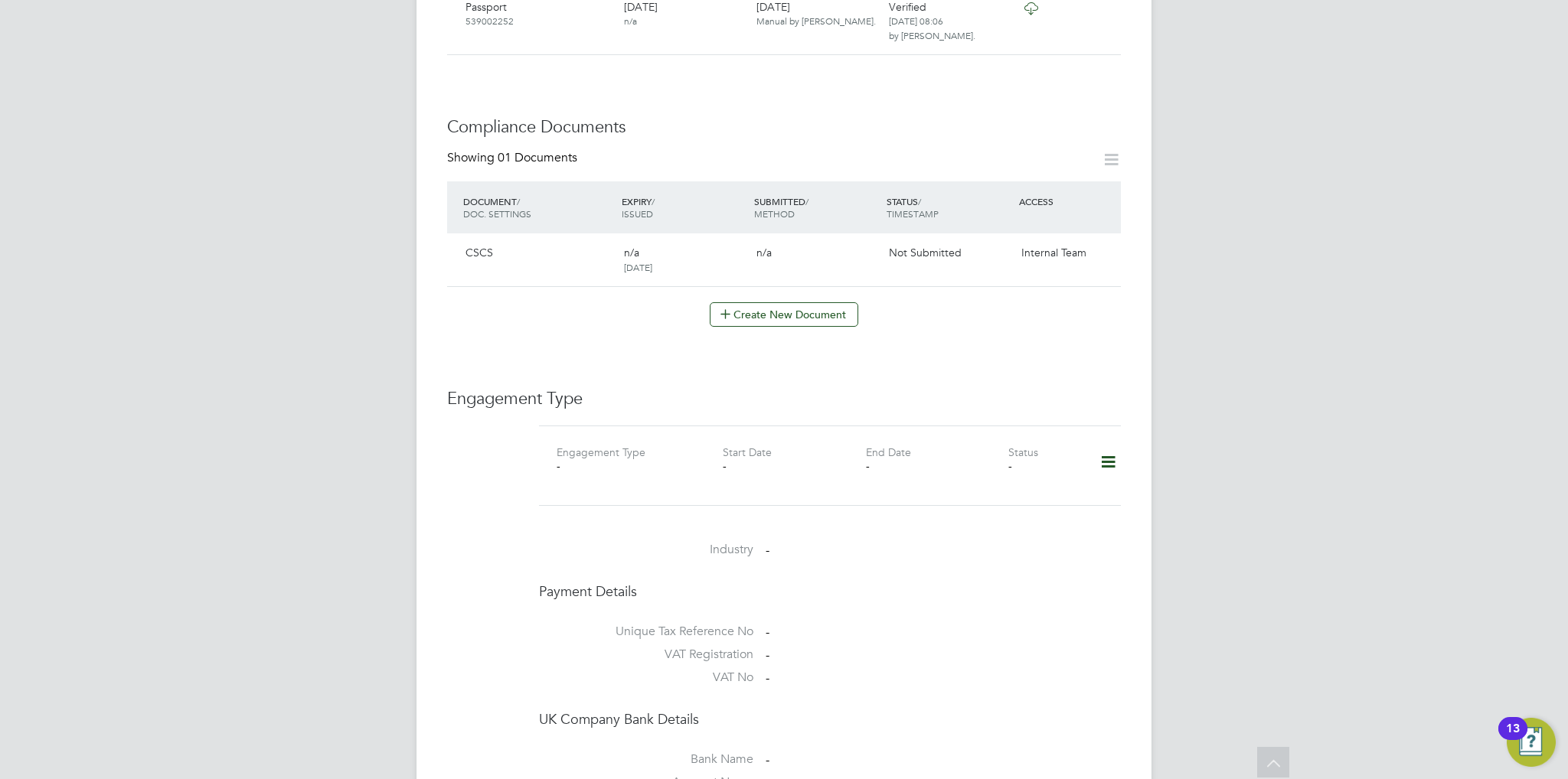
scroll to position [613, 0]
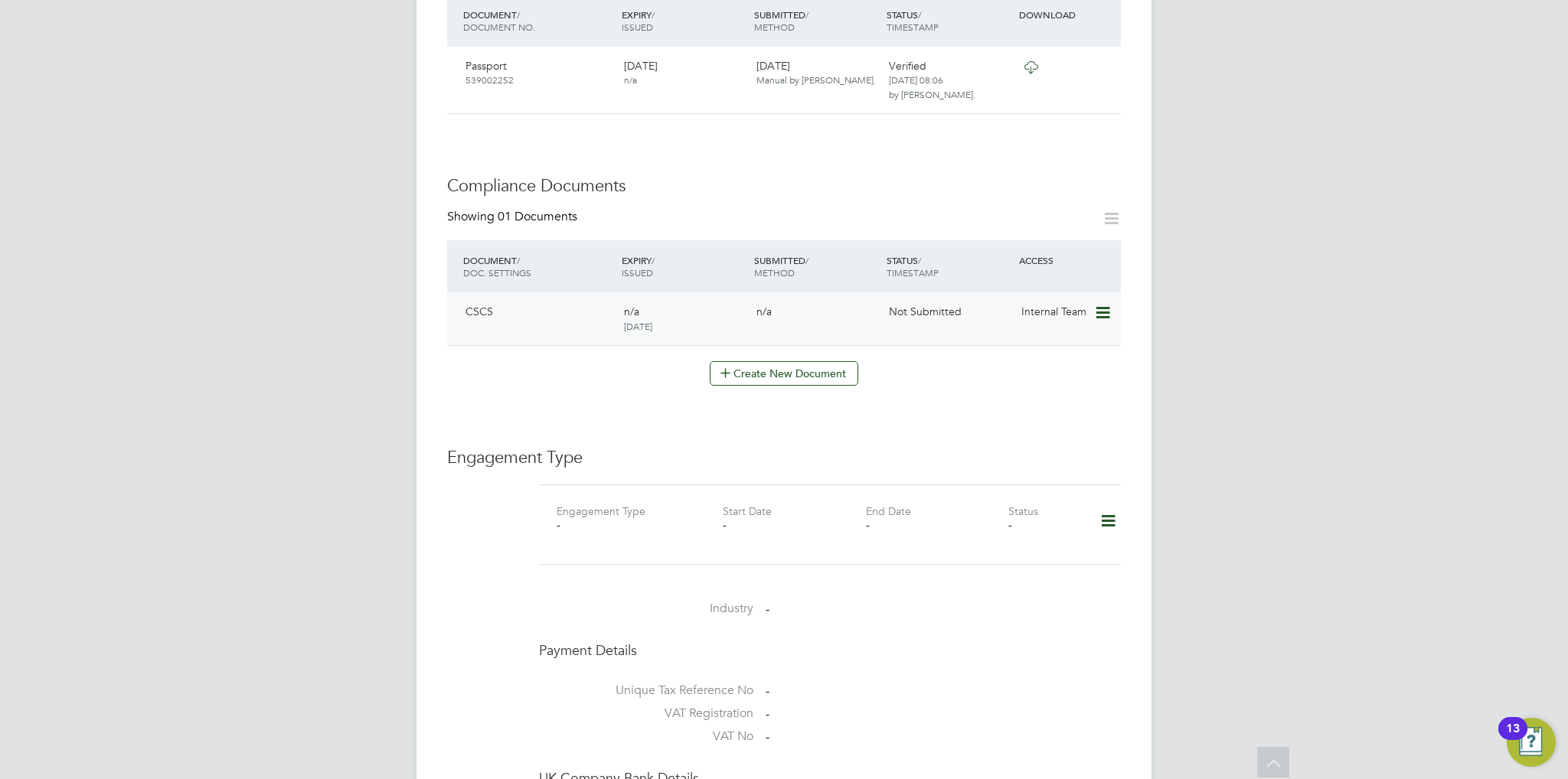
click at [1109, 304] on icon at bounding box center [1102, 313] width 15 height 19
click at [1062, 348] on li "Submit Document" at bounding box center [1056, 355] width 107 height 21
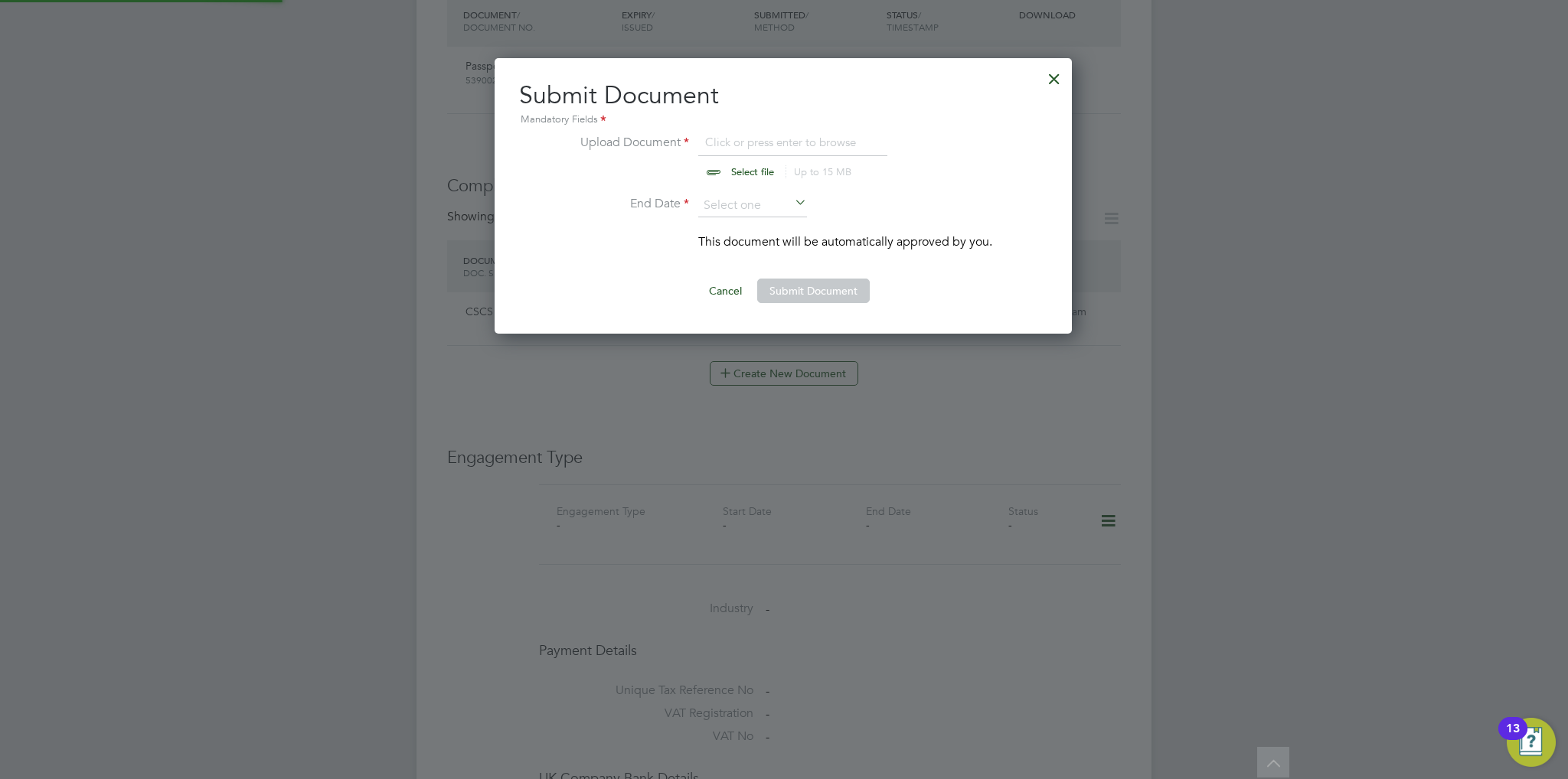
scroll to position [276, 579]
click at [751, 162] on input "file" at bounding box center [766, 156] width 240 height 46
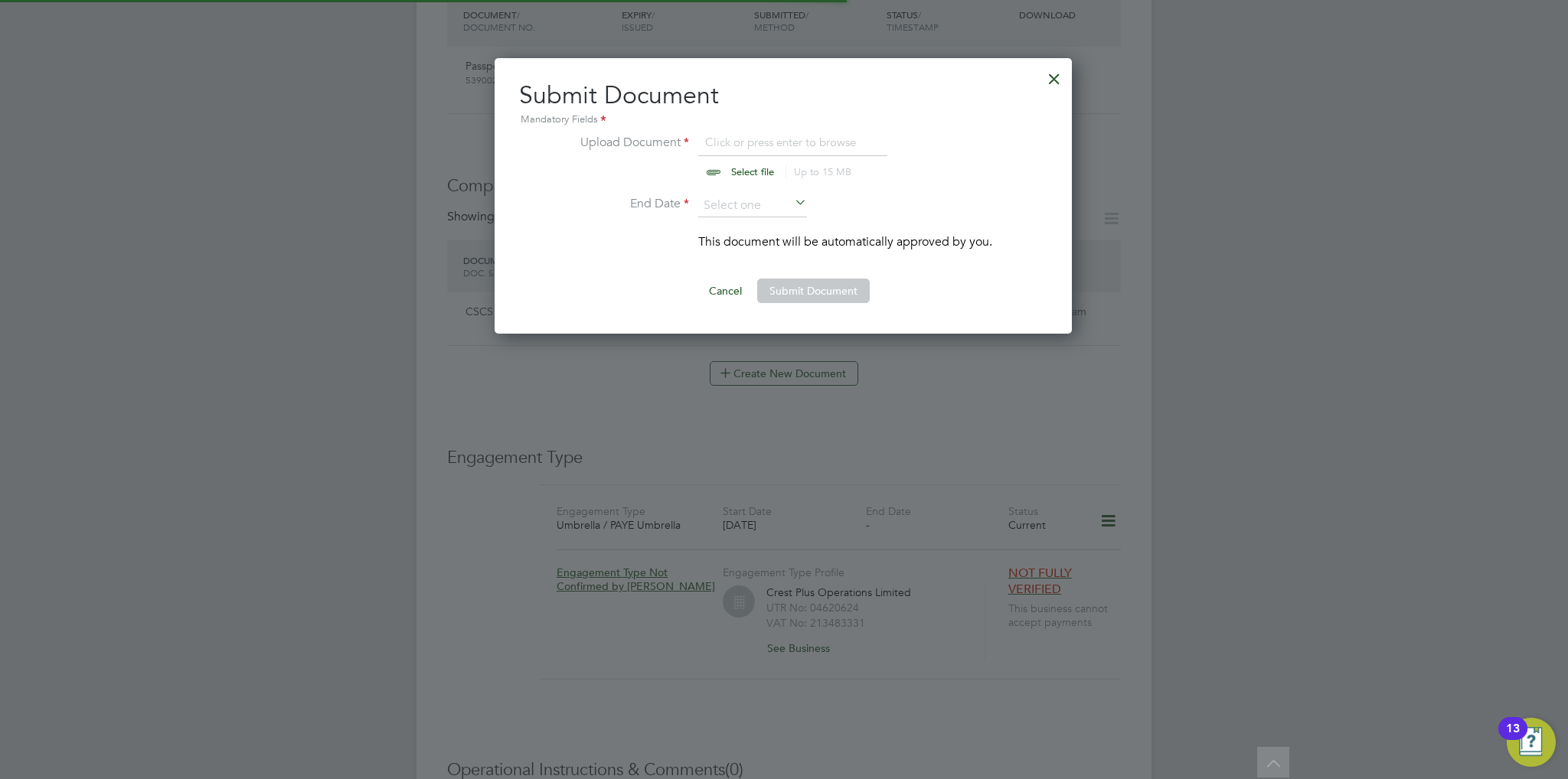
type input "C:\fakepath\CSCS.pdf"
click at [759, 204] on input at bounding box center [752, 205] width 108 height 23
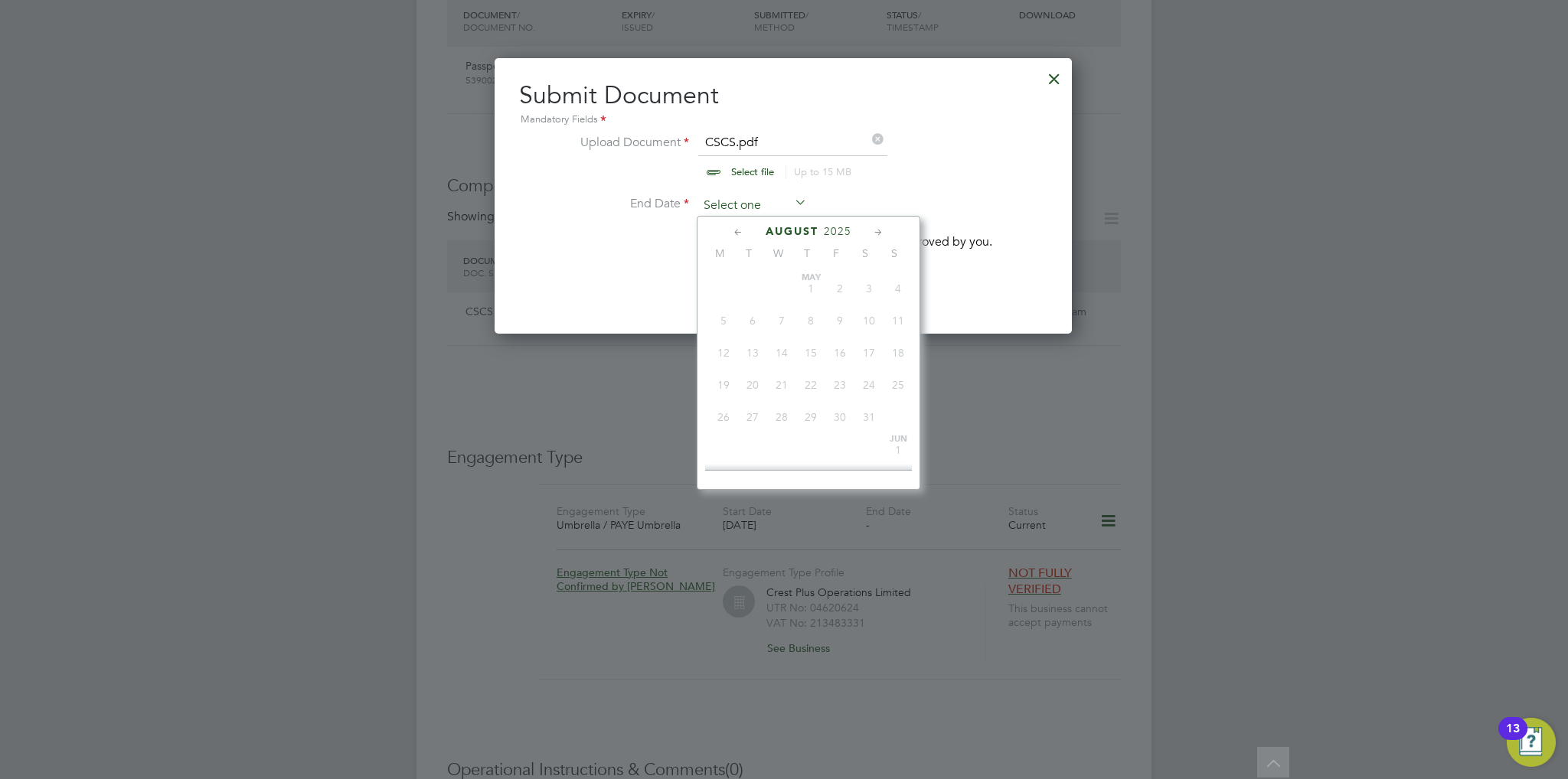
scroll to position [532, 0]
click at [842, 232] on span "2025" at bounding box center [838, 232] width 28 height 13
click at [806, 378] on span "2028" at bounding box center [810, 363] width 29 height 29
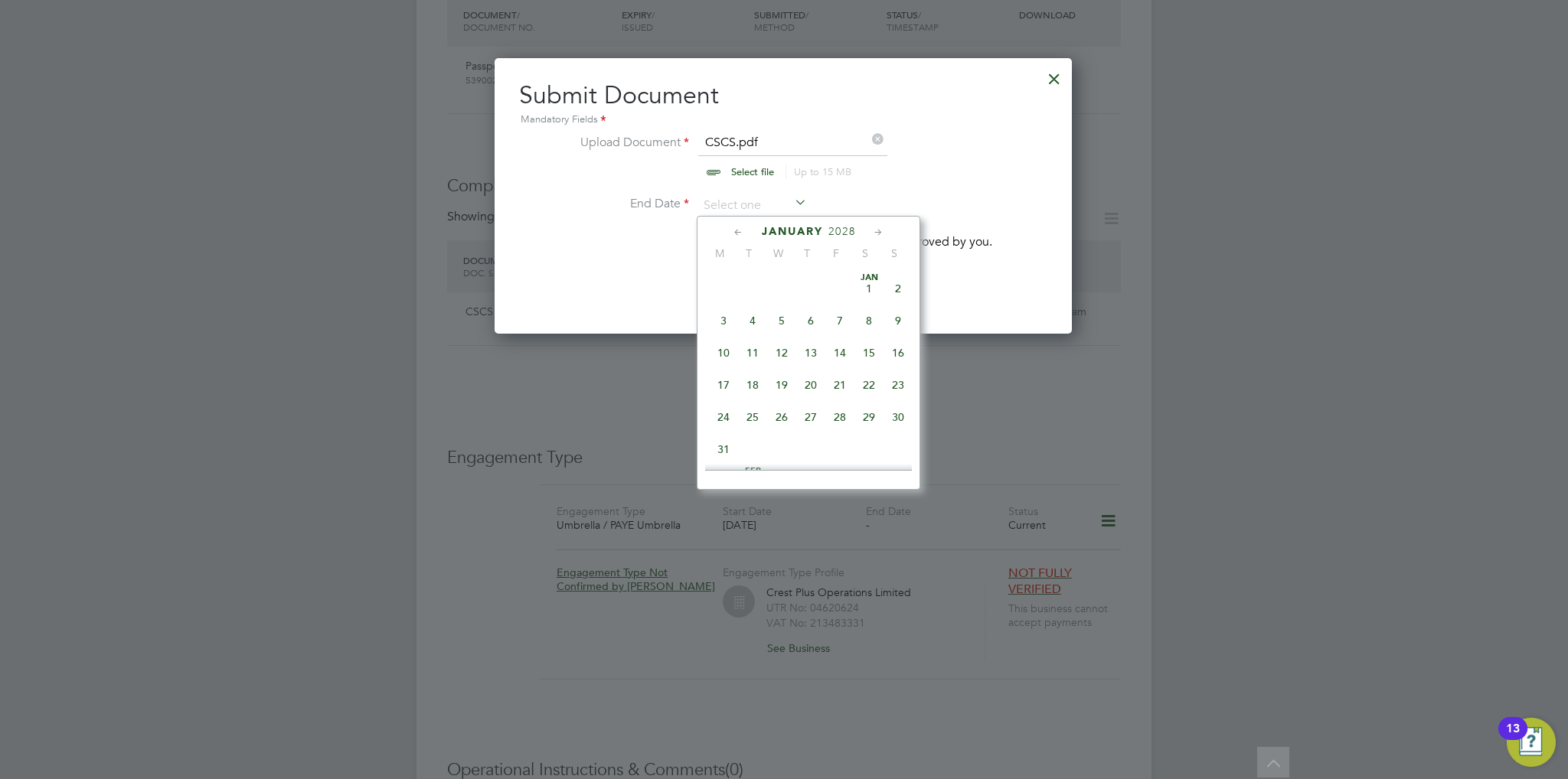
click at [746, 367] on span "11" at bounding box center [752, 352] width 29 height 29
click at [750, 214] on input "[DATE]" at bounding box center [752, 205] width 108 height 23
click at [717, 286] on span "11" at bounding box center [723, 271] width 29 height 29
type input "[DATE]"
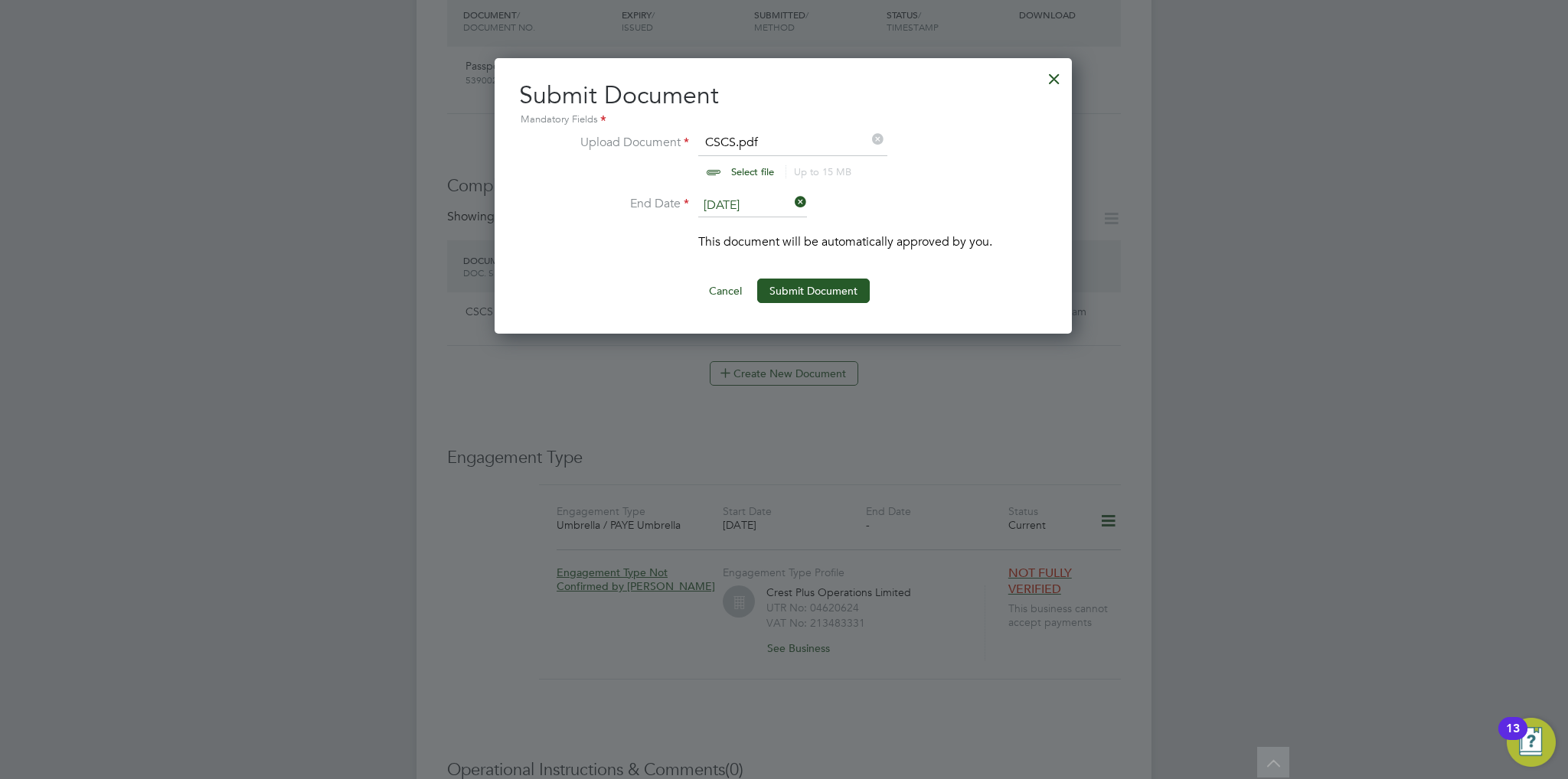
click at [816, 283] on button "Submit Document" at bounding box center [813, 290] width 112 height 24
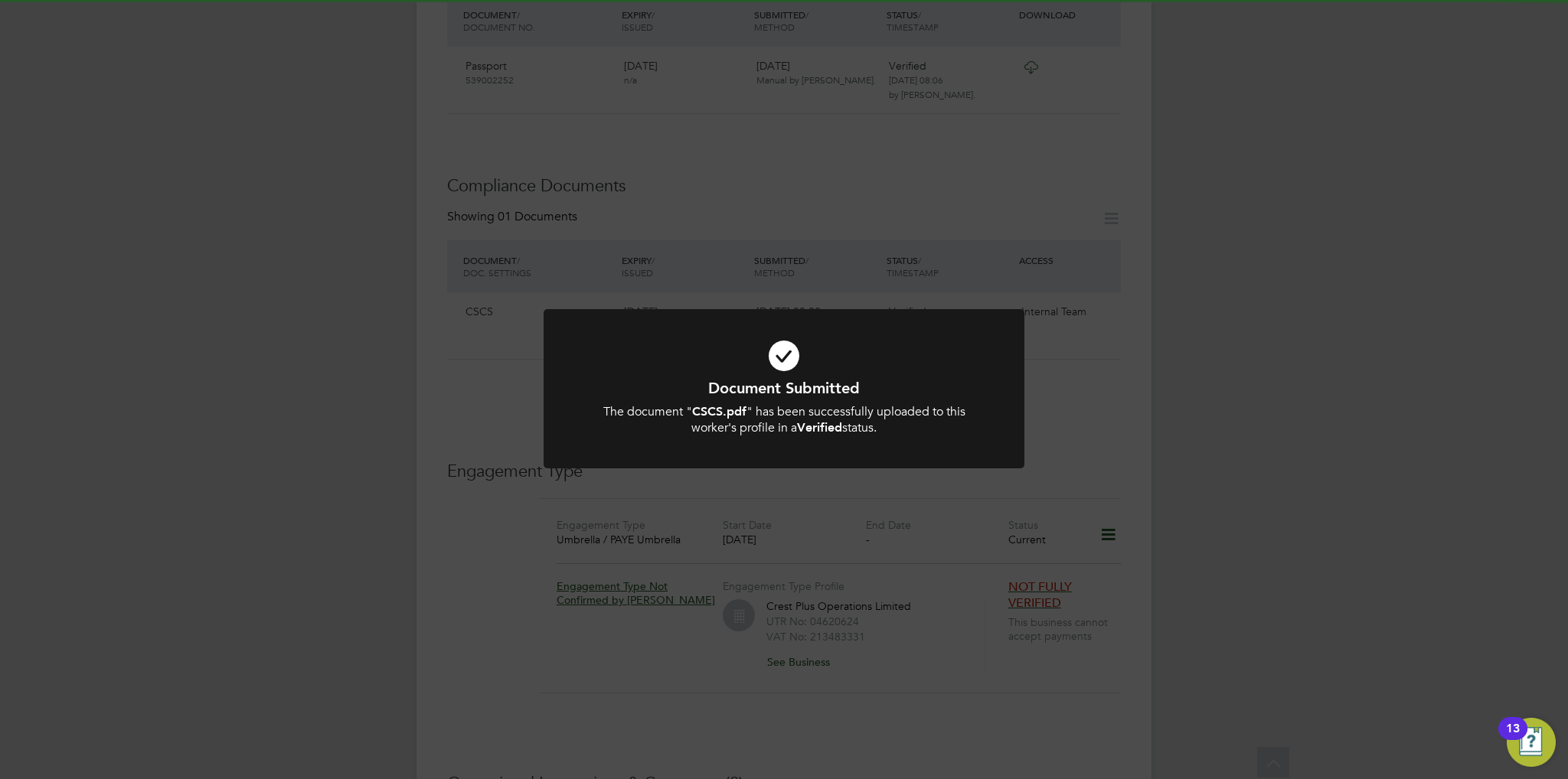
click at [804, 354] on icon at bounding box center [784, 356] width 398 height 60
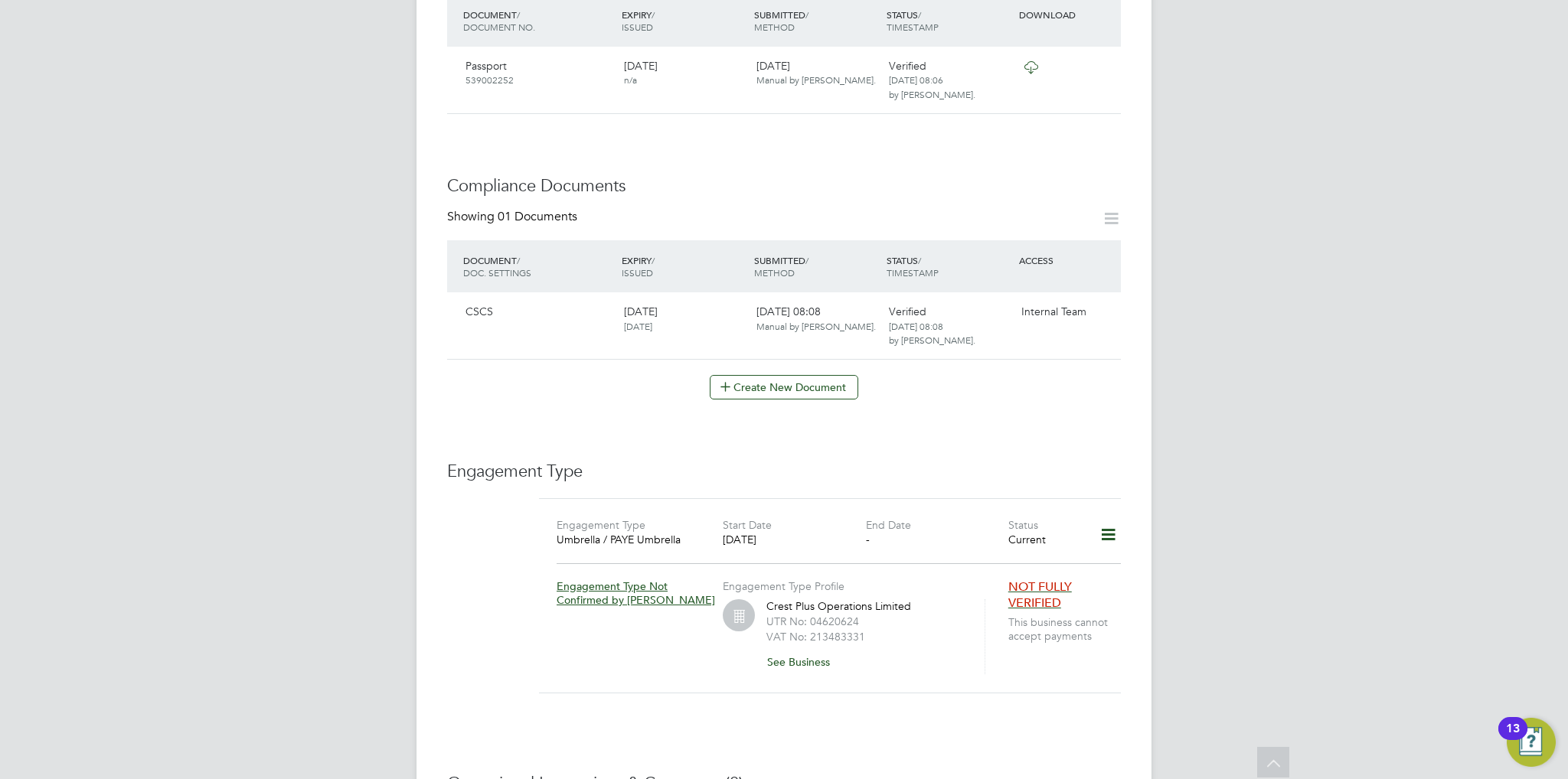
scroll to position [853, 0]
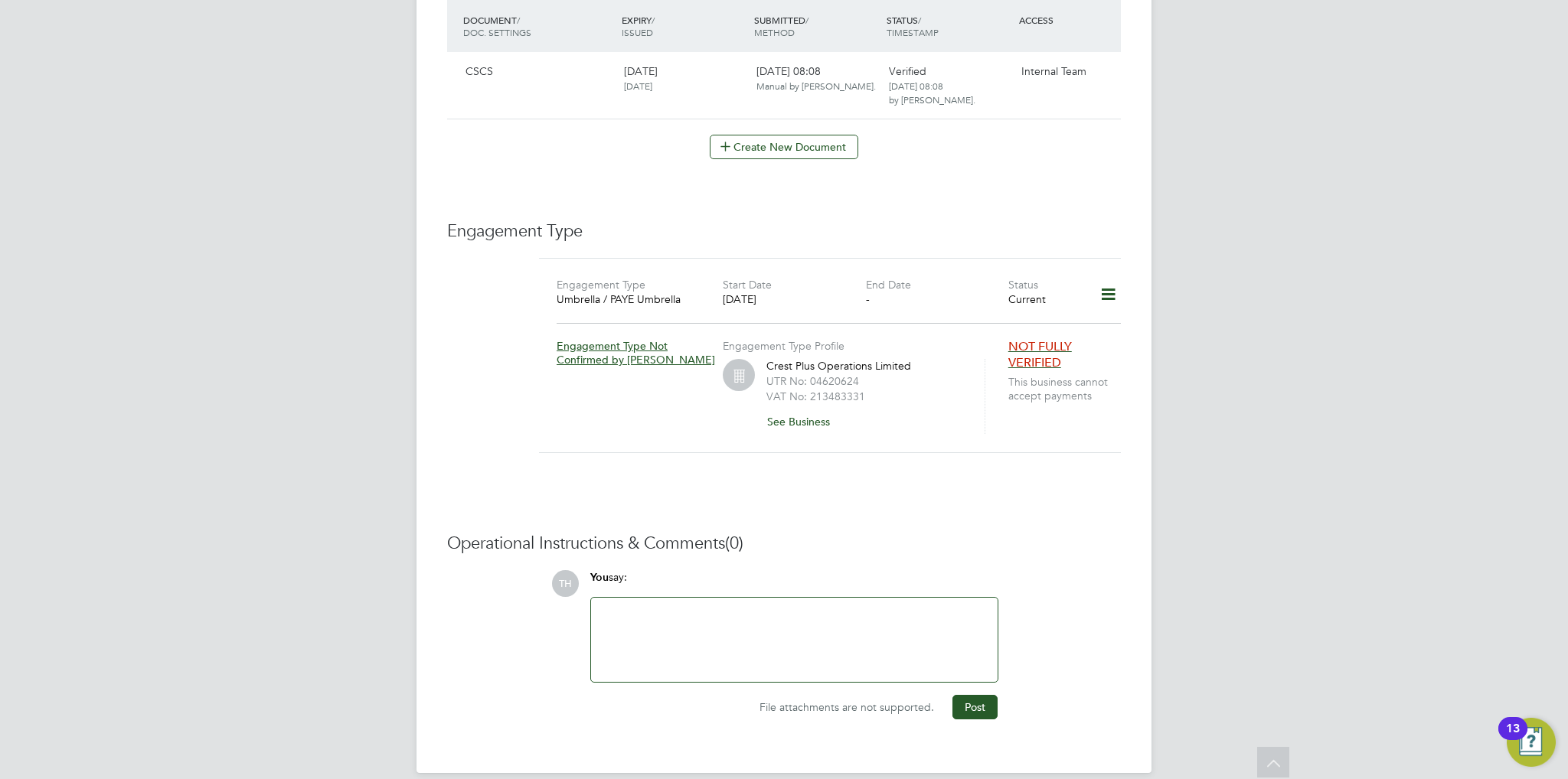
click at [856, 649] on div at bounding box center [793, 640] width 388 height 65
click at [817, 598] on div "NOK - [PERSON_NAME], Mum -" at bounding box center [794, 640] width 406 height 84
click at [816, 607] on div "NOK - [PERSON_NAME], Mum -" at bounding box center [793, 640] width 388 height 65
click at [989, 695] on button "Post" at bounding box center [975, 707] width 45 height 24
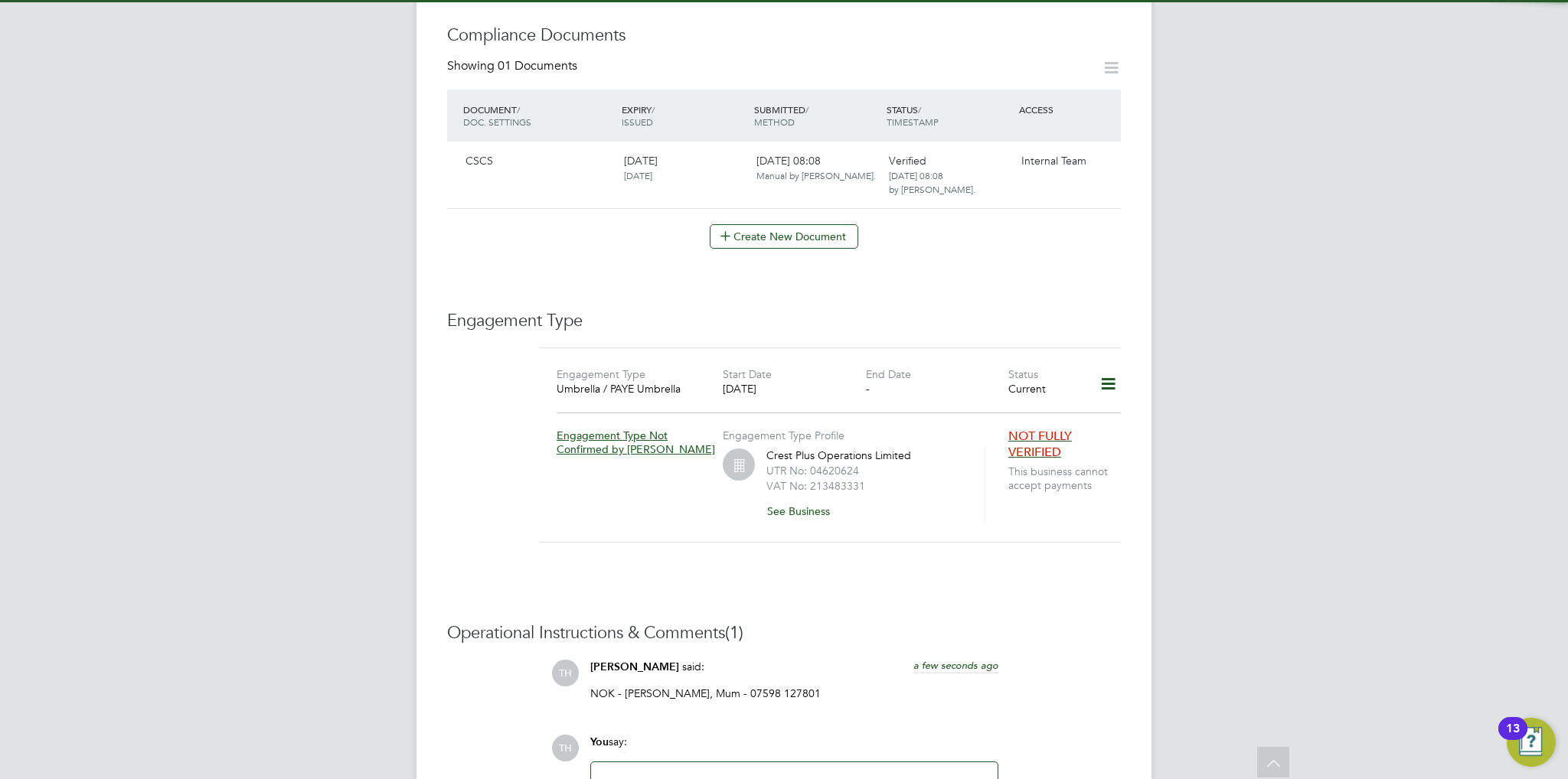
scroll to position [623, 0]
